Goal: Information Seeking & Learning: Learn about a topic

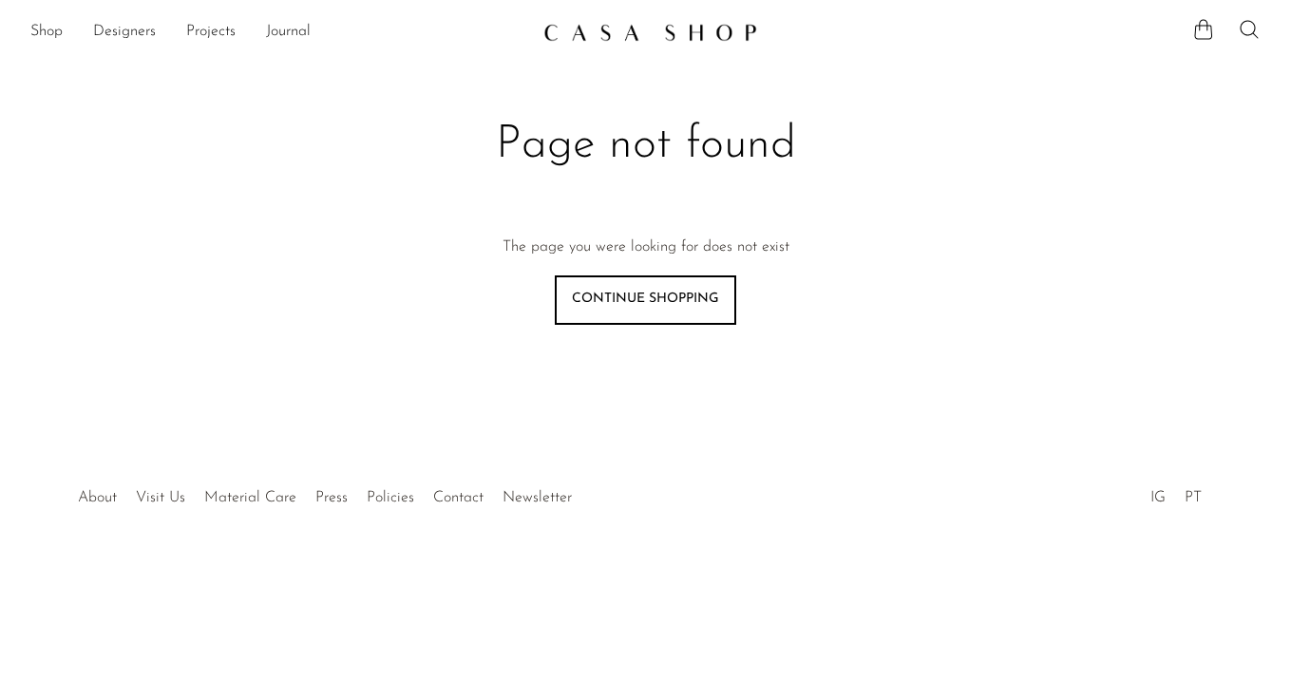
click at [658, 29] on img at bounding box center [651, 32] width 214 height 19
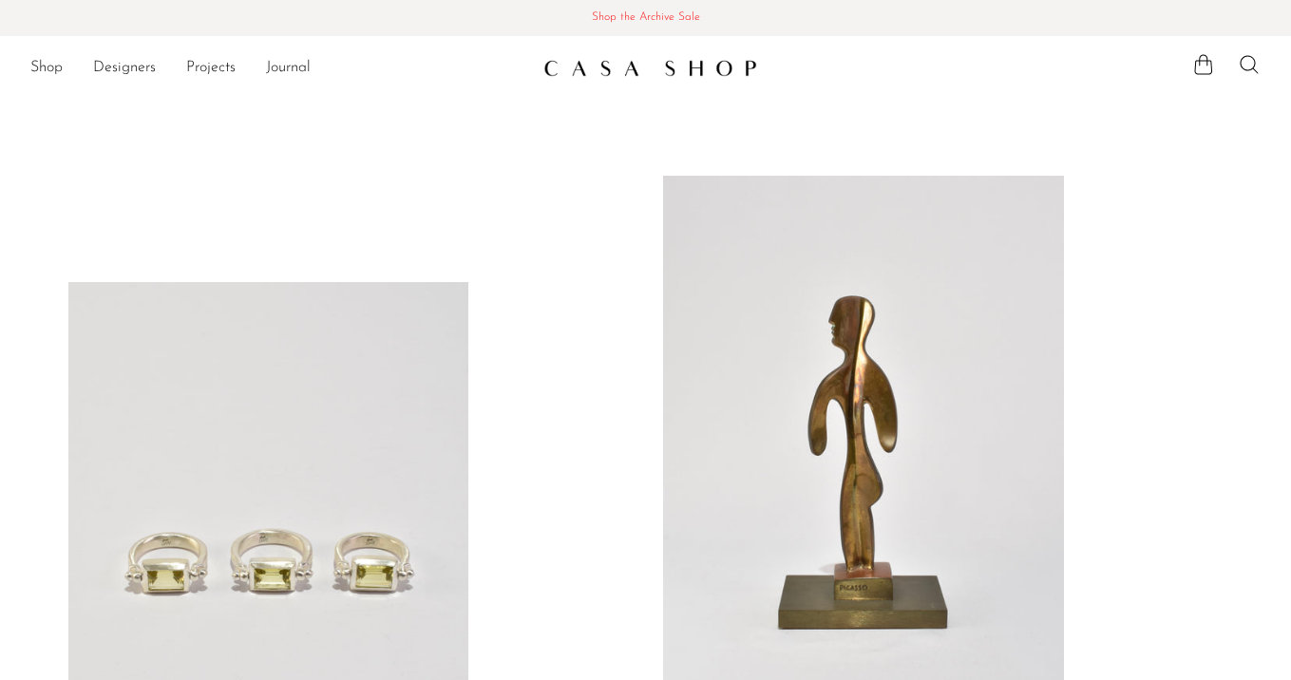
click at [639, 15] on span "Shop the Archive Sale" at bounding box center [645, 18] width 1261 height 21
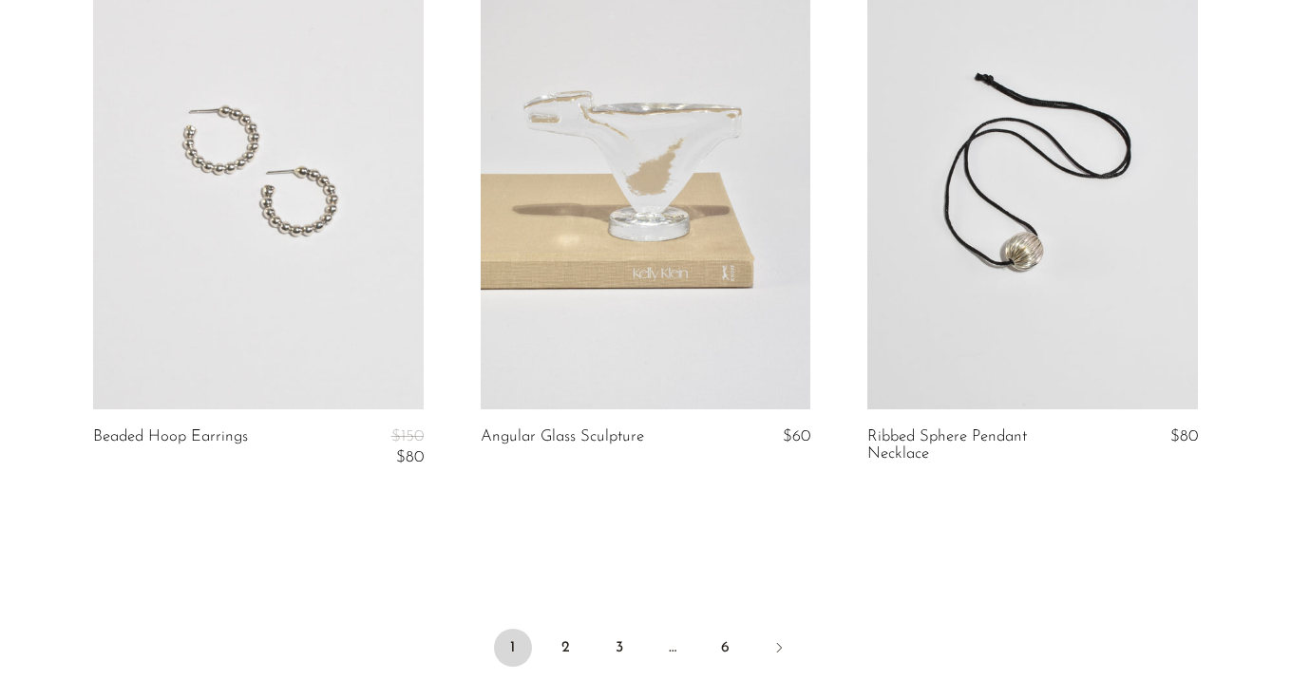
scroll to position [6662, 0]
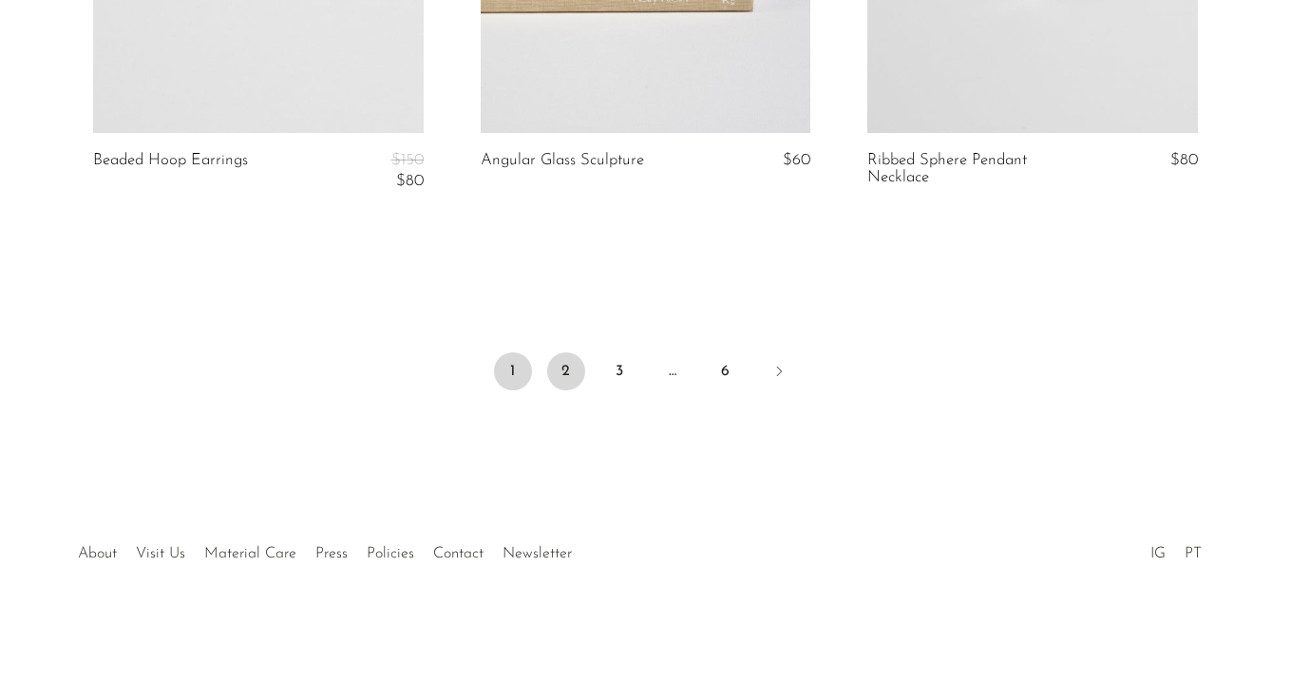
click at [574, 367] on link "2" at bounding box center [566, 372] width 38 height 38
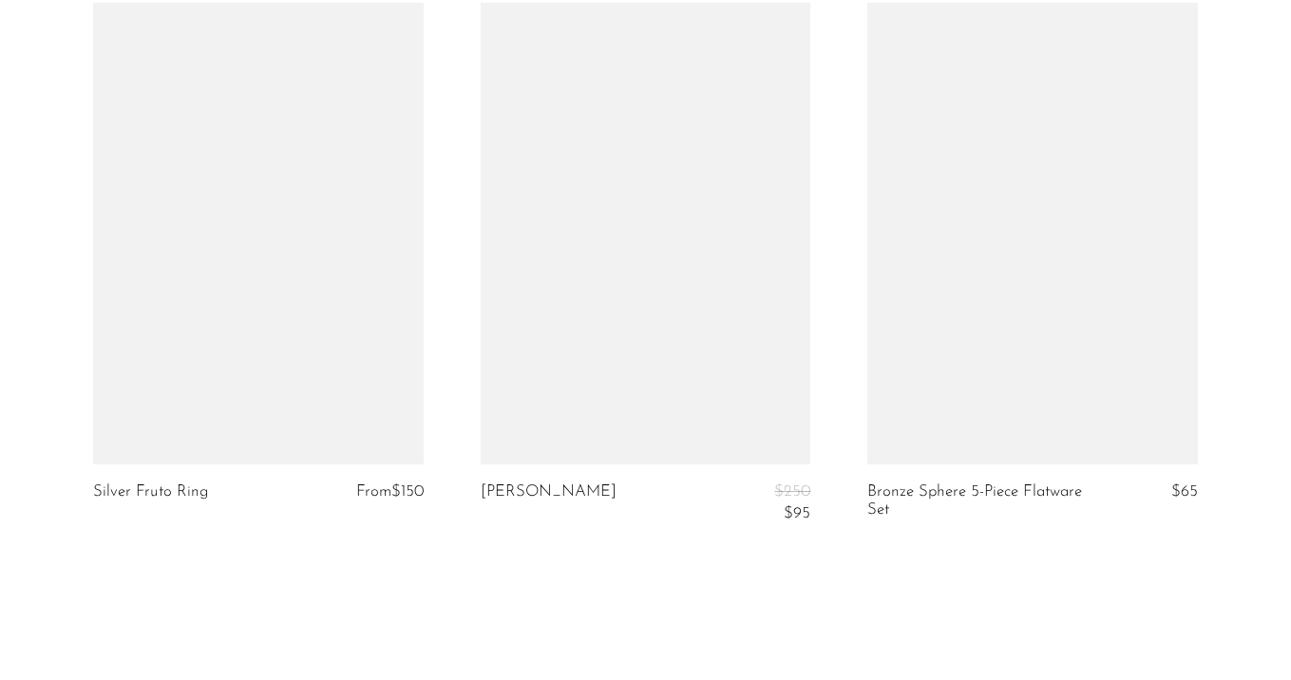
scroll to position [6471, 0]
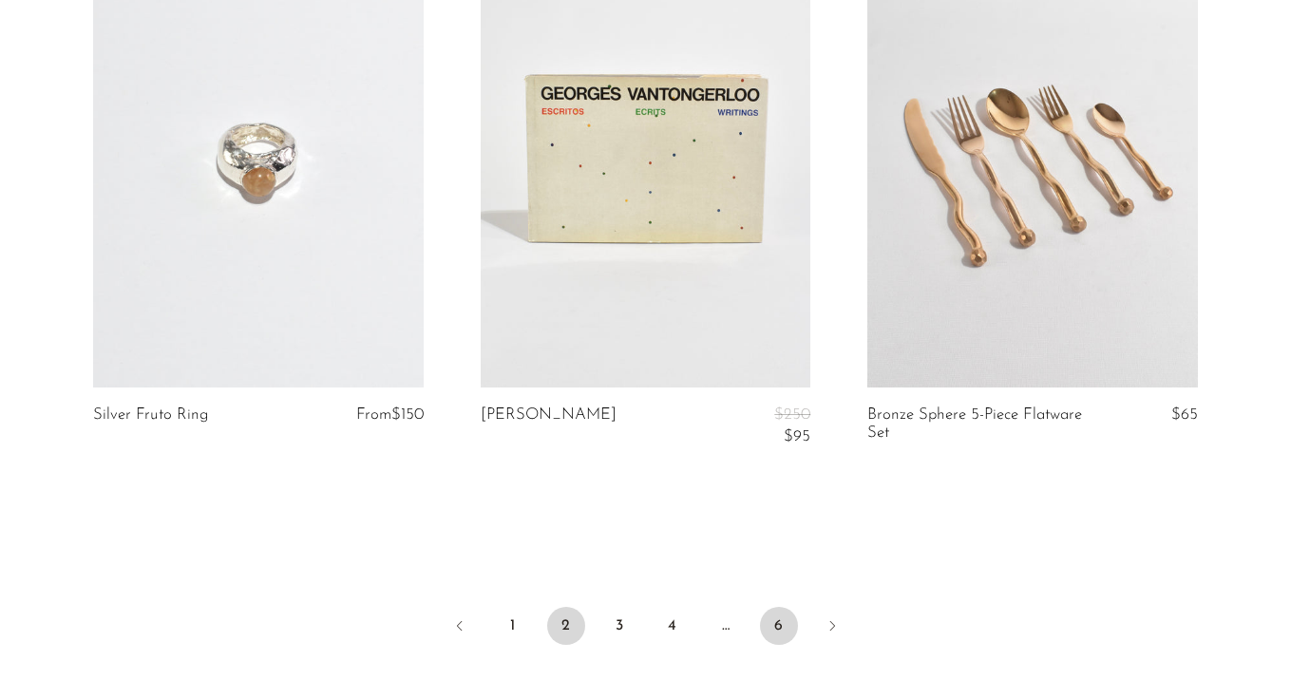
click at [781, 632] on link "6" at bounding box center [779, 626] width 38 height 38
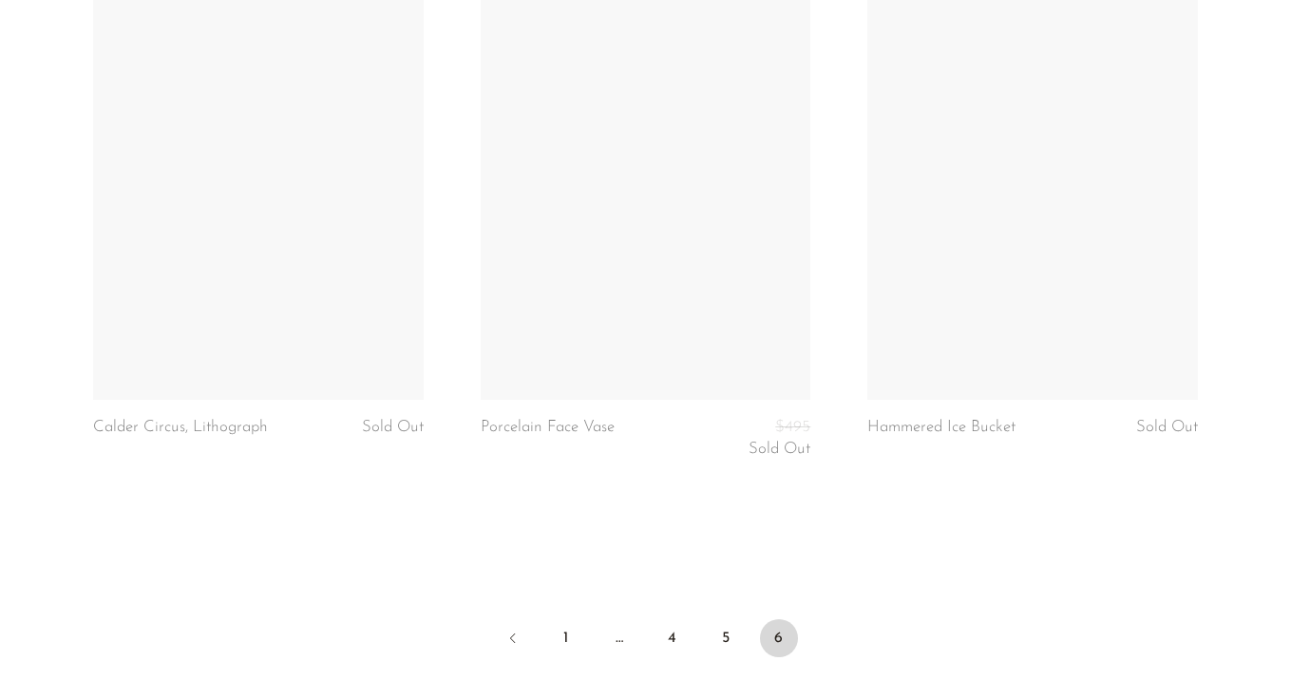
scroll to position [6029, 0]
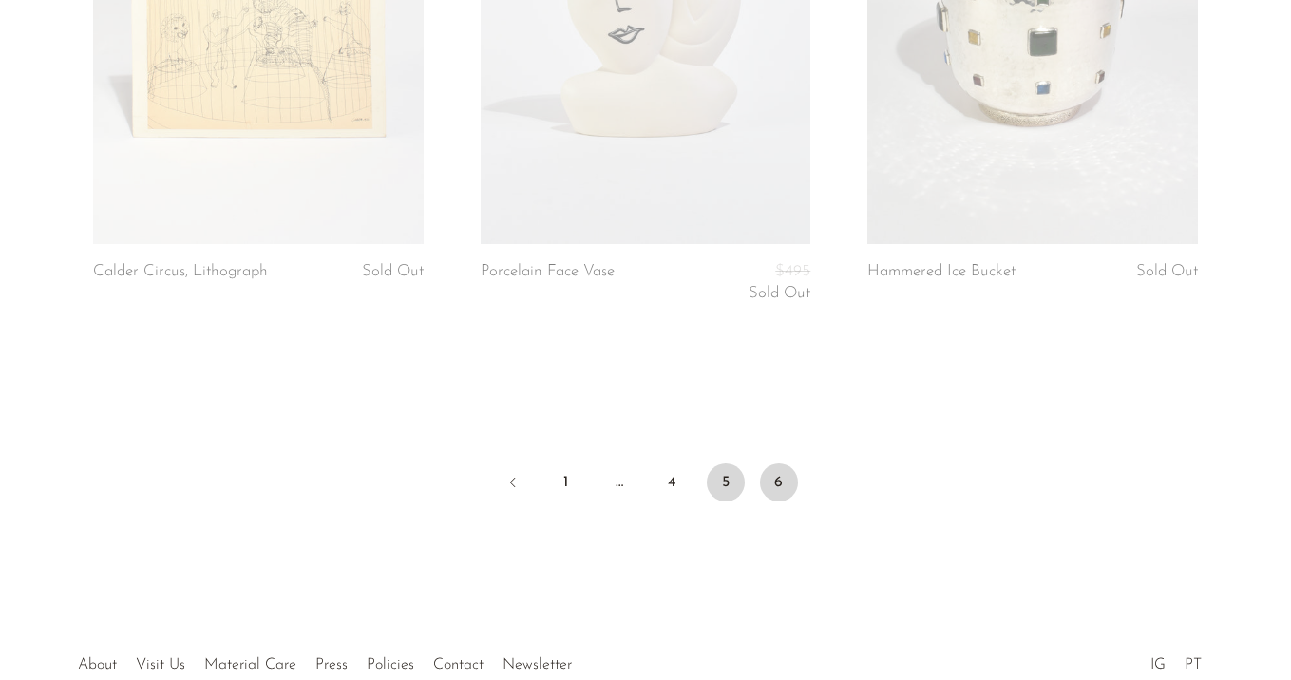
click at [715, 486] on link "5" at bounding box center [726, 483] width 38 height 38
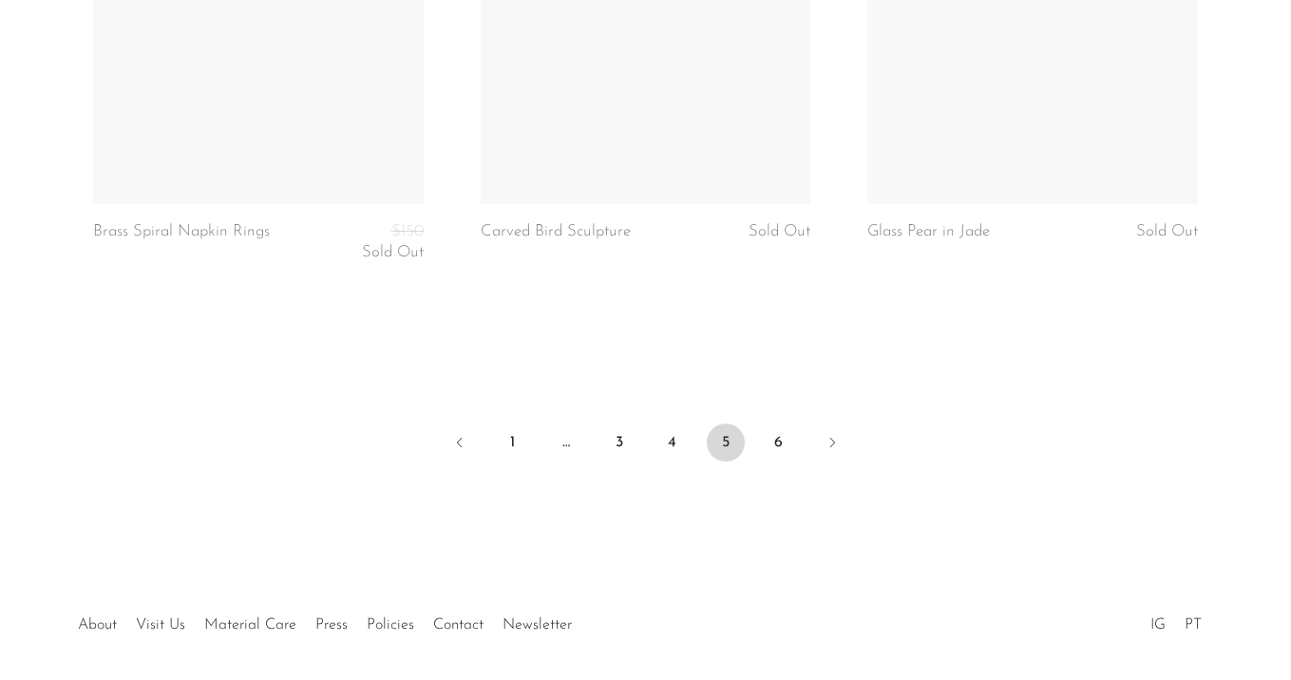
scroll to position [6701, 0]
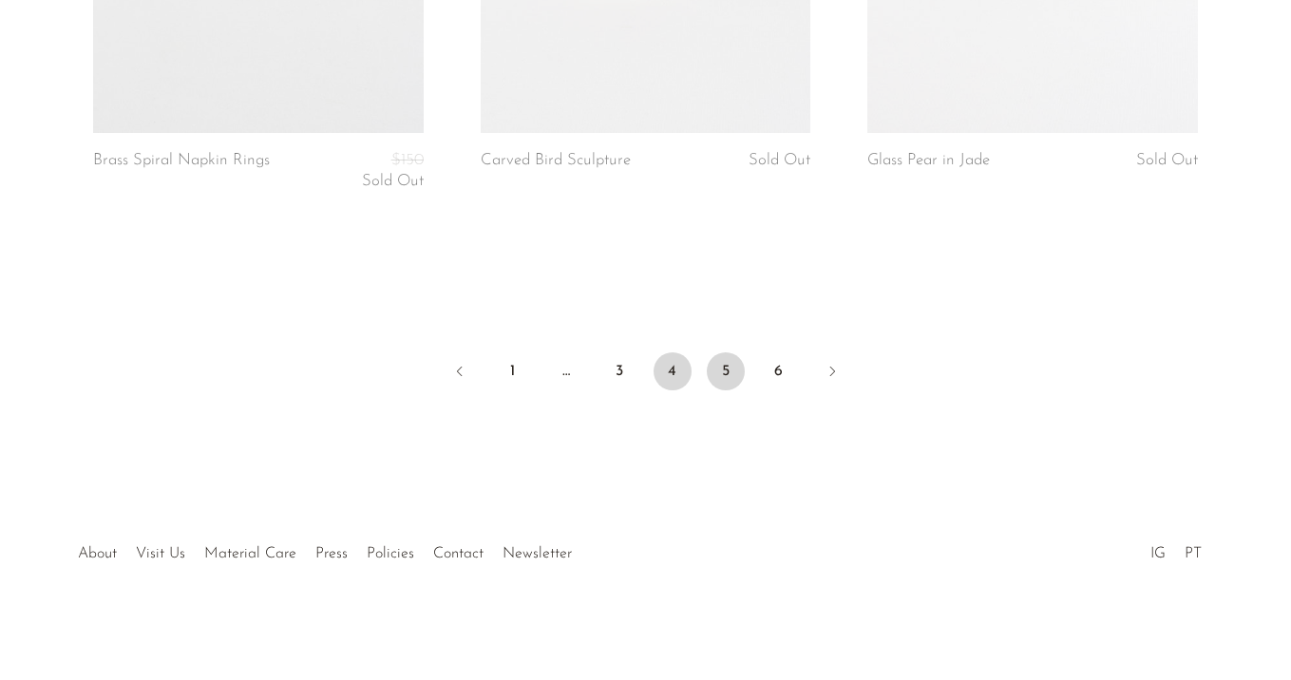
click at [662, 380] on link "4" at bounding box center [673, 372] width 38 height 38
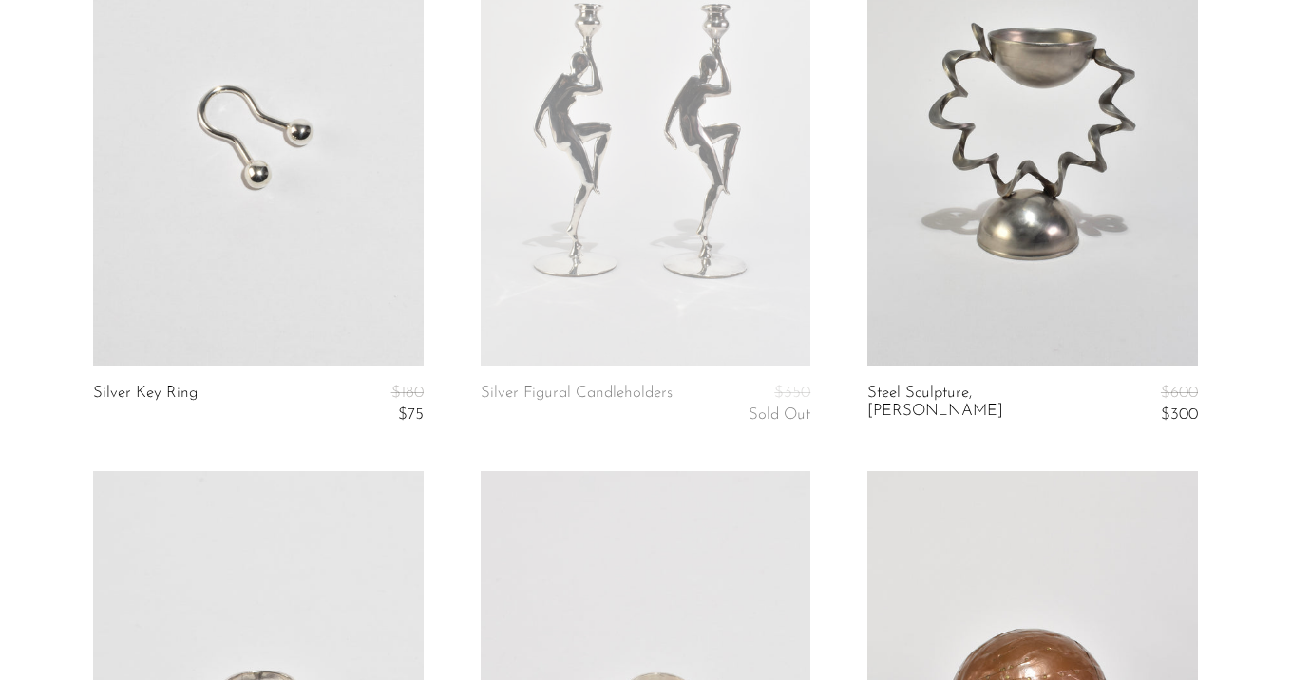
scroll to position [4216, 0]
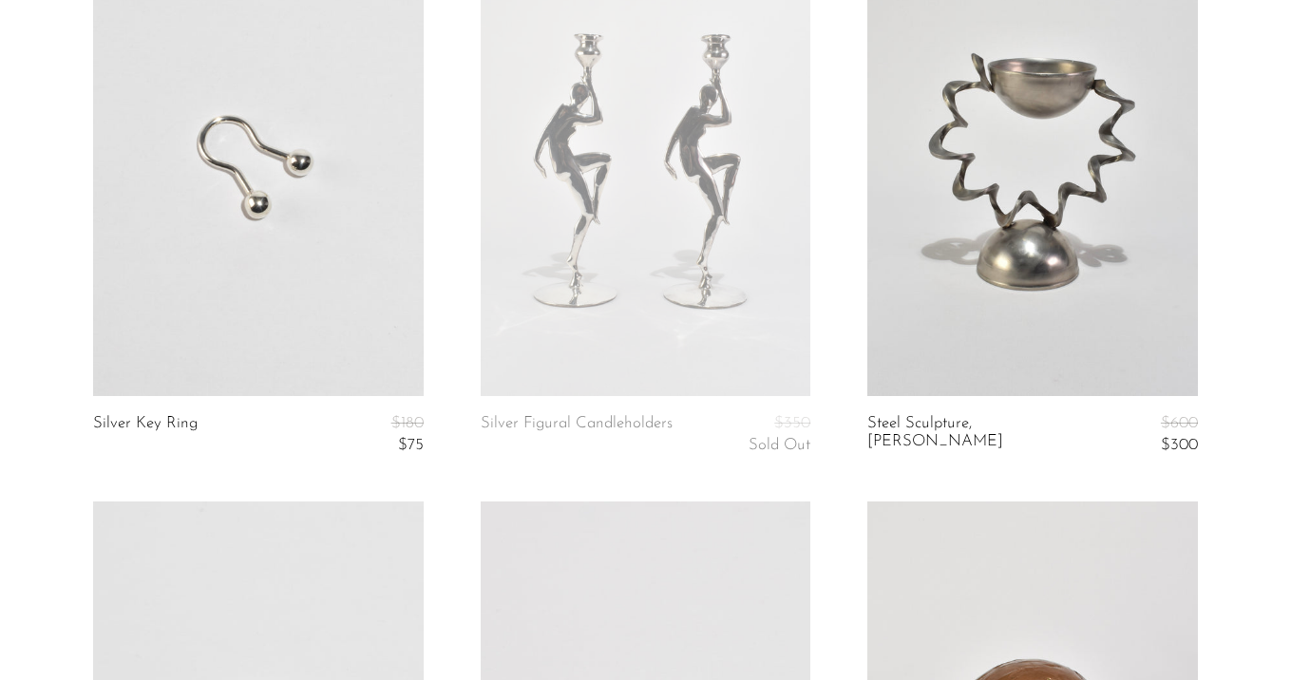
click at [636, 205] on link at bounding box center [646, 164] width 331 height 463
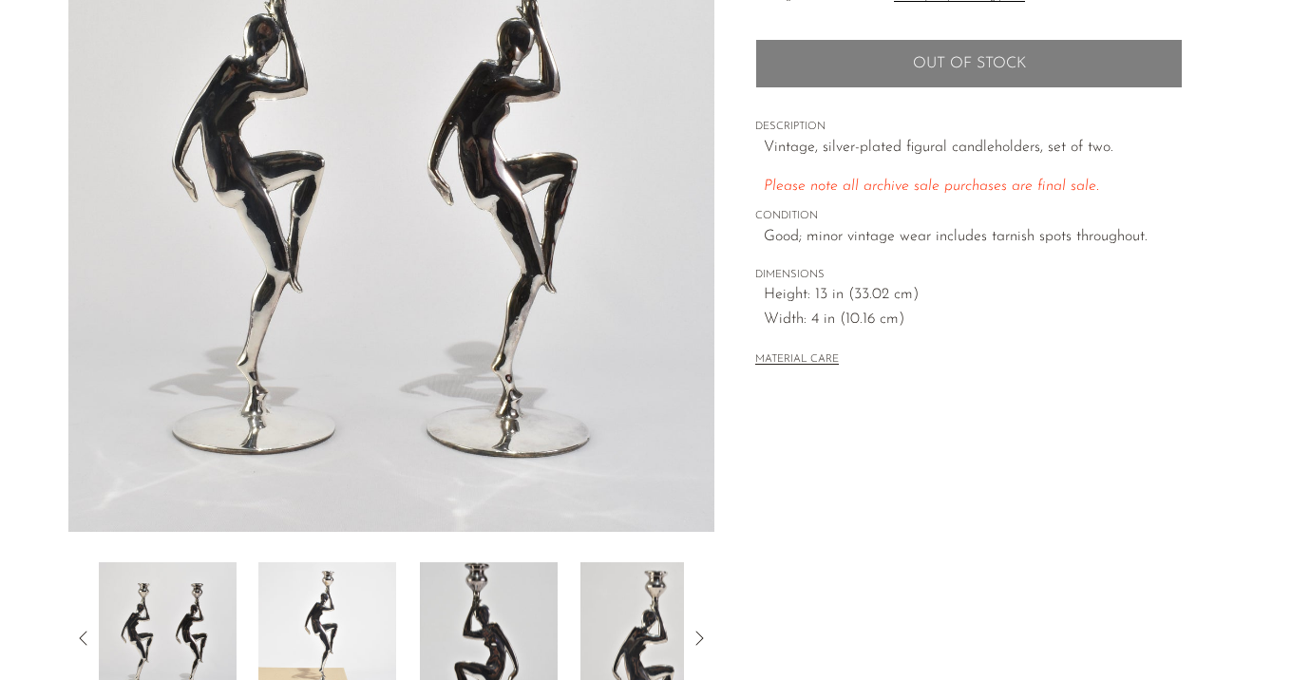
scroll to position [277, 0]
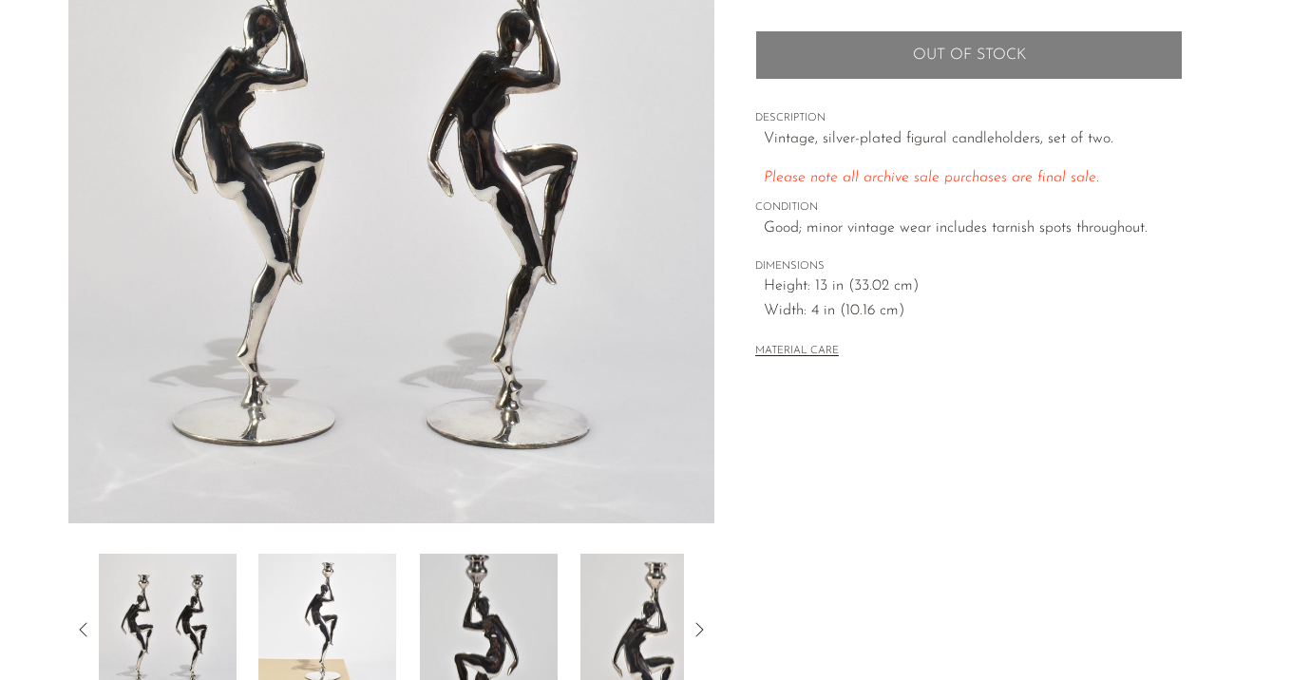
click at [337, 602] on img at bounding box center [327, 630] width 138 height 152
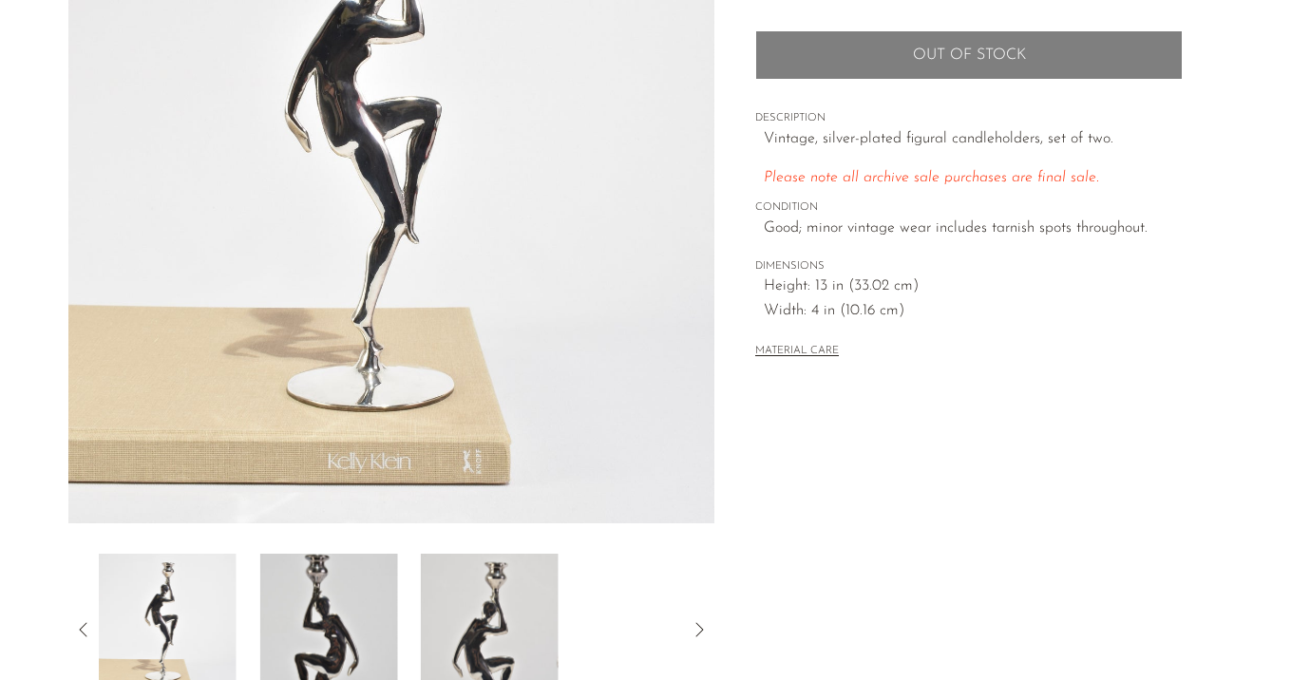
click at [337, 602] on img at bounding box center [328, 630] width 138 height 152
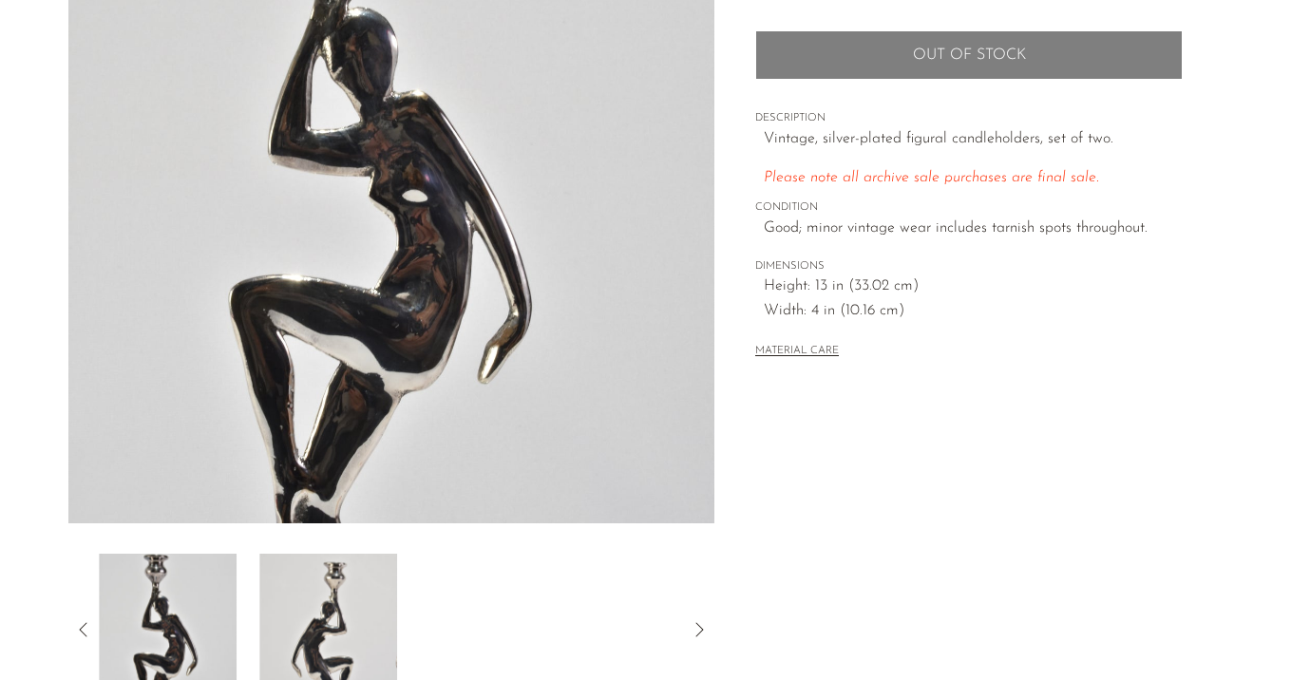
click at [337, 602] on img at bounding box center [328, 630] width 138 height 152
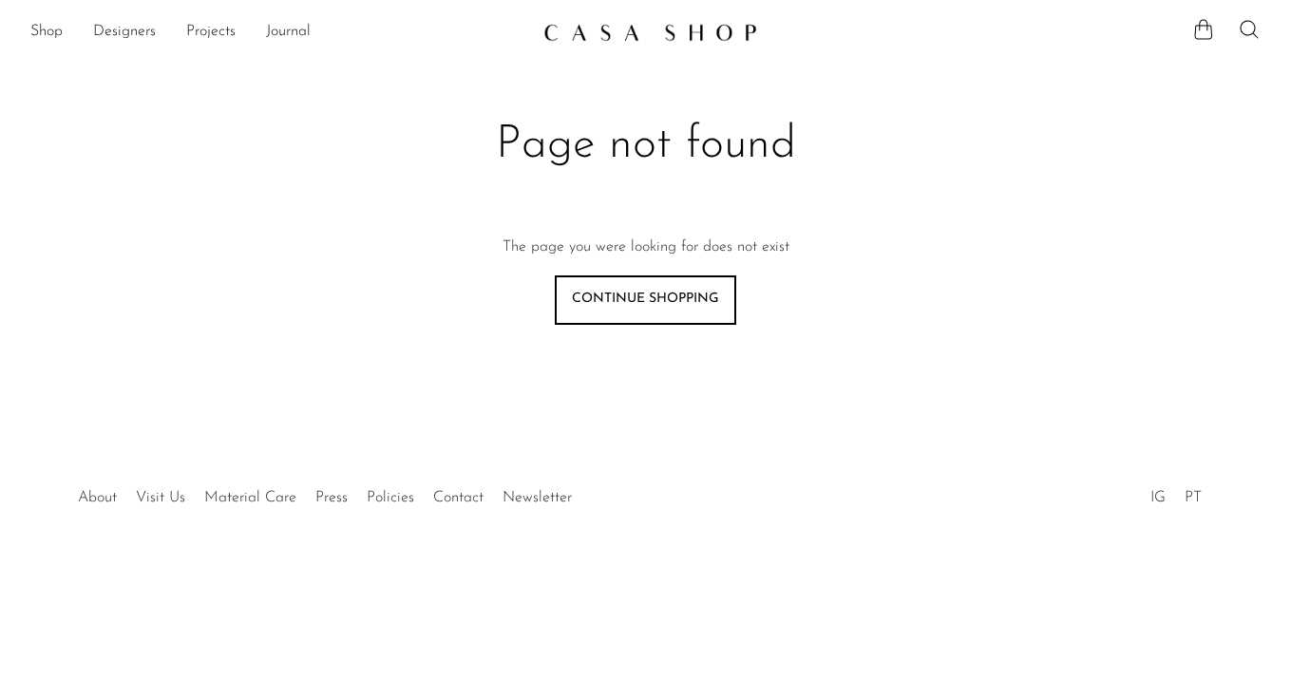
click at [598, 38] on img at bounding box center [651, 32] width 214 height 19
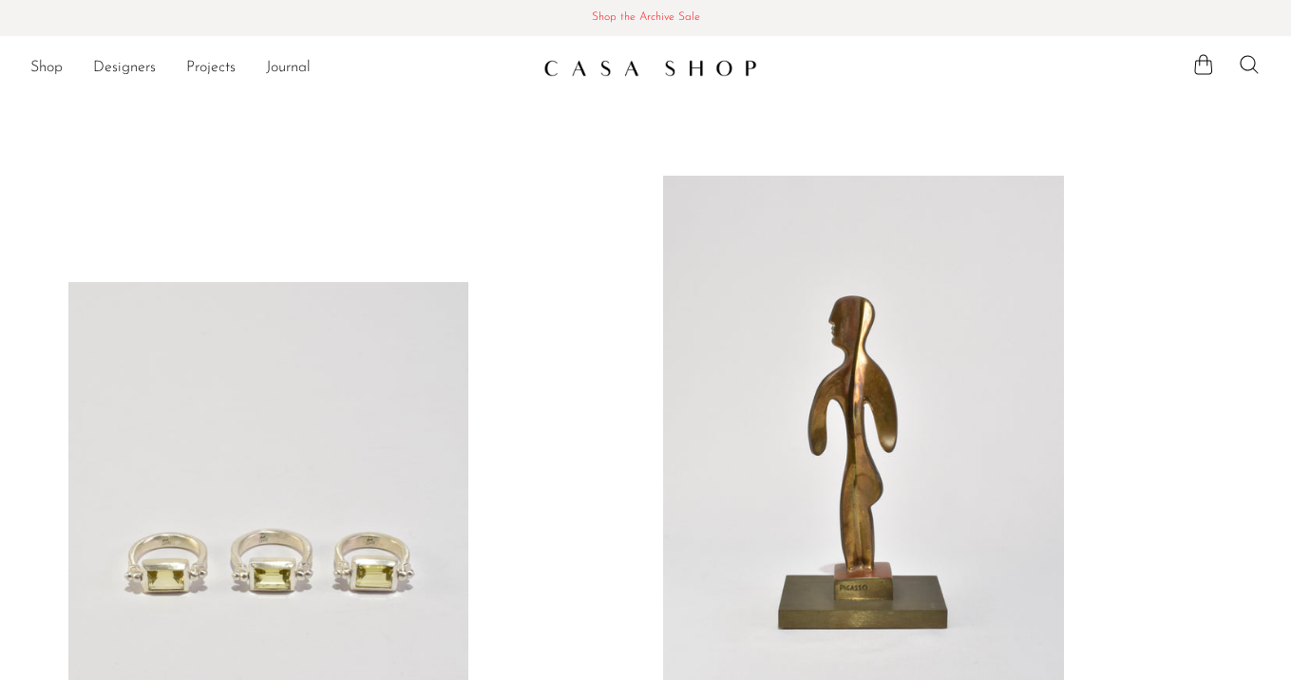
click at [598, 38] on section "Shop Featured New Arrivals Bestsellers Coming Soon Jewelry Jewelry All Earrings…" at bounding box center [645, 60] width 1291 height 49
click at [604, 23] on span "Shop the Archive Sale" at bounding box center [645, 18] width 1261 height 21
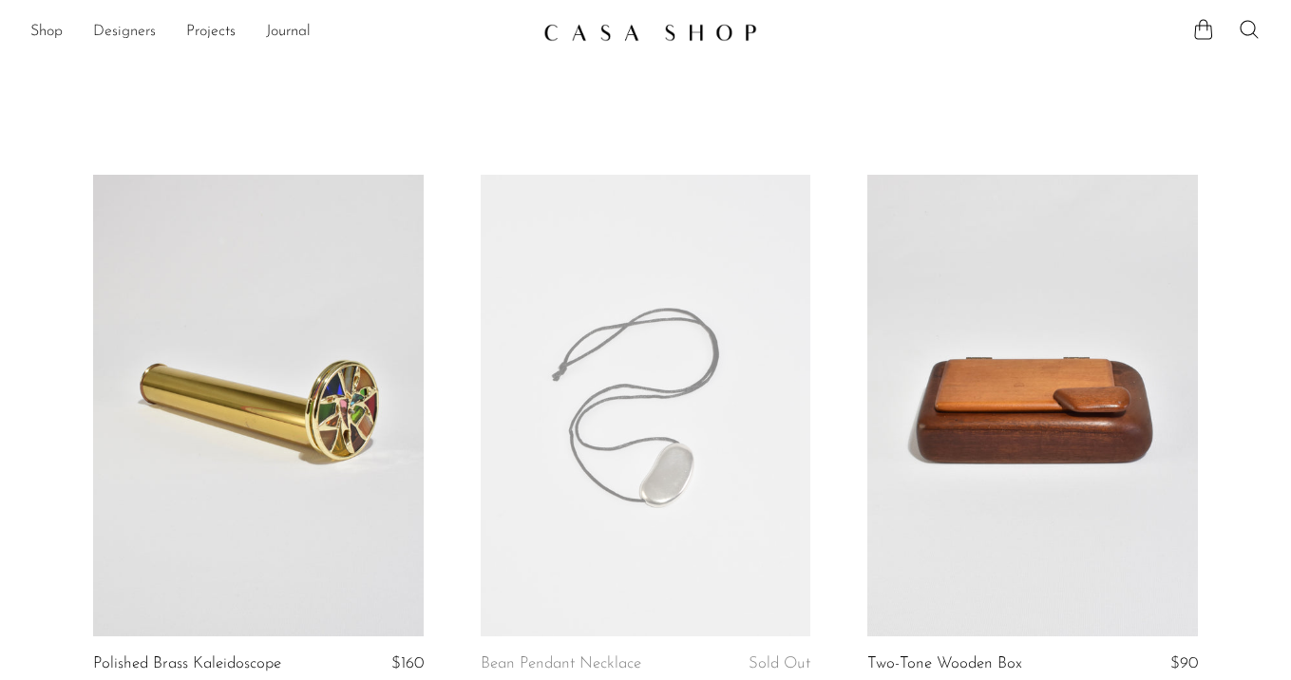
click at [124, 24] on link "Designers" at bounding box center [124, 32] width 63 height 25
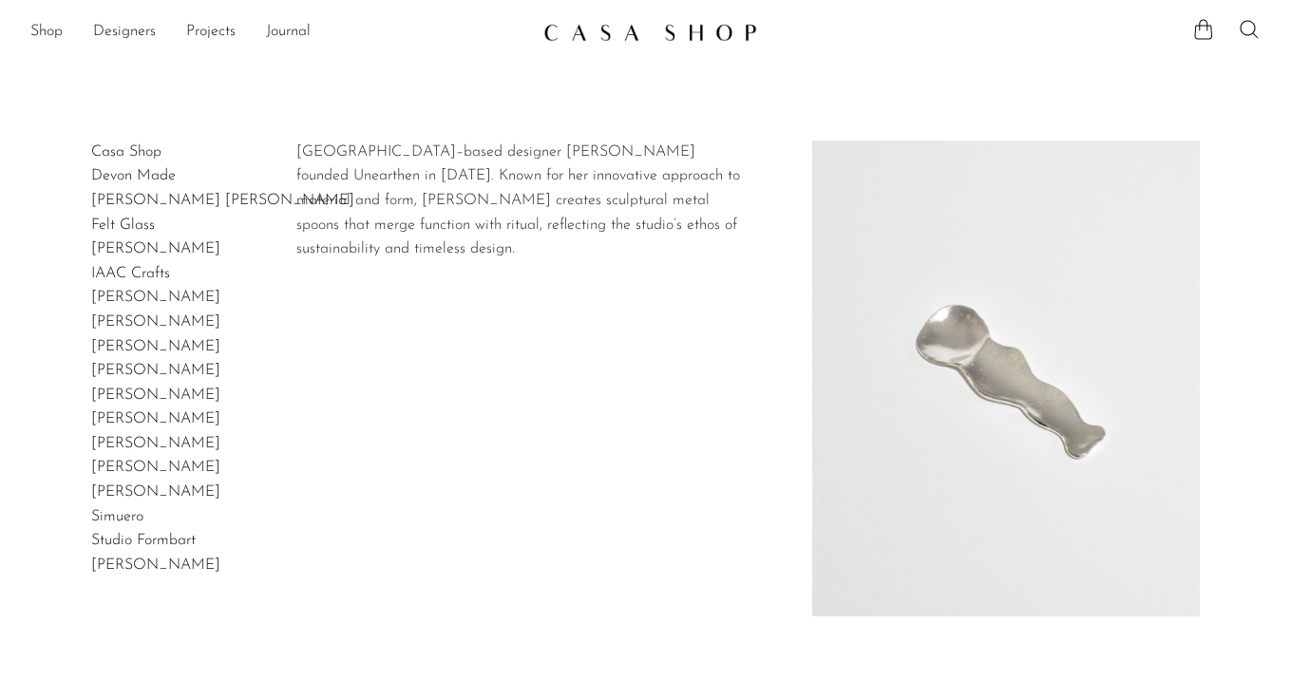
click at [111, 250] on link "[PERSON_NAME]" at bounding box center [155, 248] width 129 height 15
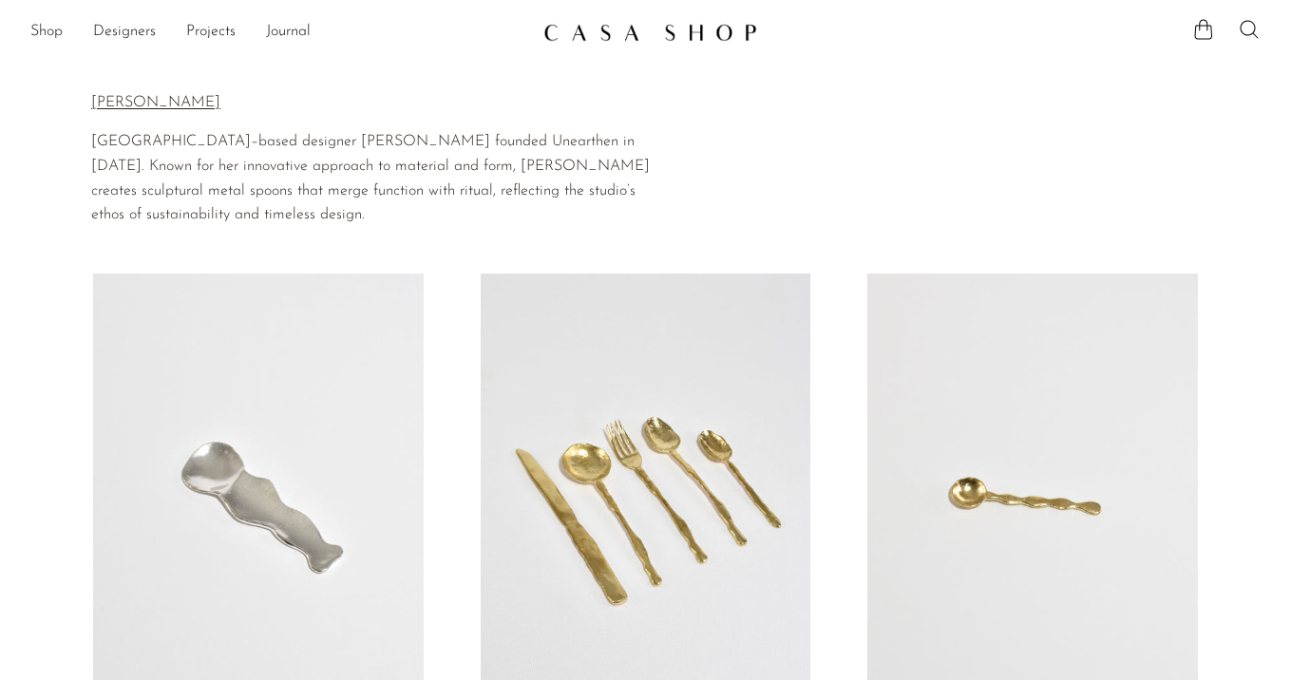
scroll to position [201, 0]
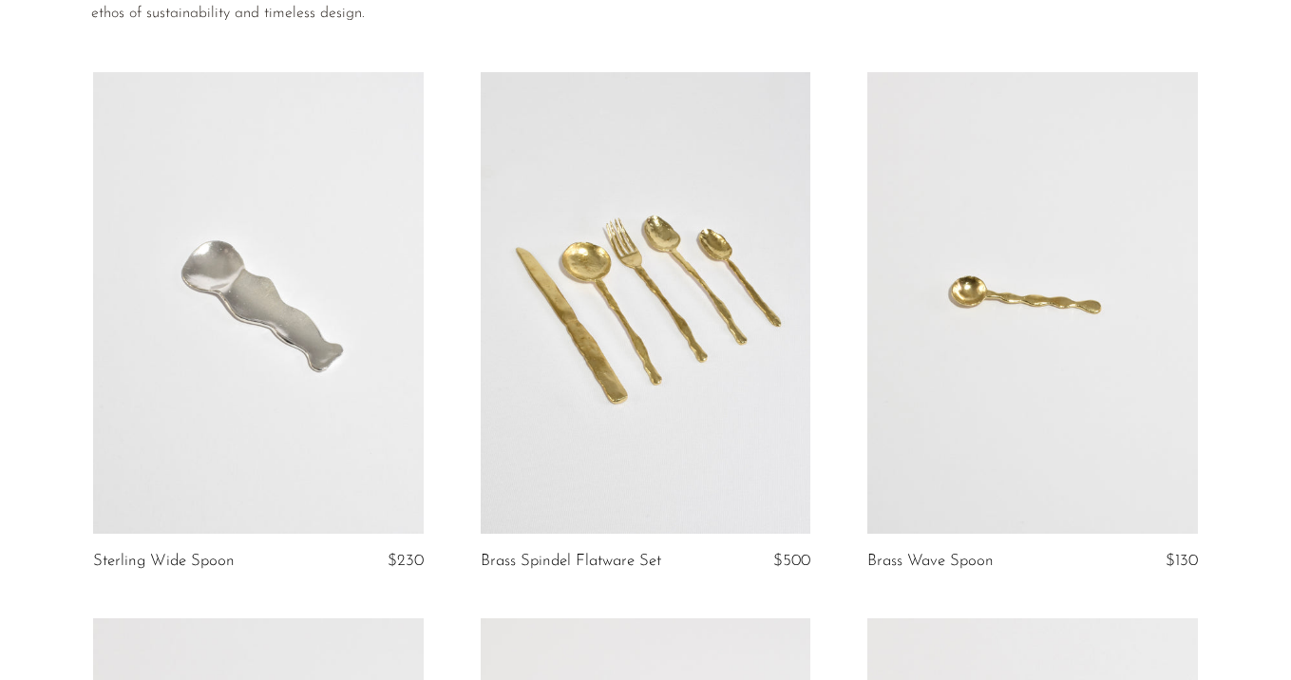
click at [301, 353] on link at bounding box center [258, 303] width 331 height 463
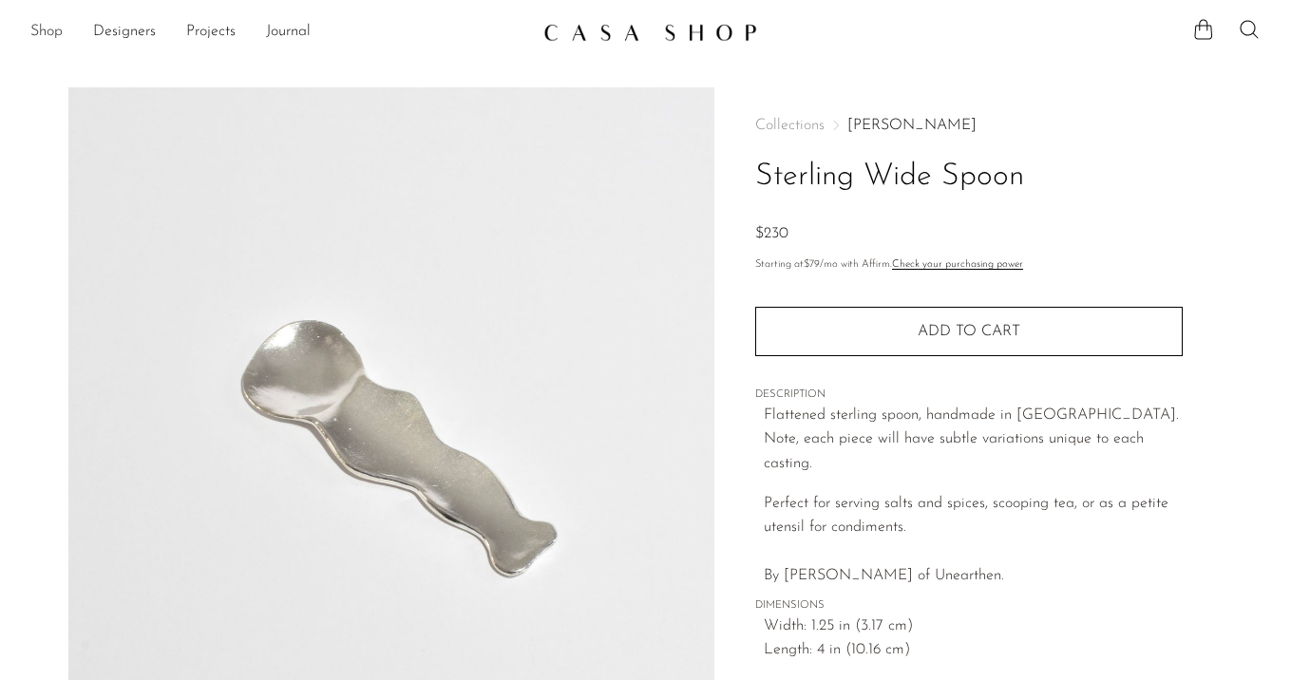
click at [46, 21] on link "Shop" at bounding box center [46, 32] width 32 height 25
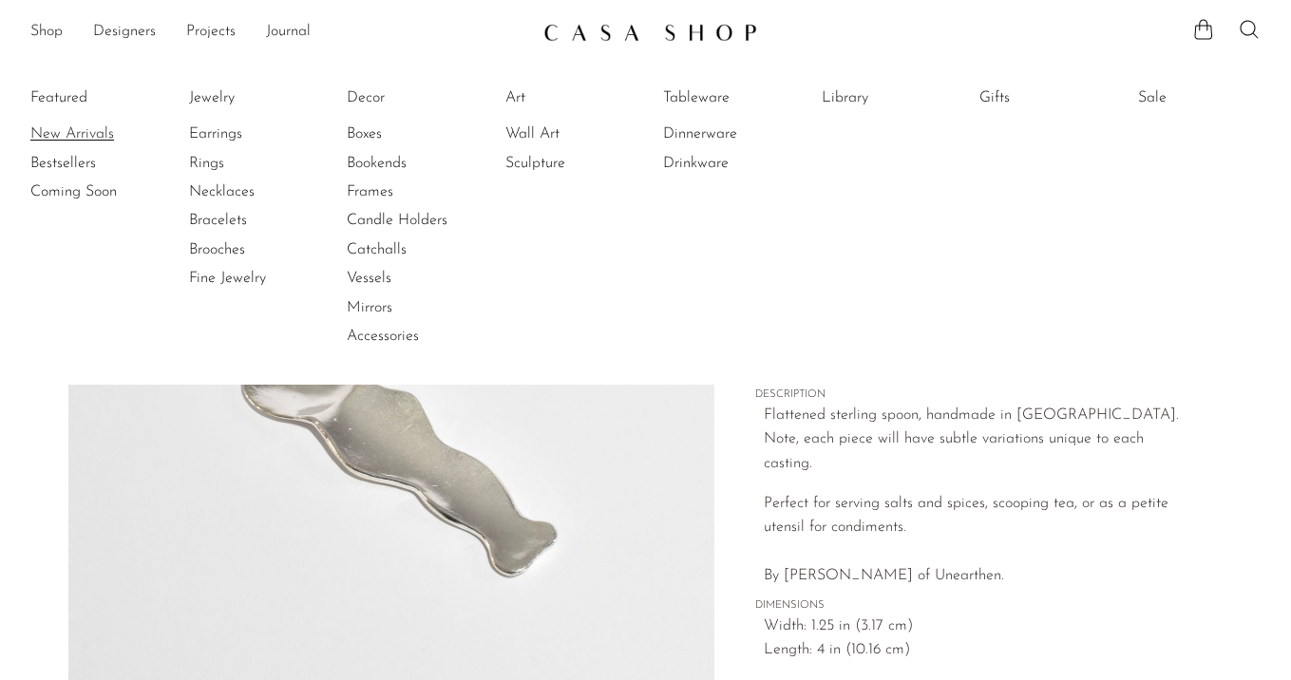
click at [93, 143] on link "New Arrivals" at bounding box center [101, 134] width 143 height 21
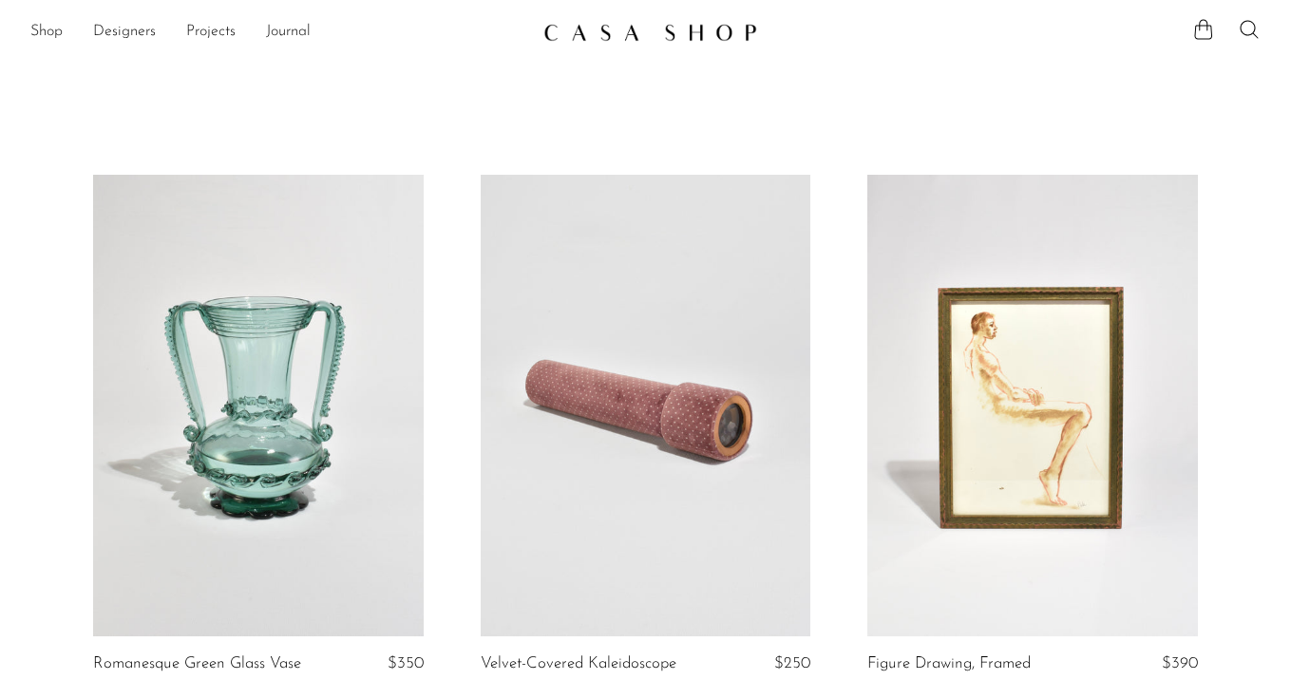
click at [51, 31] on link "Shop" at bounding box center [46, 32] width 32 height 25
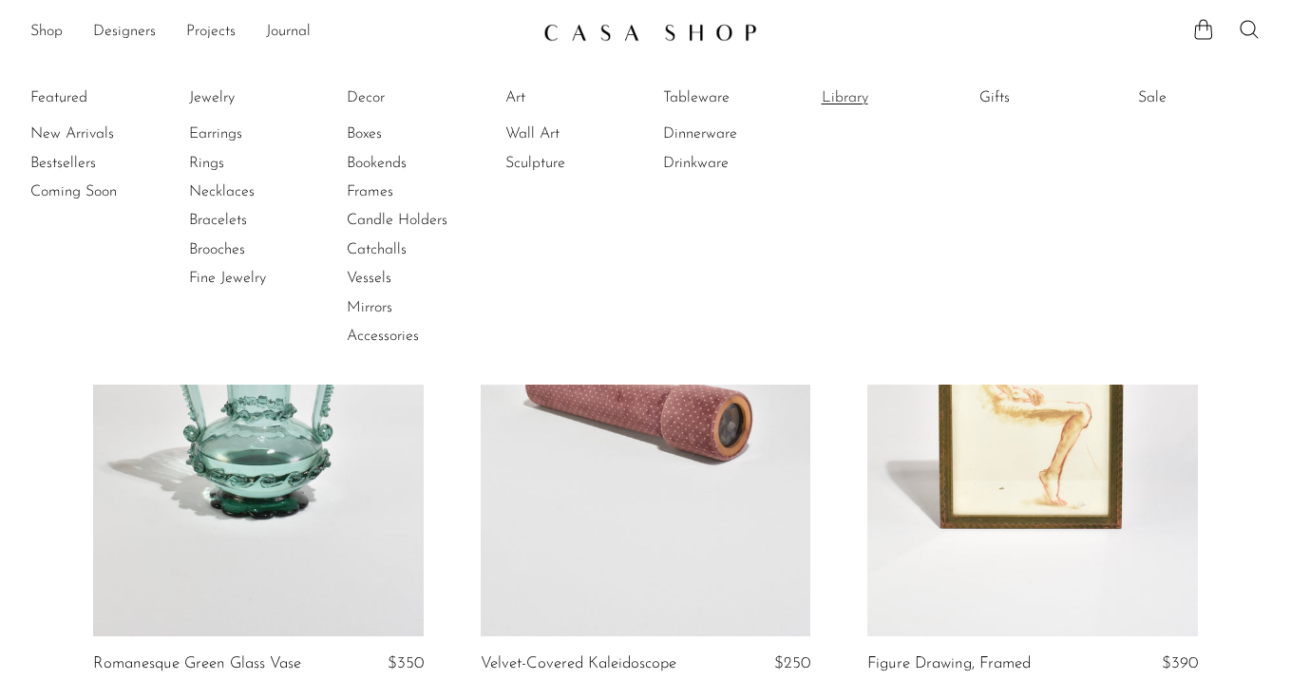
click at [835, 95] on link "Library" at bounding box center [893, 97] width 143 height 21
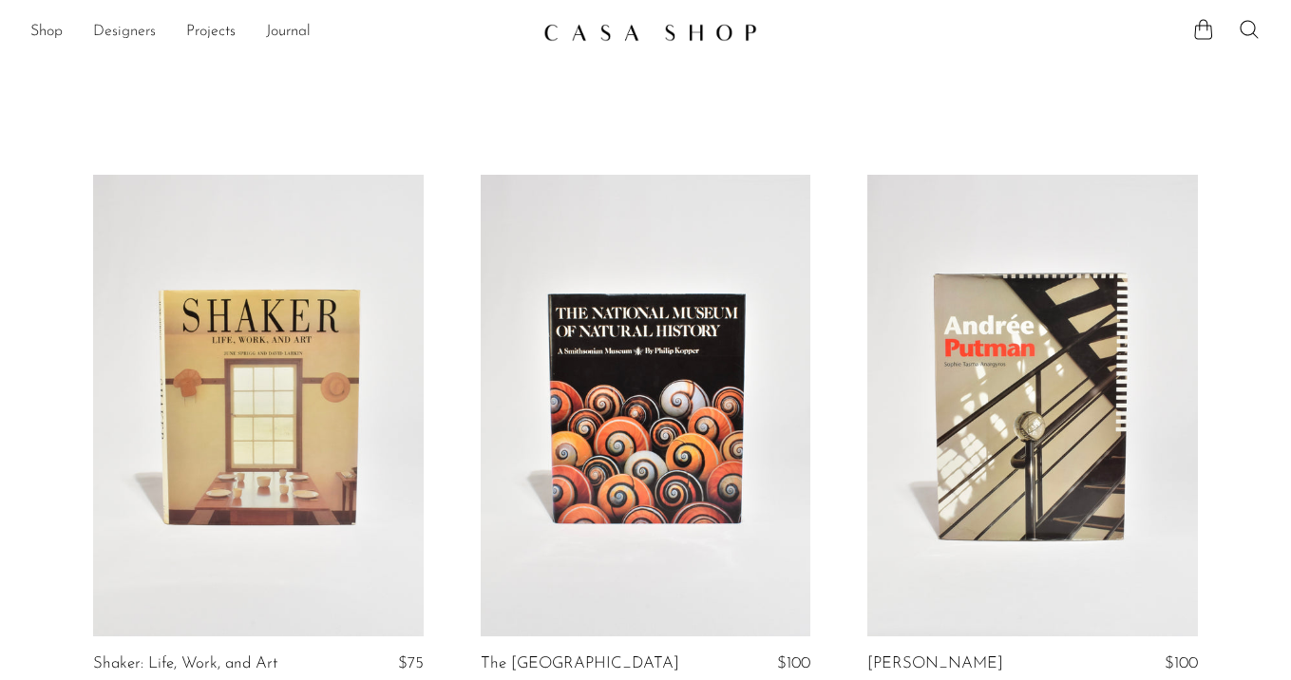
click at [121, 26] on link "Designers" at bounding box center [124, 32] width 63 height 25
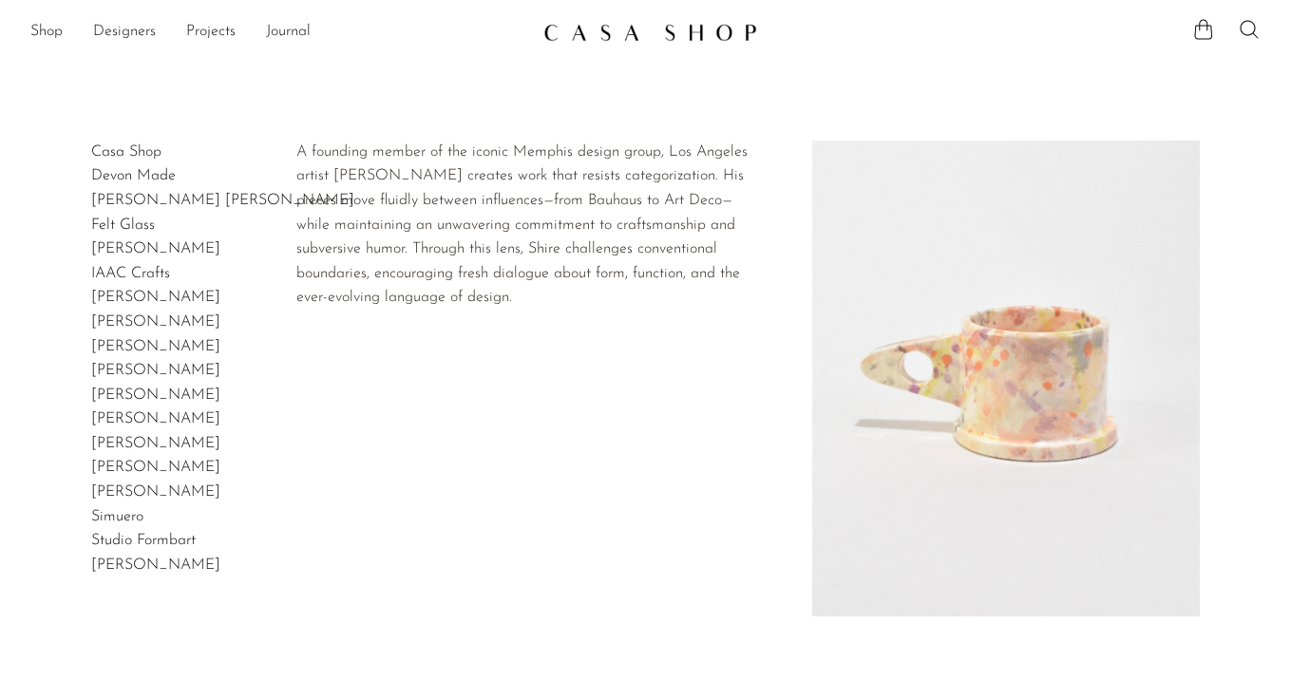
click at [138, 391] on link "Peter Shire" at bounding box center [155, 395] width 129 height 15
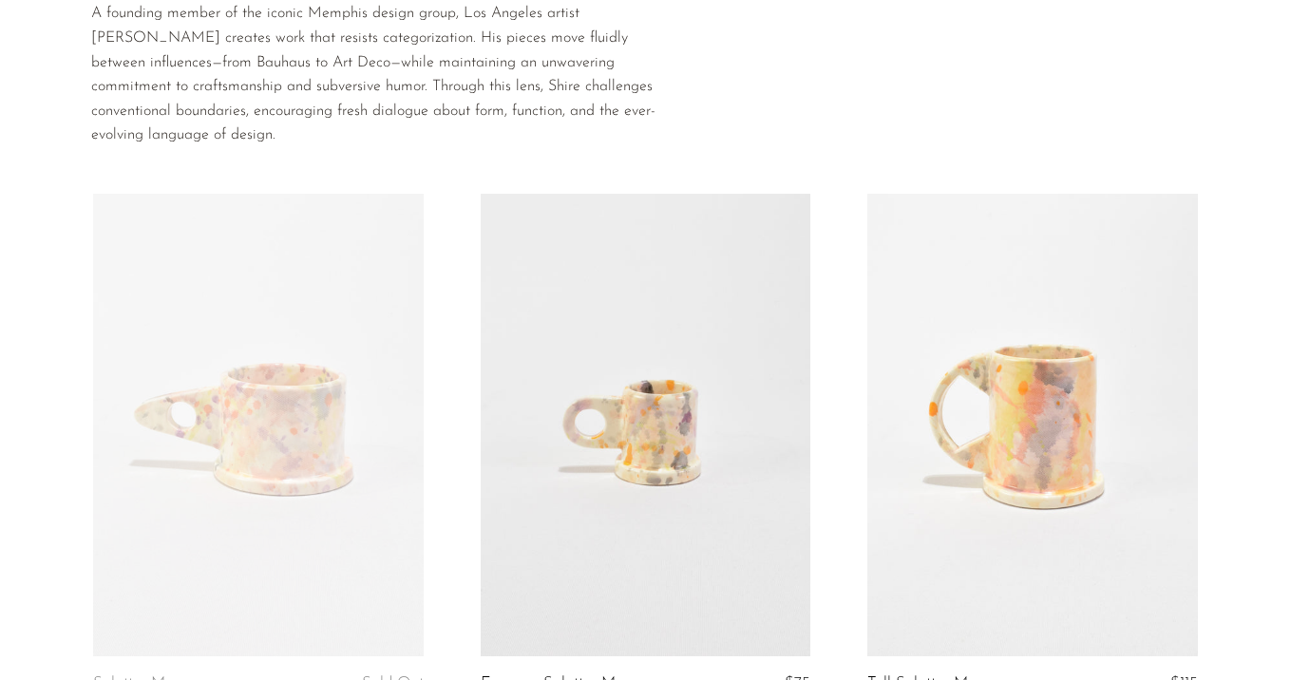
scroll to position [320, 0]
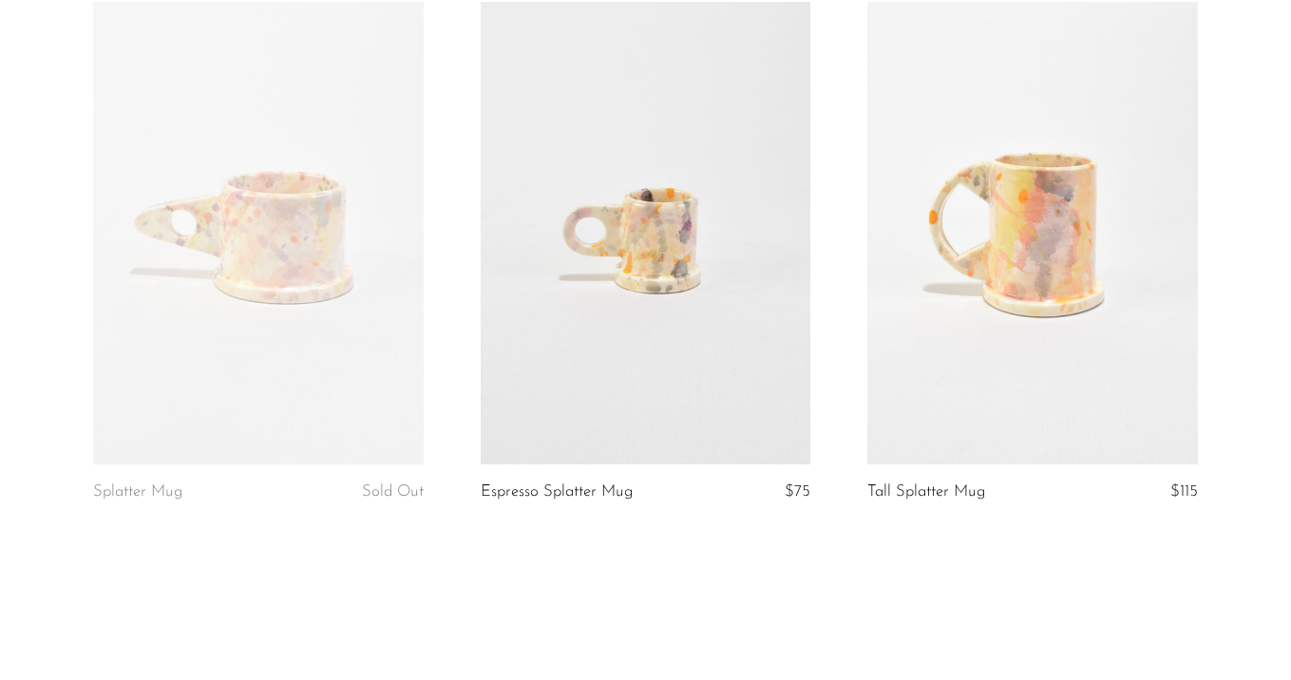
click at [761, 426] on link at bounding box center [646, 233] width 331 height 463
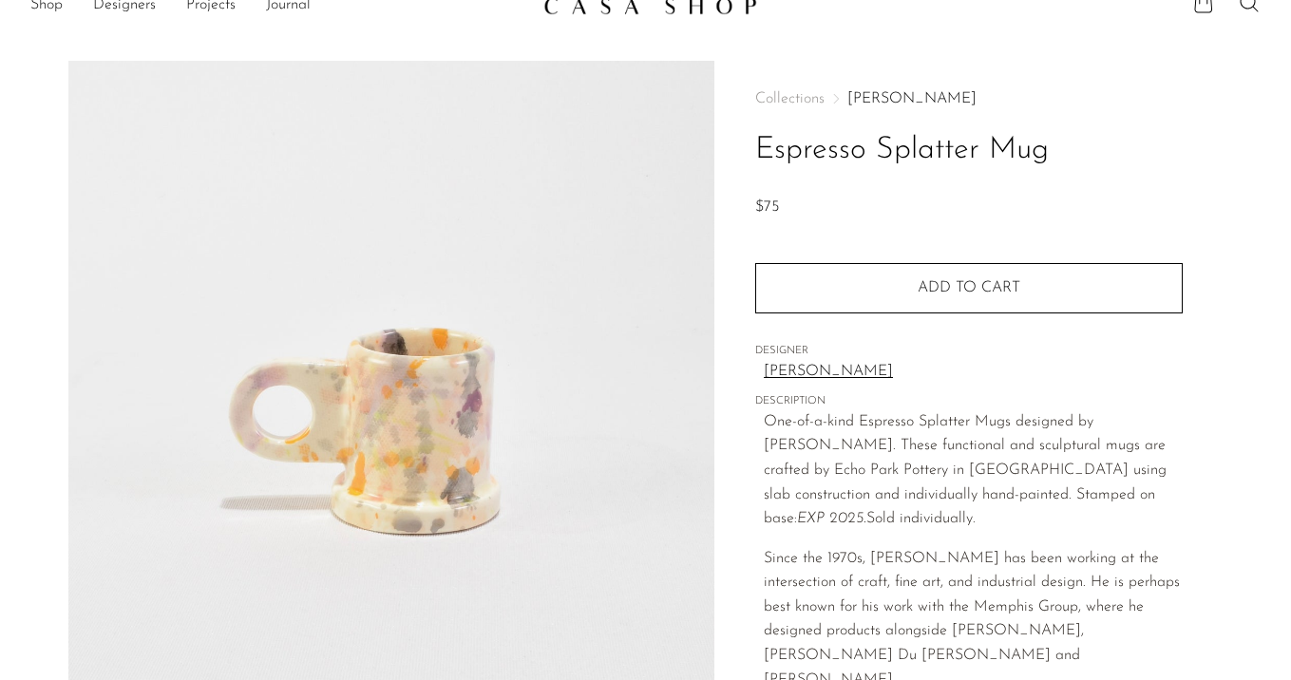
scroll to position [31, 0]
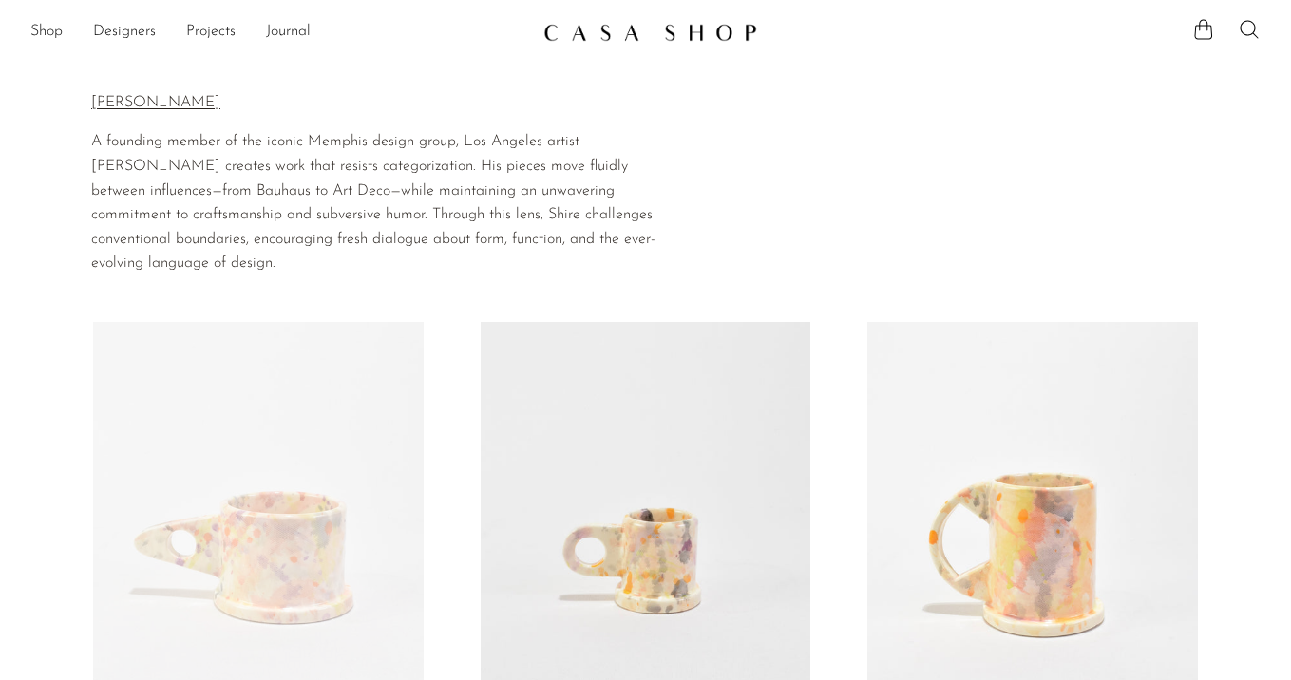
scroll to position [320, 0]
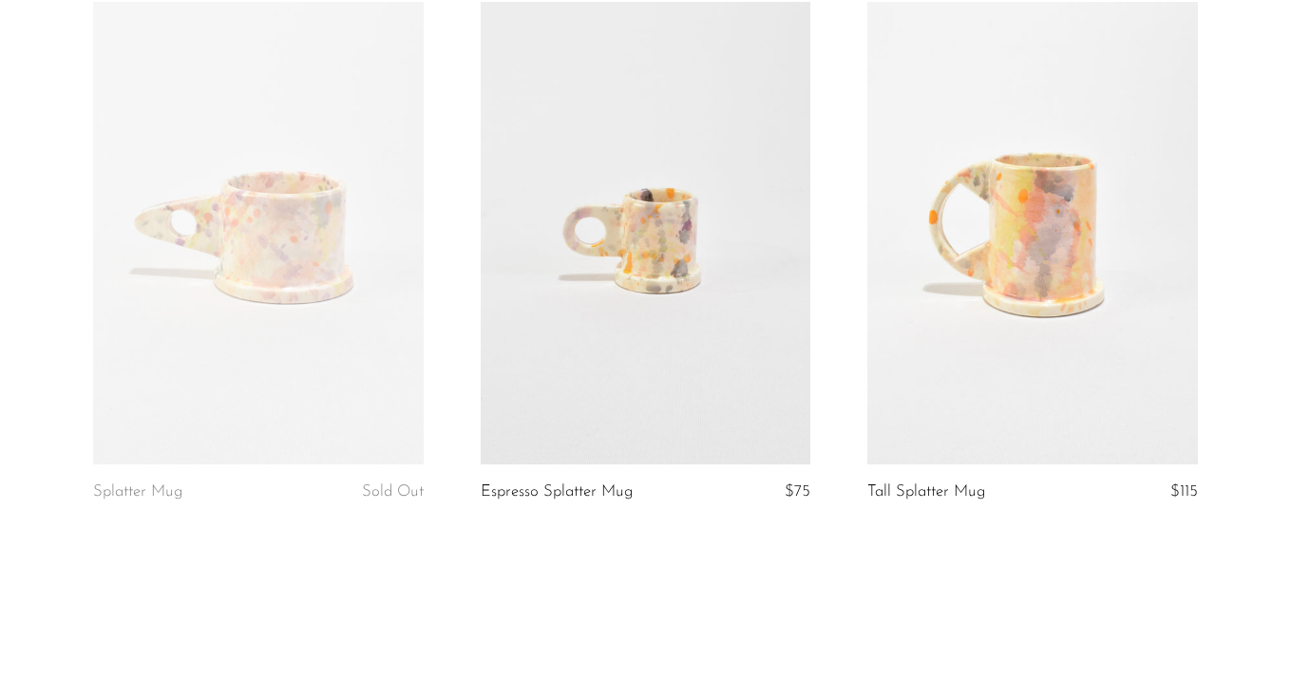
click at [271, 318] on link at bounding box center [258, 233] width 331 height 463
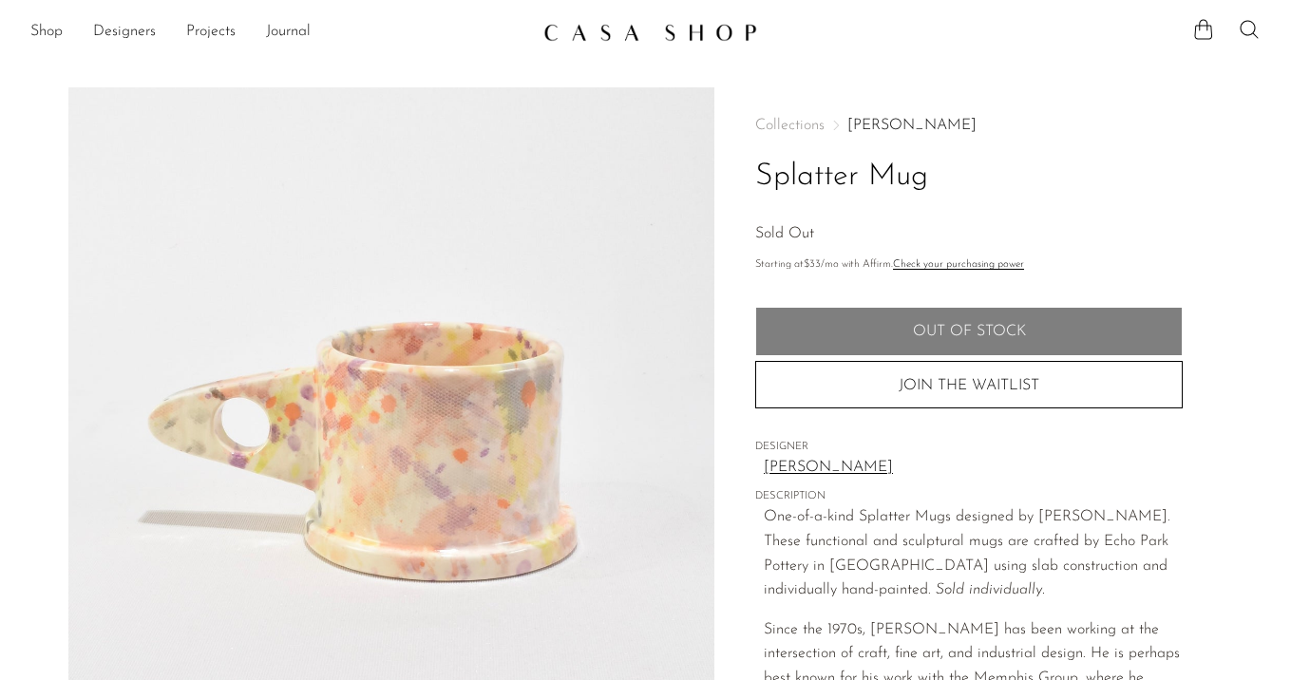
click at [19, 21] on div "Shop Featured New Arrivals Bestsellers Coming Soon Jewelry Jewelry All Earrings…" at bounding box center [645, 32] width 1291 height 34
click at [42, 25] on link "Shop" at bounding box center [46, 32] width 32 height 25
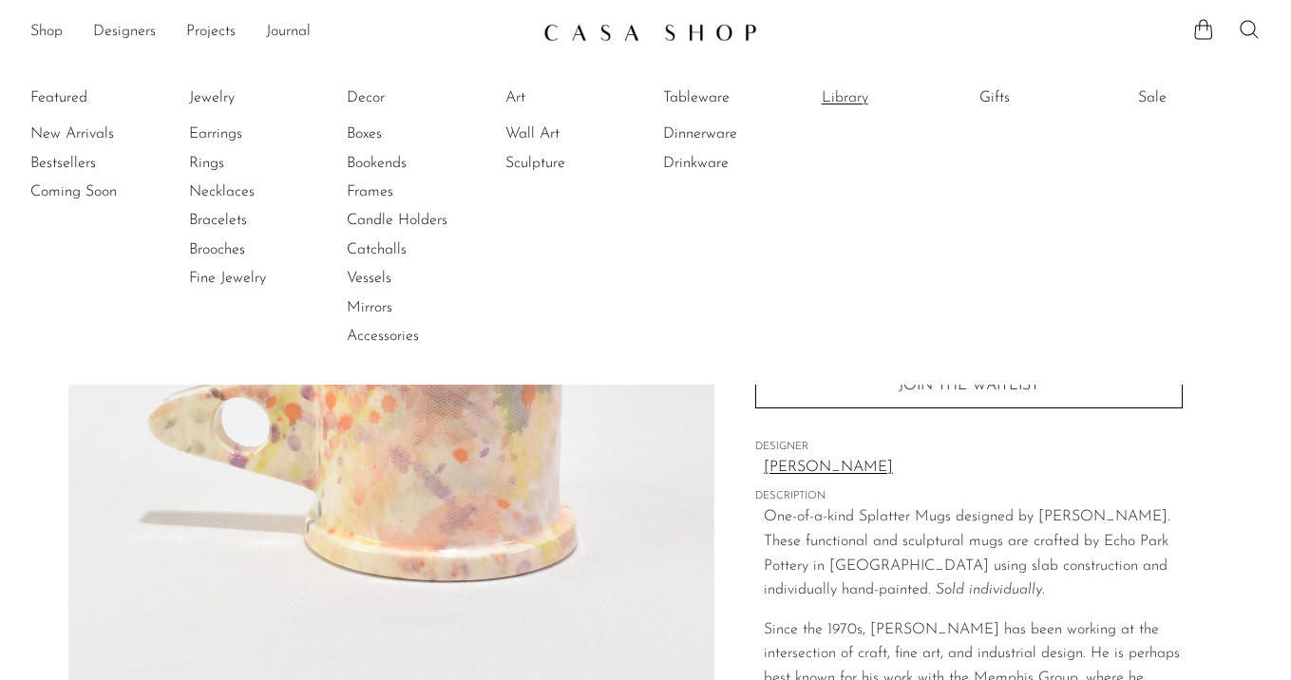
click at [847, 103] on link "Library" at bounding box center [893, 97] width 143 height 21
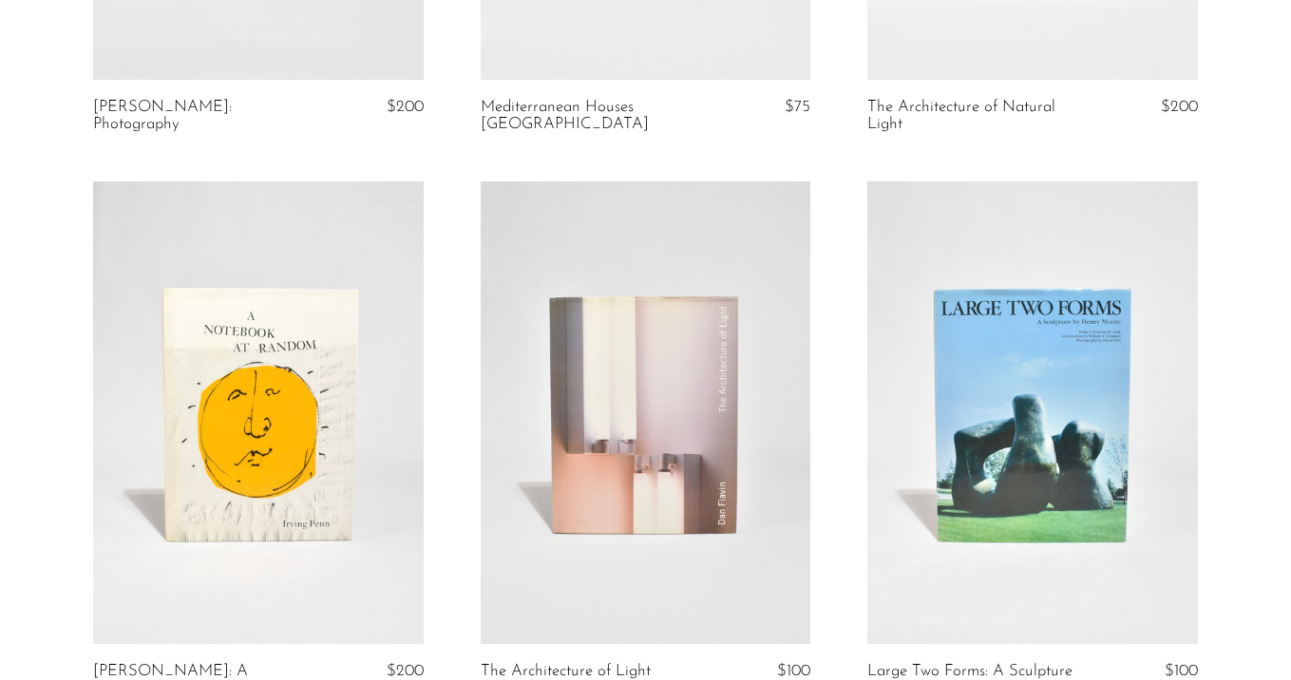
scroll to position [2323, 0]
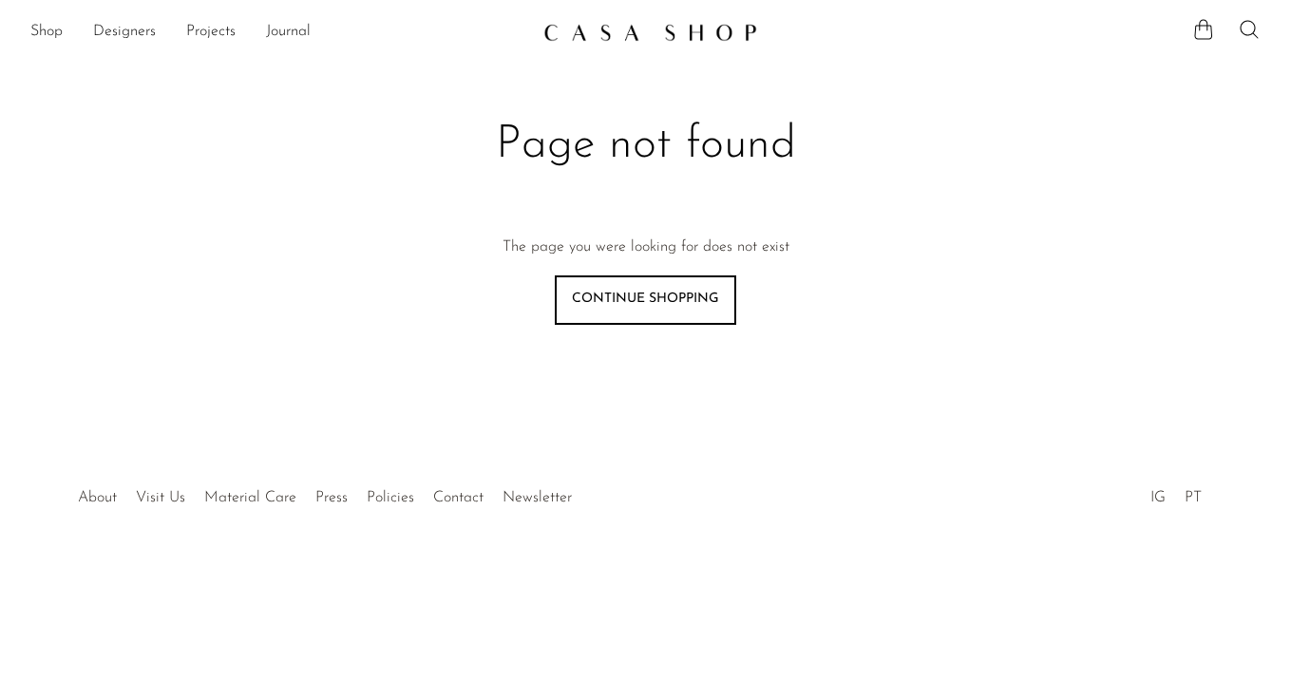
click at [614, 32] on img at bounding box center [651, 32] width 214 height 19
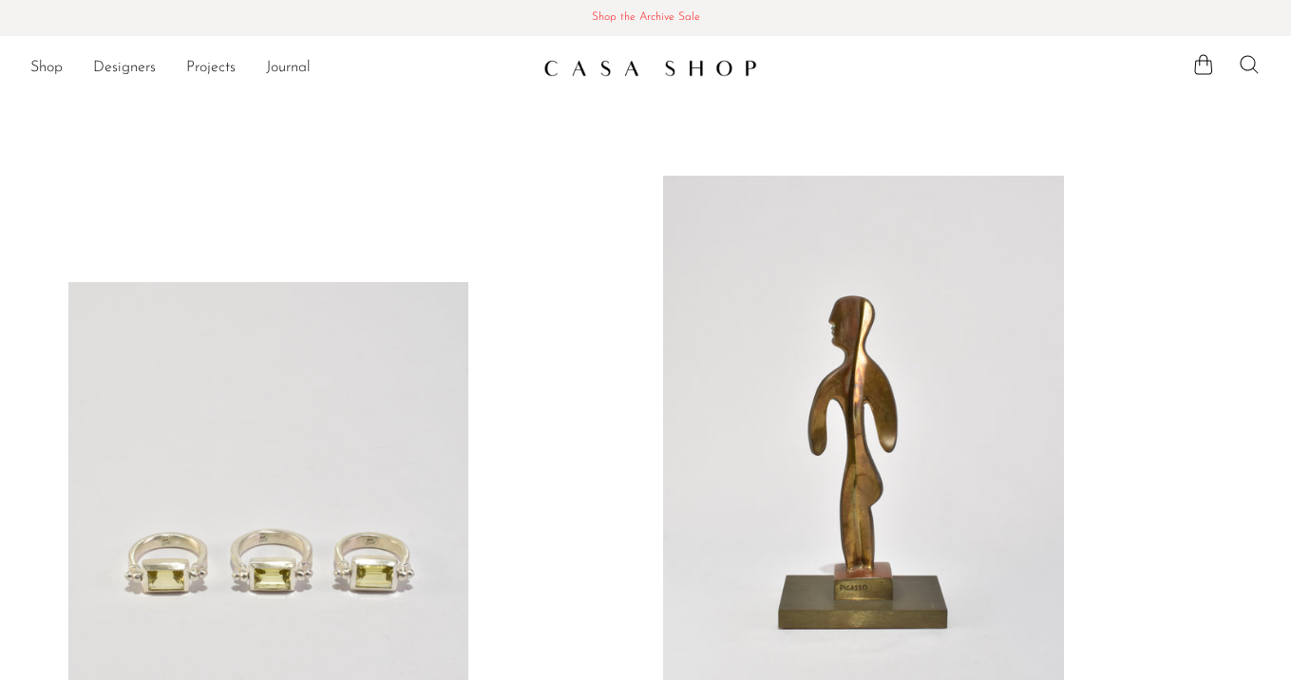
click at [1250, 61] on icon at bounding box center [1249, 64] width 23 height 23
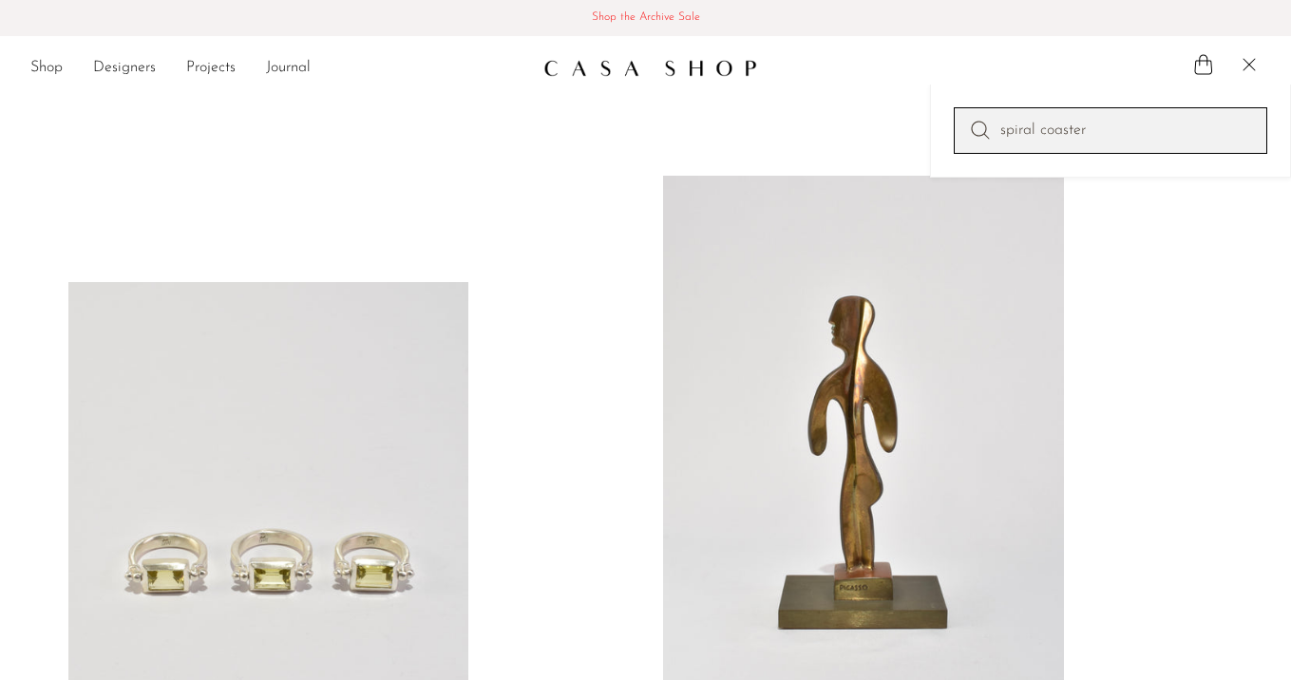
type input "spiral coaster"
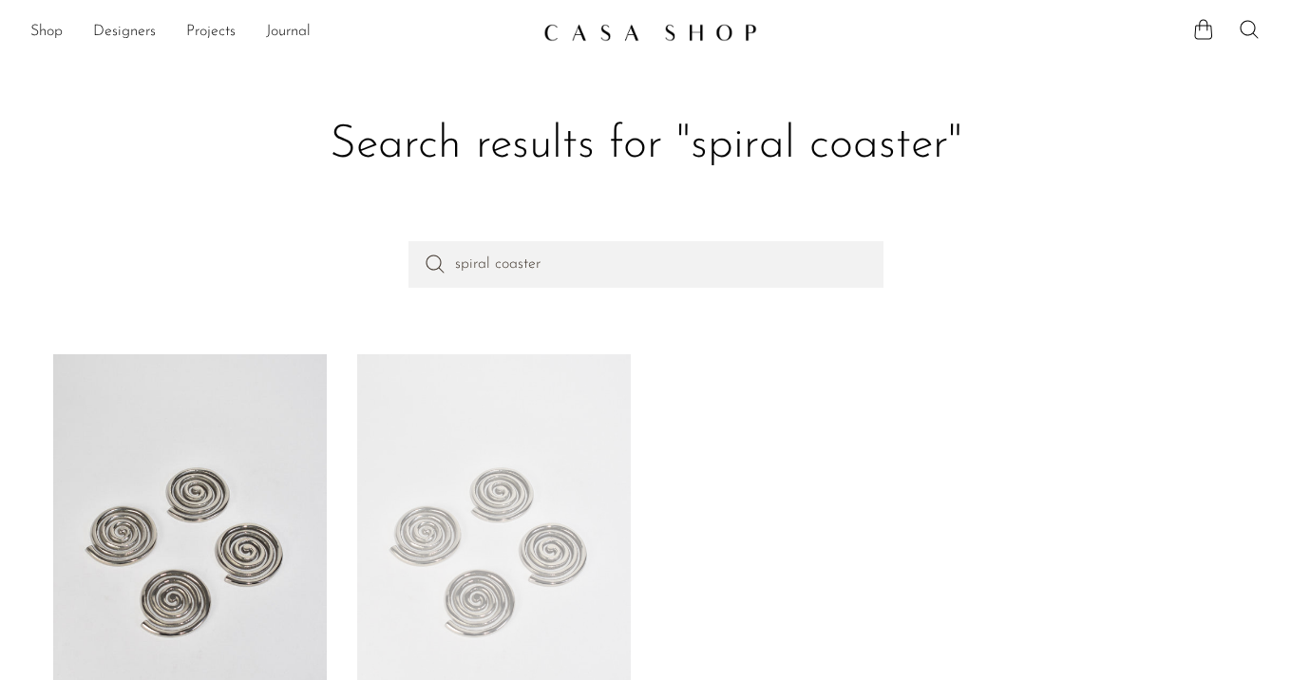
scroll to position [132, 0]
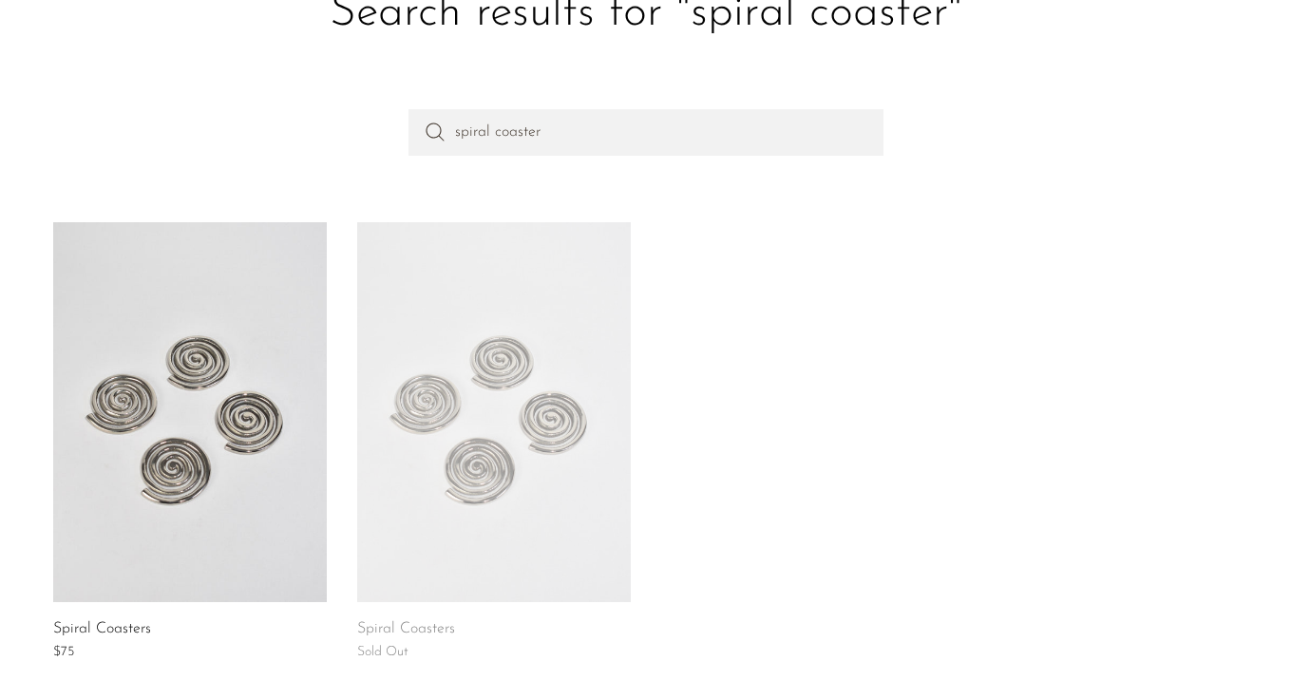
click at [162, 347] on link at bounding box center [190, 412] width 274 height 380
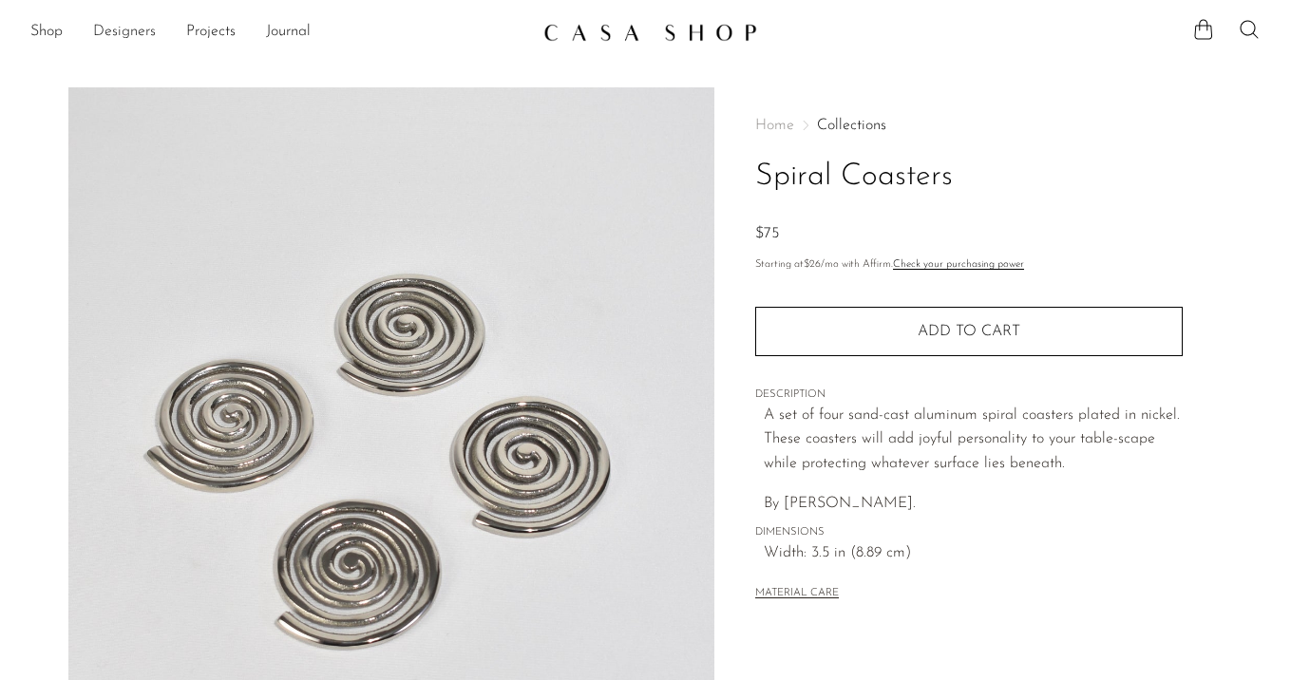
click at [116, 30] on link "Designers" at bounding box center [124, 32] width 63 height 25
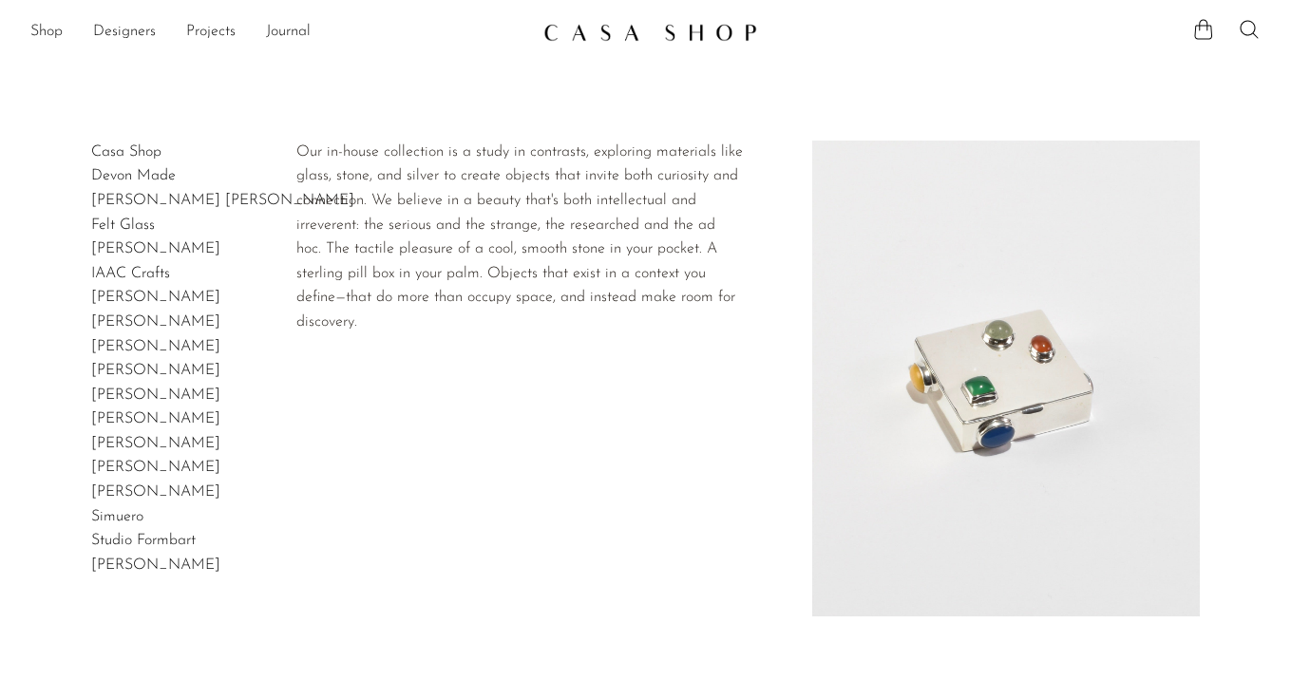
click at [104, 148] on link "Casa Shop" at bounding box center [126, 151] width 70 height 15
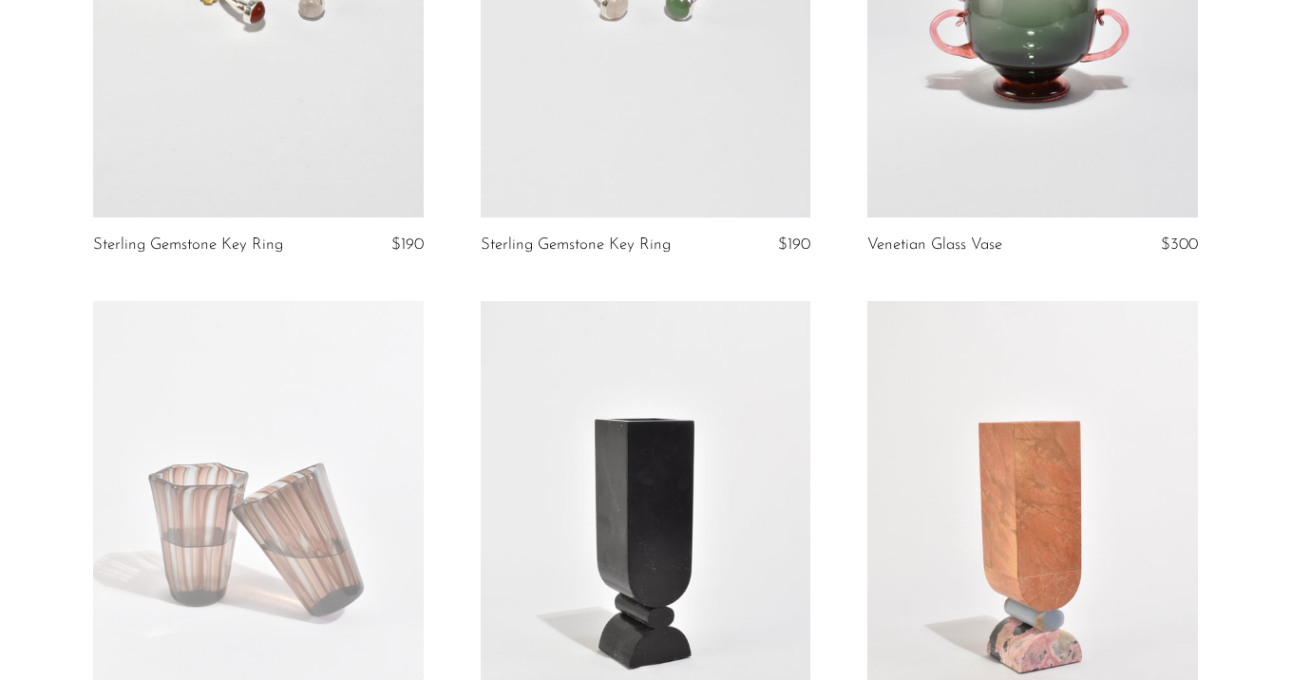
scroll to position [934, 0]
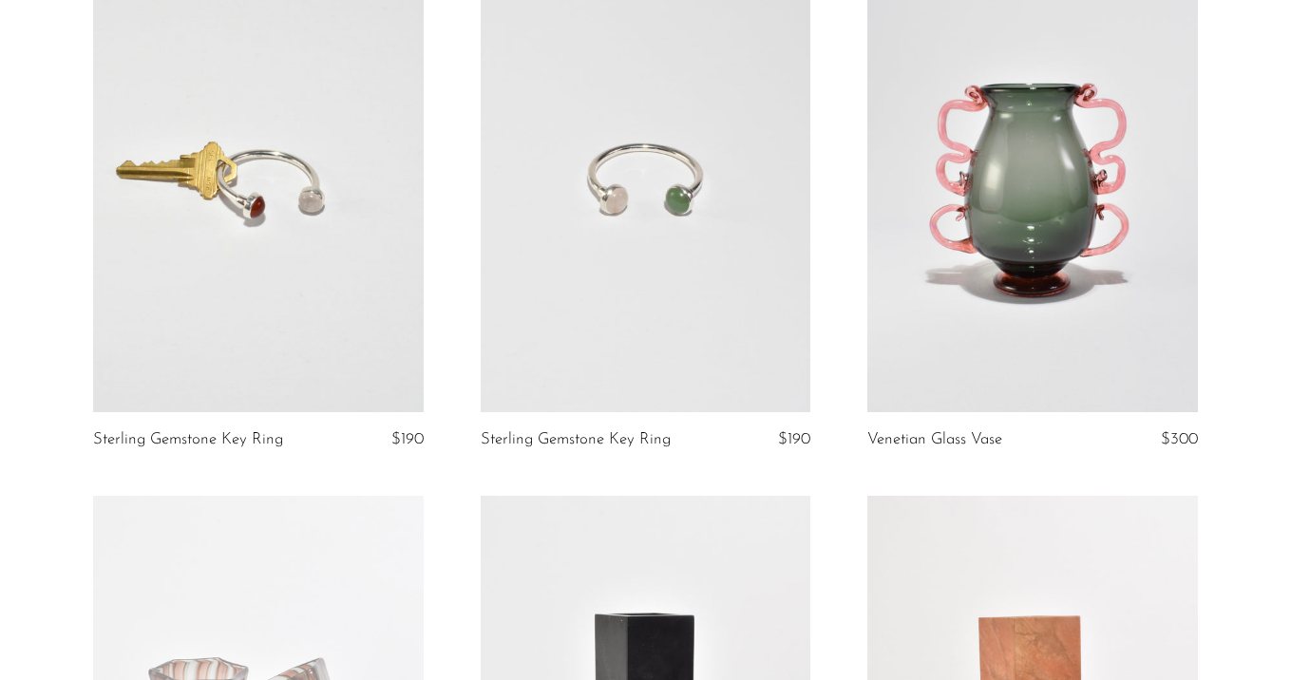
click at [257, 227] on link at bounding box center [258, 181] width 331 height 463
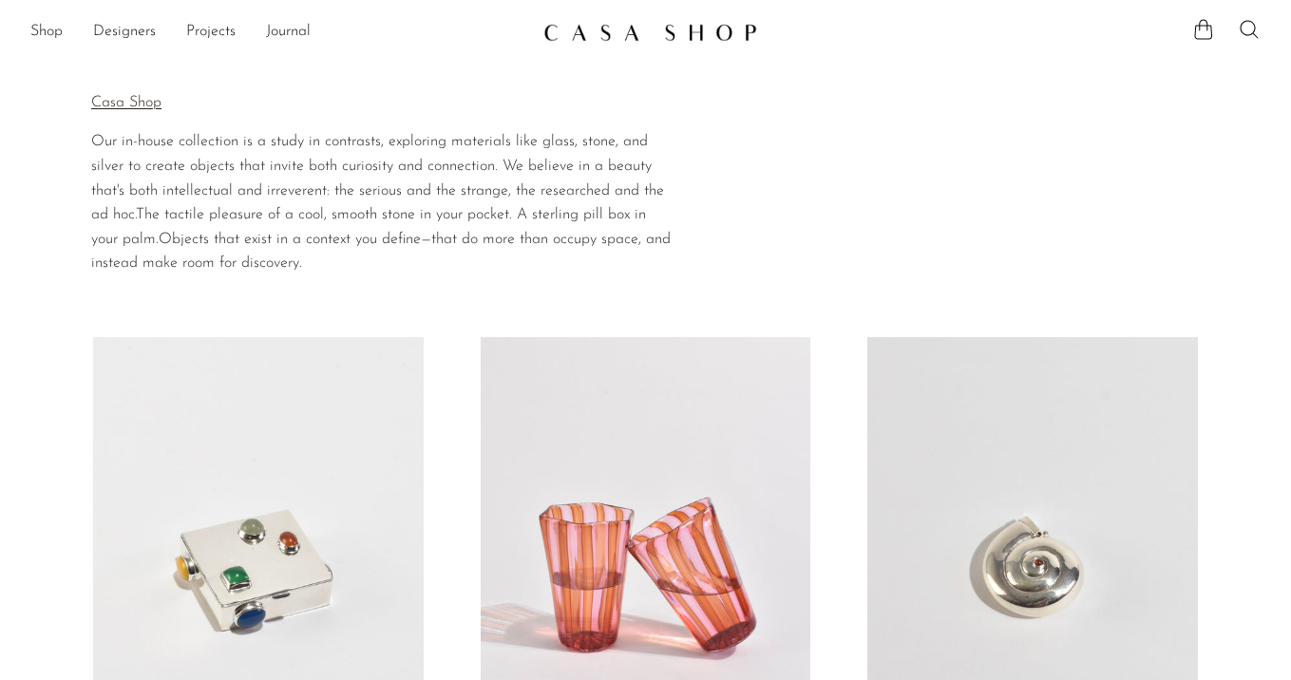
scroll to position [934, 0]
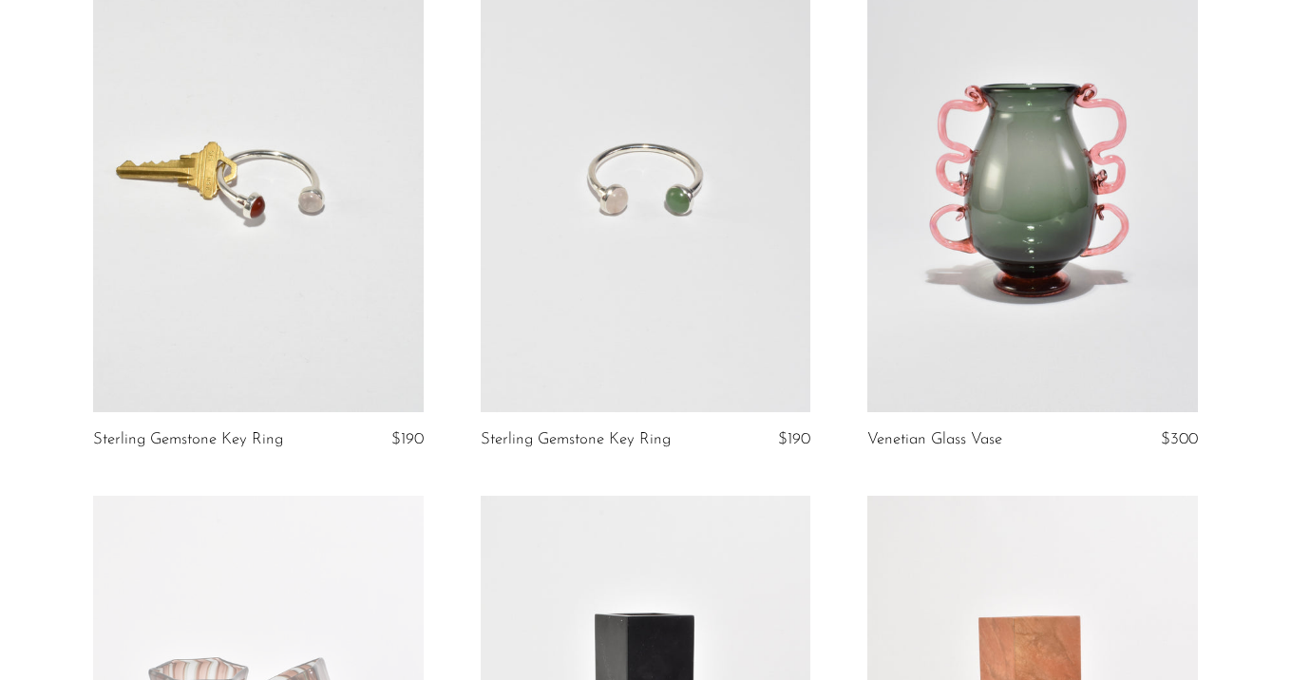
click at [353, 249] on link at bounding box center [258, 181] width 331 height 463
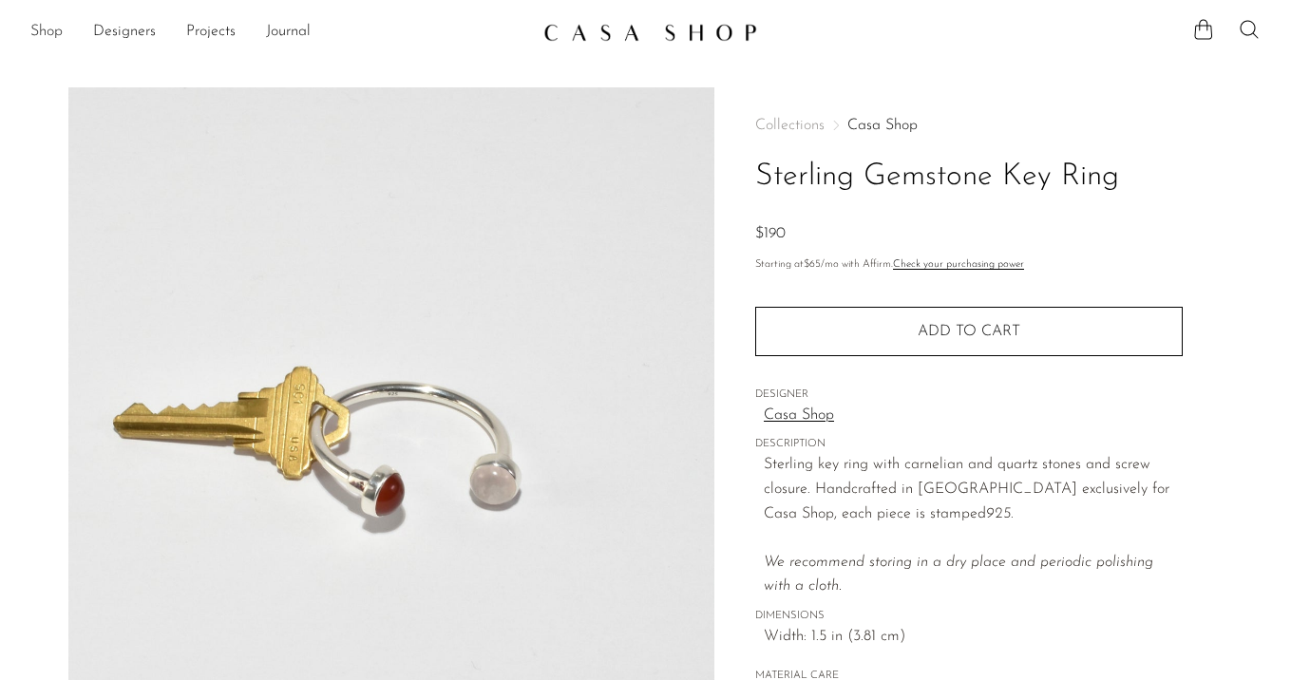
click at [55, 33] on link "Shop" at bounding box center [46, 32] width 32 height 25
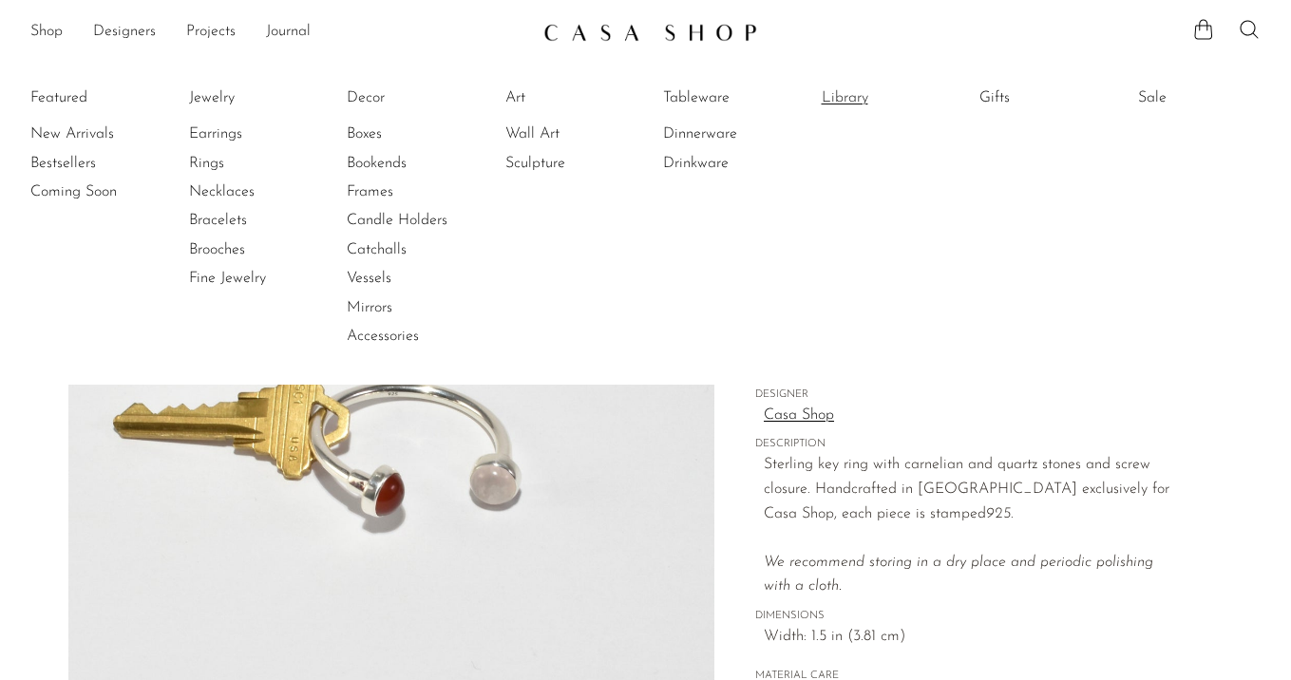
click at [826, 93] on link "Library" at bounding box center [893, 97] width 143 height 21
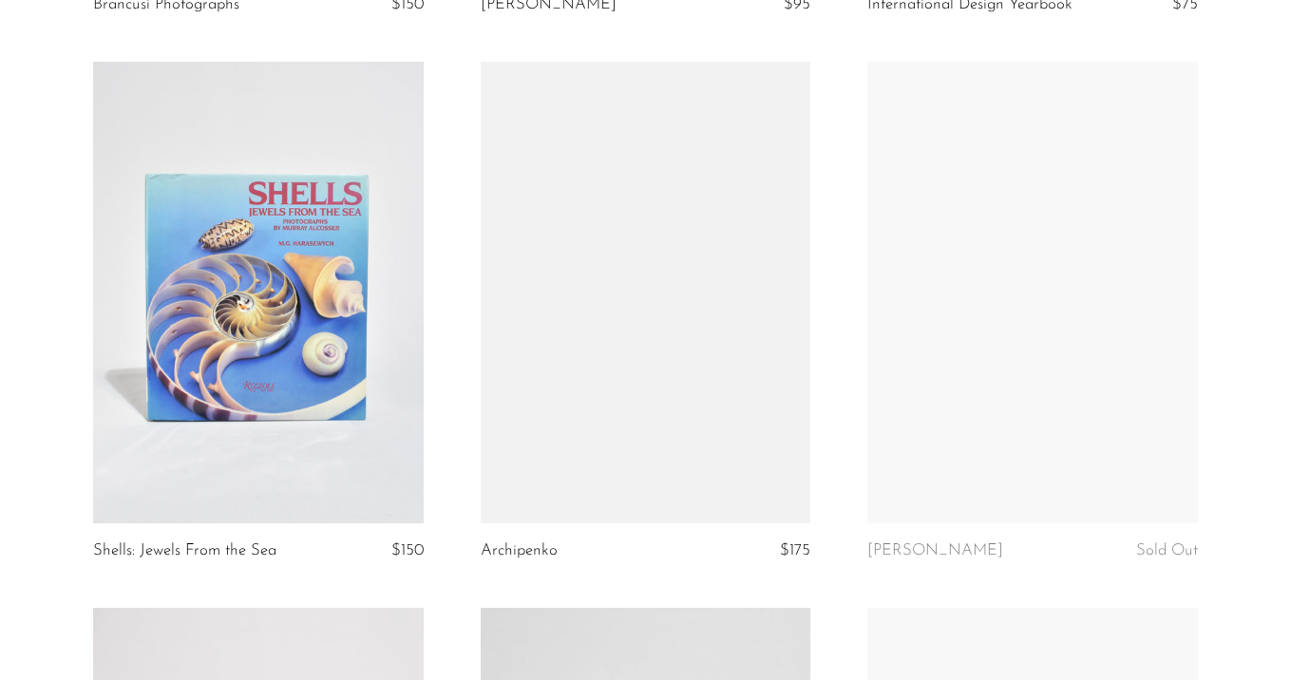
scroll to position [4744, 0]
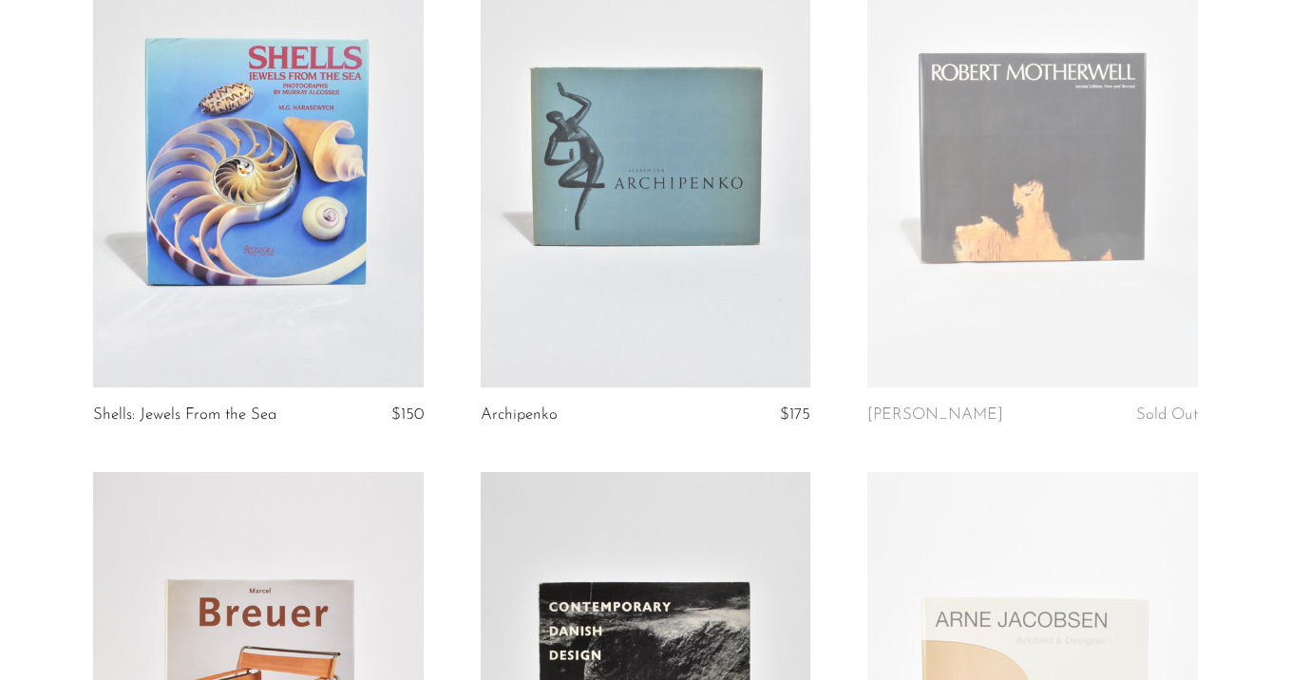
click at [717, 254] on link at bounding box center [646, 157] width 331 height 463
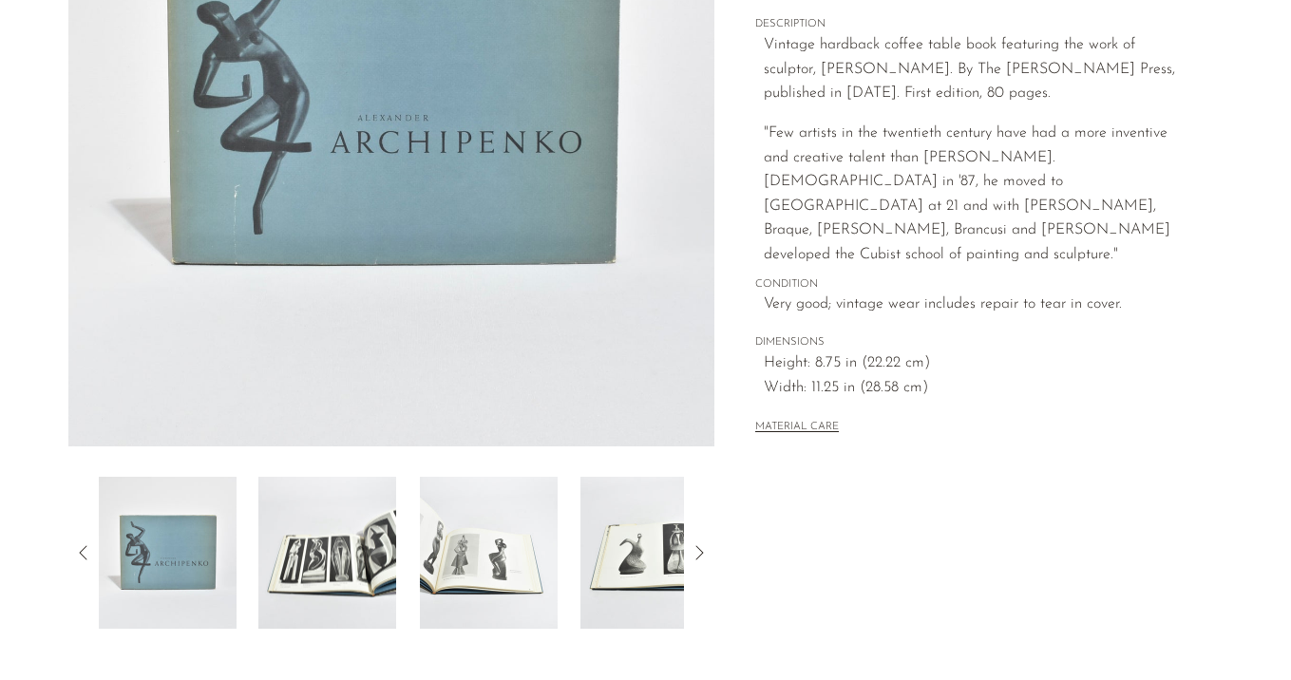
scroll to position [437, 0]
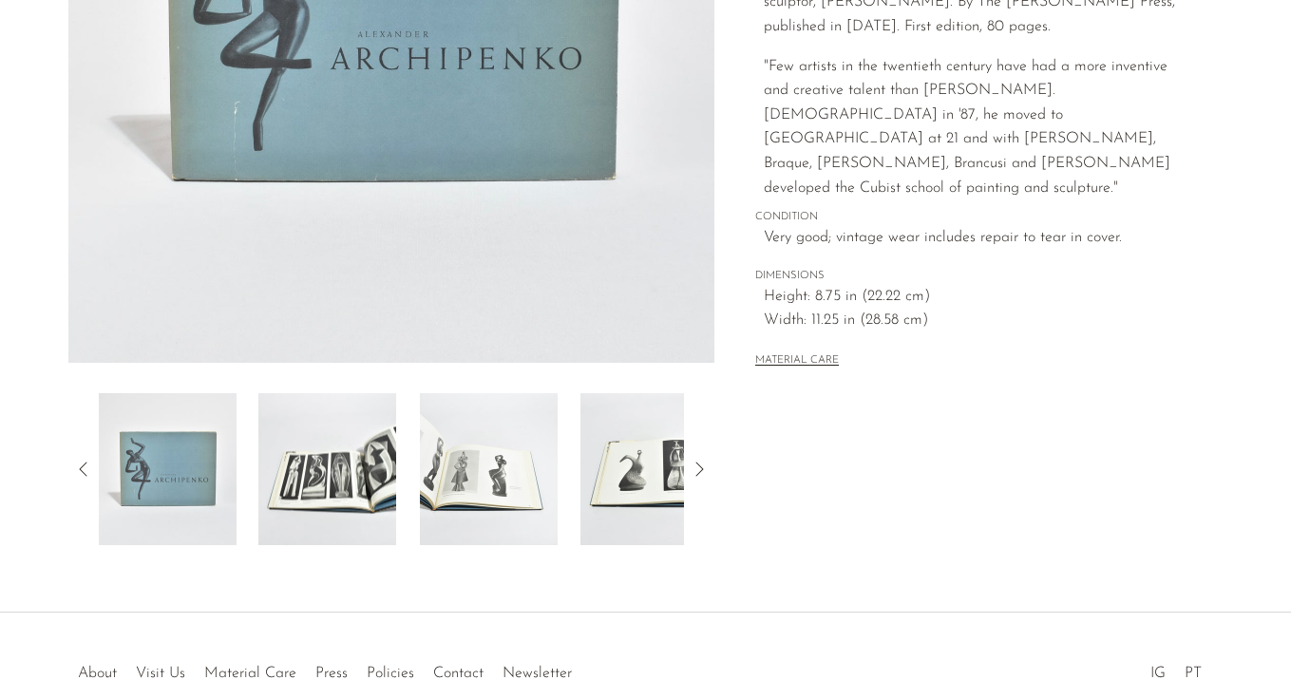
click at [323, 503] on img at bounding box center [327, 469] width 138 height 152
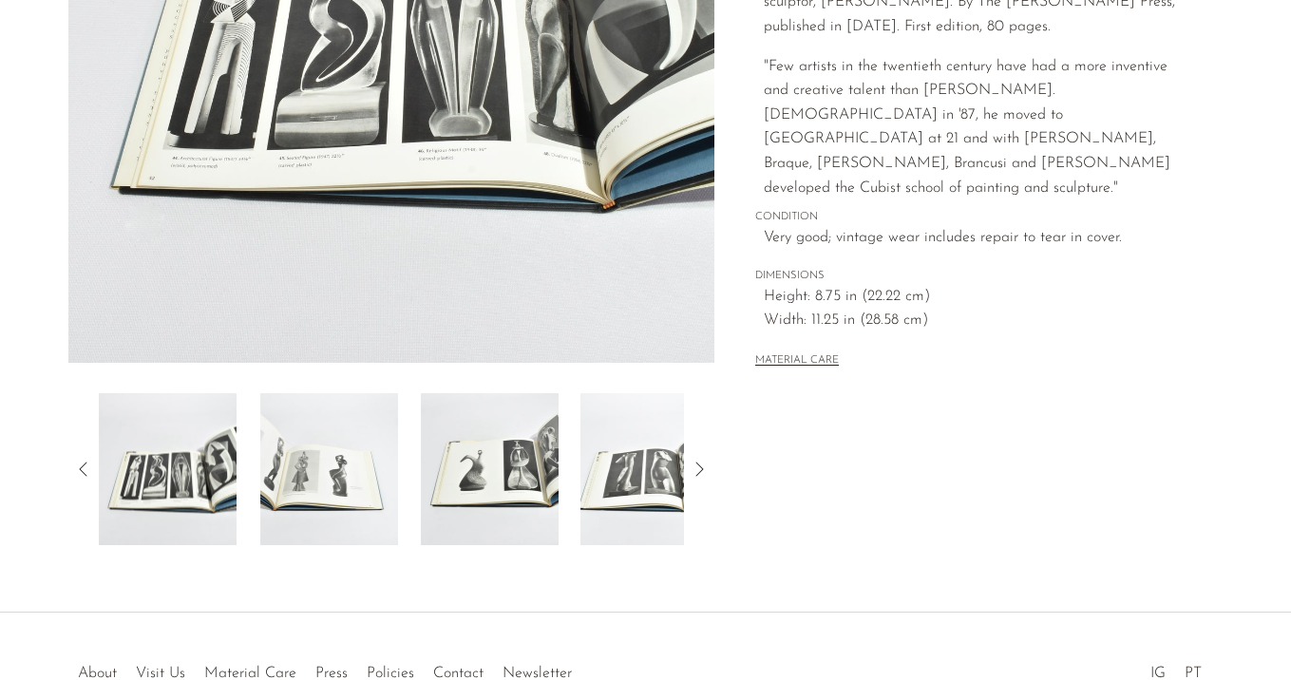
click at [416, 498] on div at bounding box center [392, 469] width 586 height 152
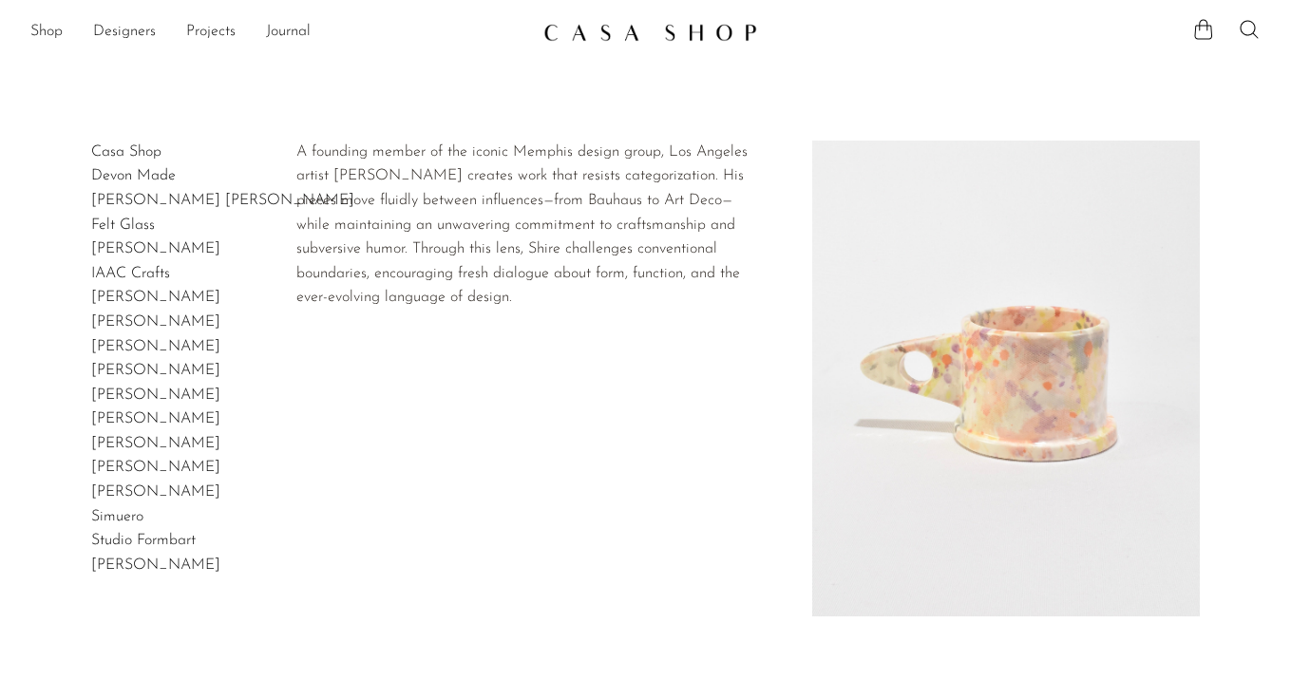
click at [128, 399] on link "Peter Shire" at bounding box center [155, 395] width 129 height 15
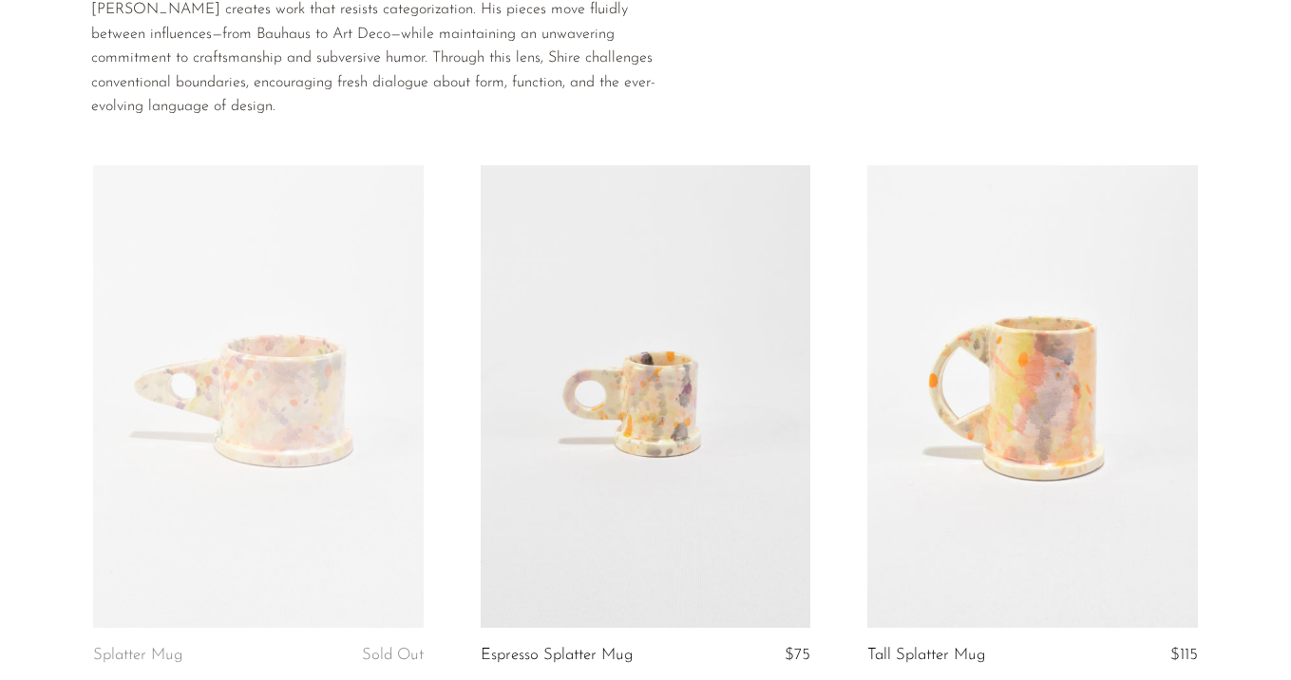
scroll to position [303, 0]
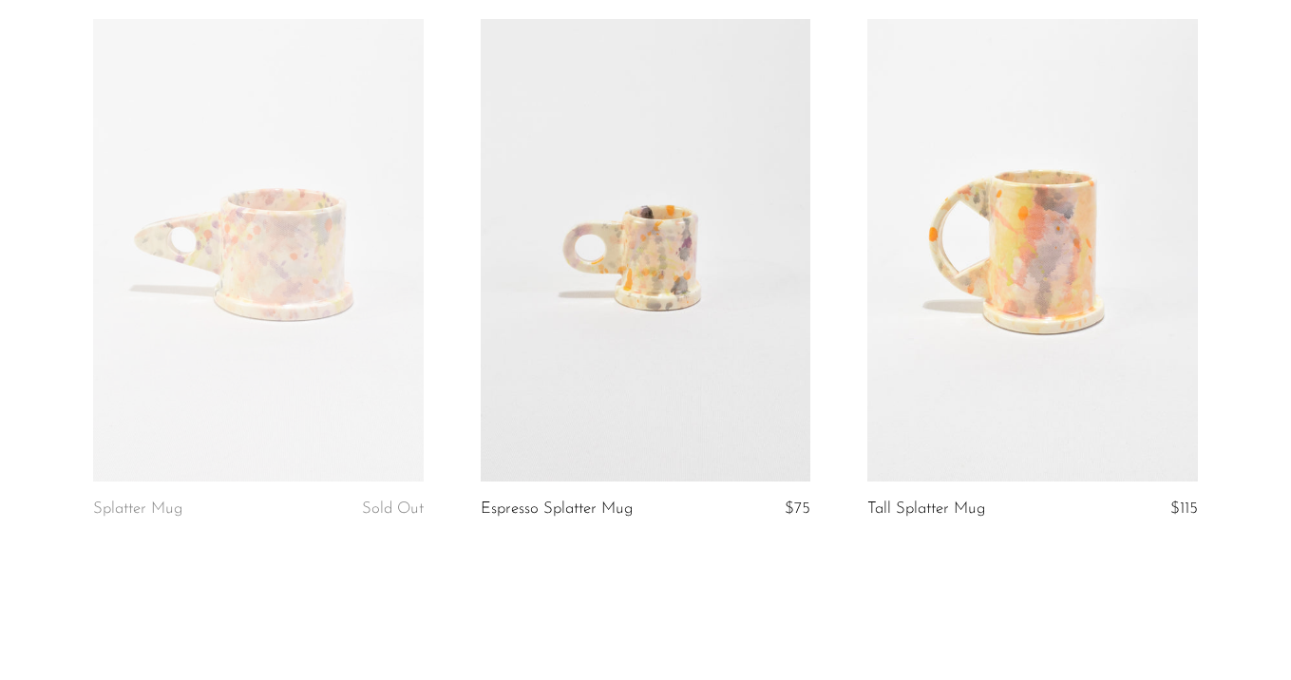
click at [673, 256] on link at bounding box center [646, 250] width 331 height 463
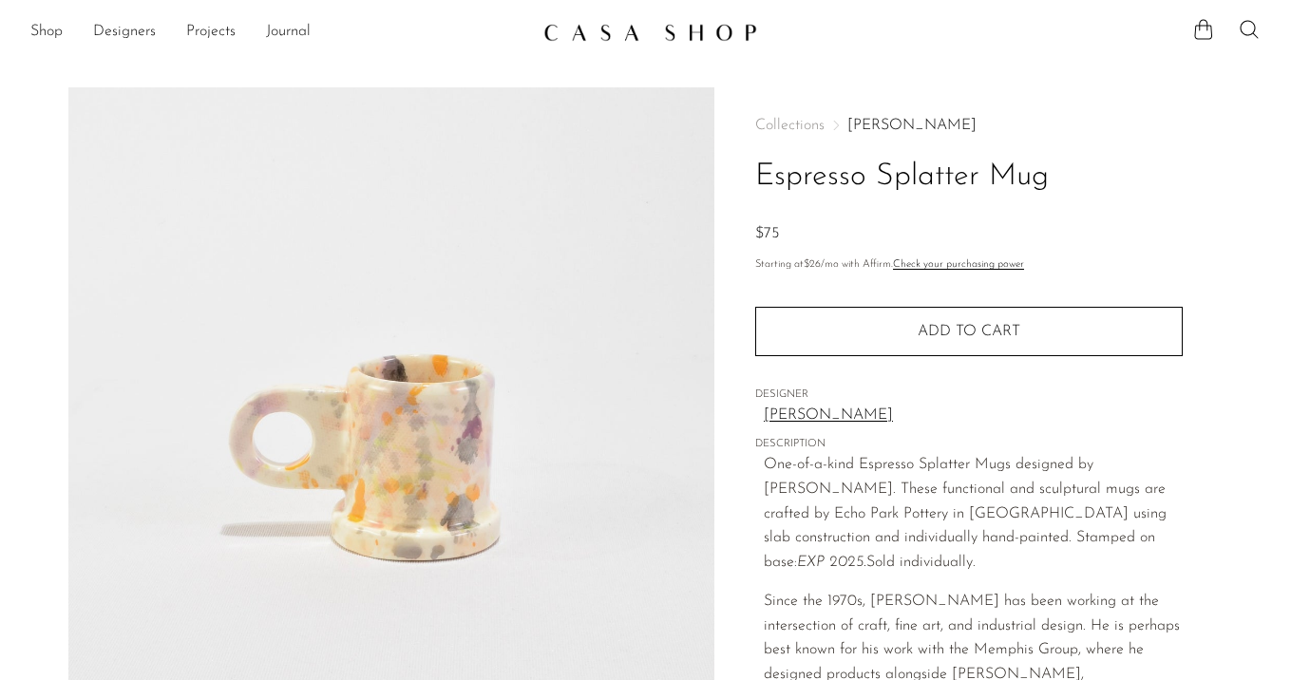
click at [161, 23] on ul "Shop Featured New Arrivals Bestsellers Coming Soon Jewelry Jewelry All Earrings…" at bounding box center [279, 32] width 498 height 32
click at [125, 34] on link "Designers" at bounding box center [124, 32] width 63 height 25
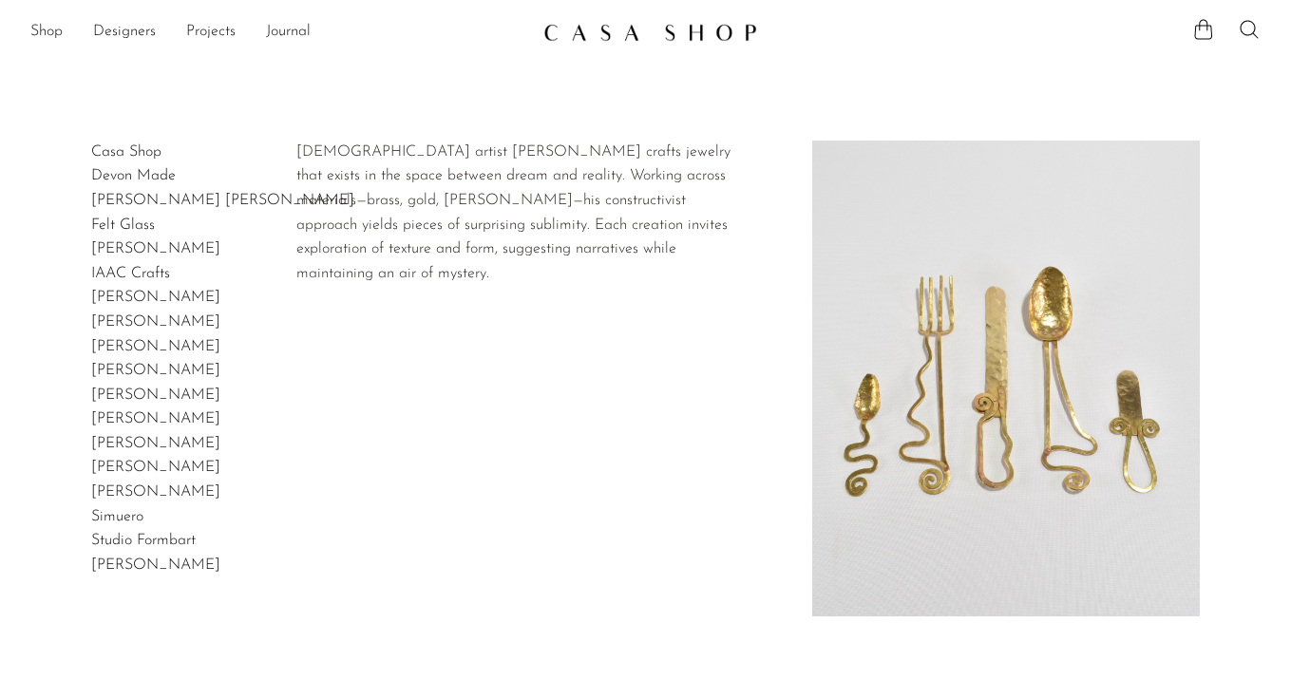
click at [139, 447] on link "[PERSON_NAME]" at bounding box center [155, 443] width 129 height 15
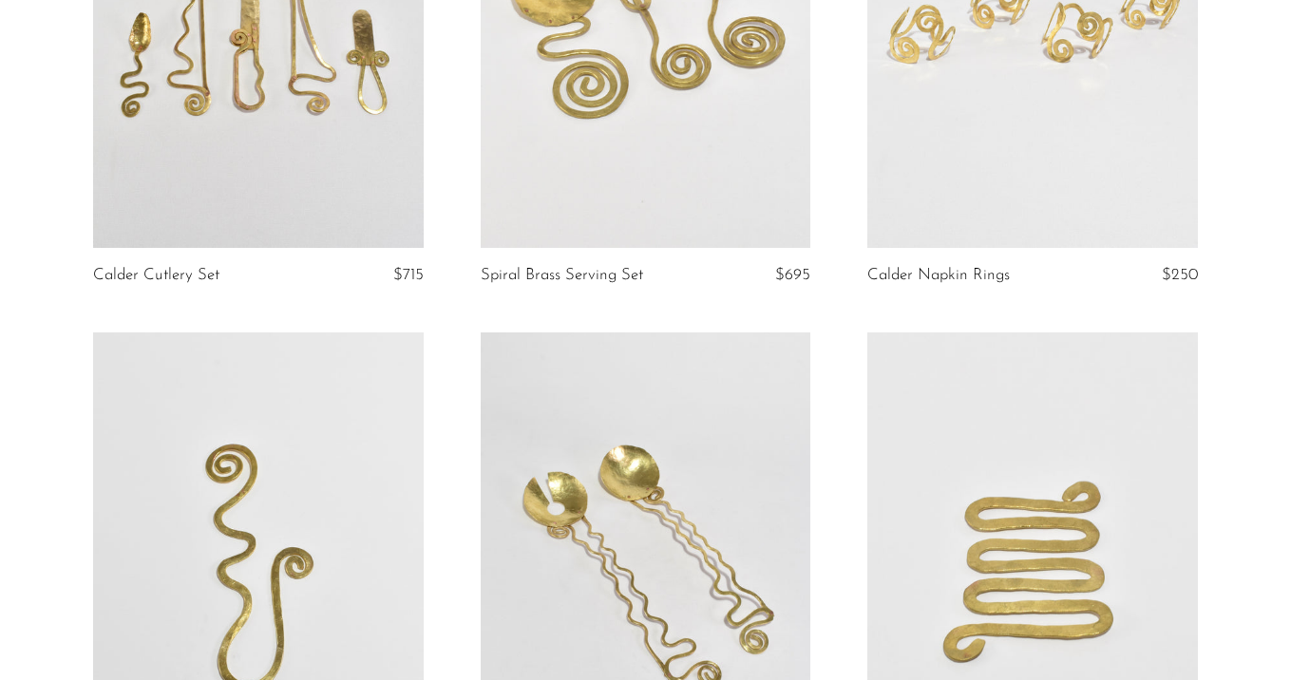
scroll to position [804, 0]
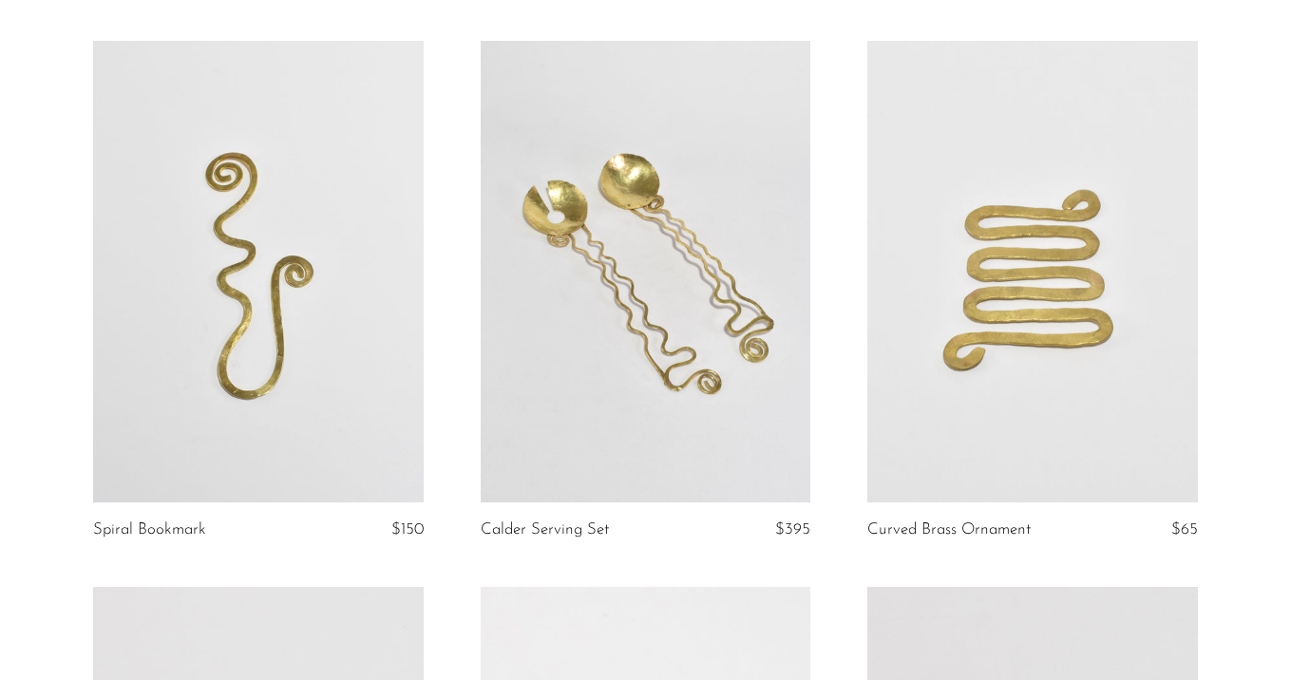
click at [346, 361] on link at bounding box center [258, 272] width 331 height 463
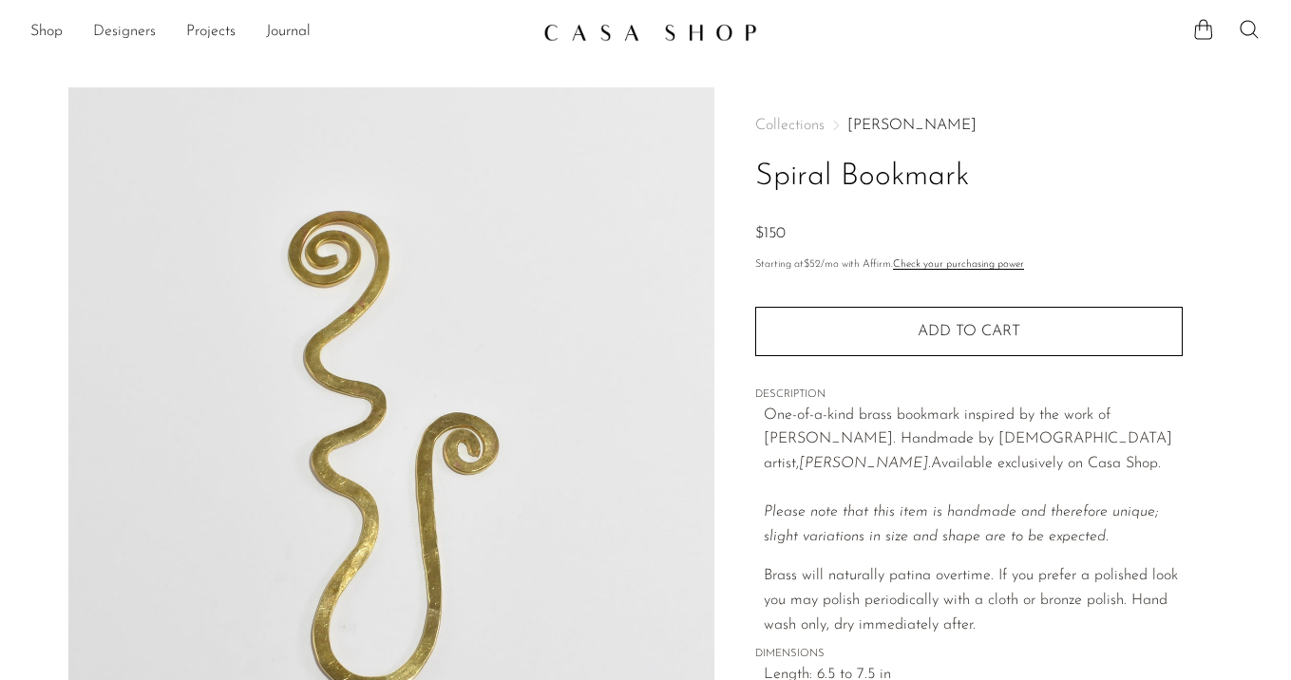
click at [106, 29] on link "Designers" at bounding box center [124, 32] width 63 height 25
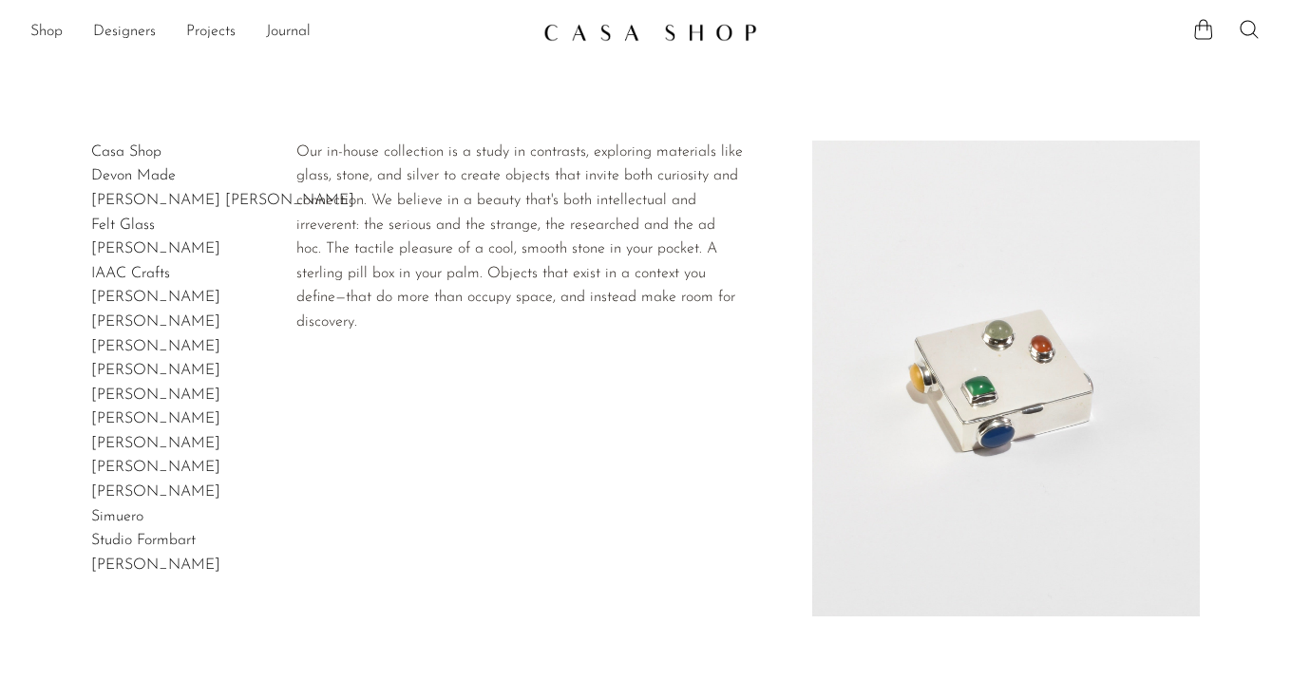
click at [113, 146] on link "Casa Shop" at bounding box center [126, 151] width 70 height 15
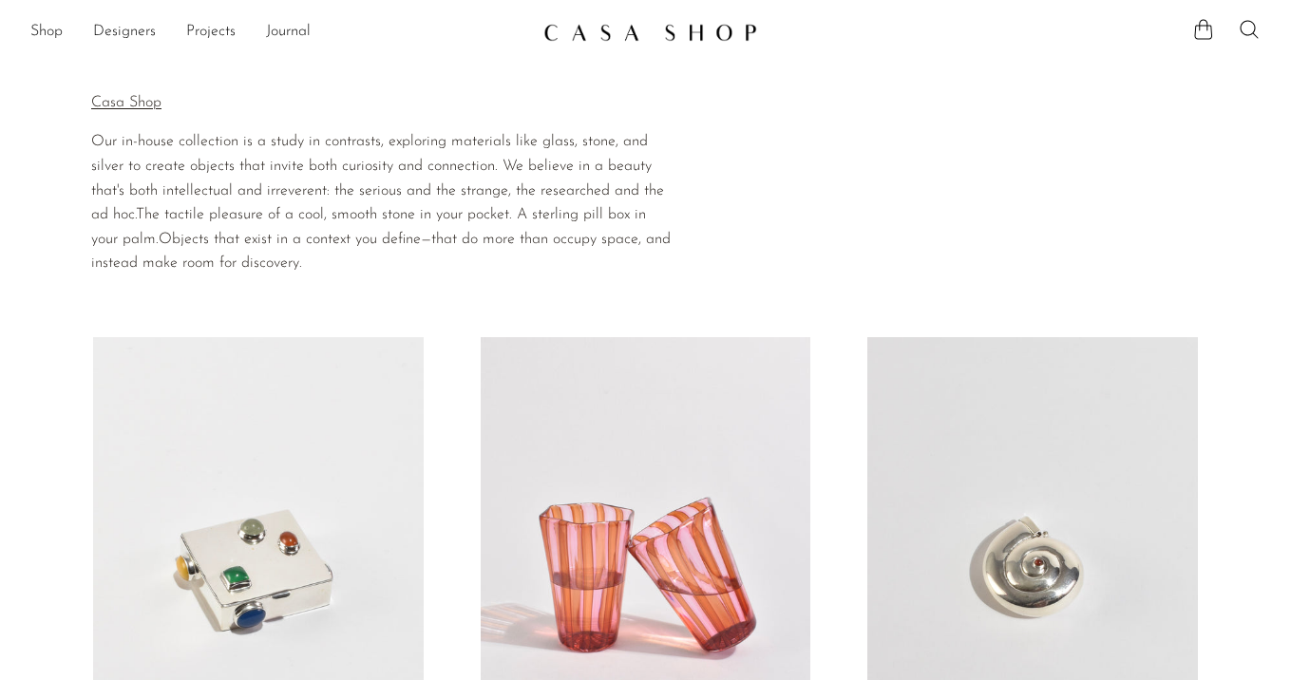
click at [238, 445] on link at bounding box center [258, 568] width 331 height 463
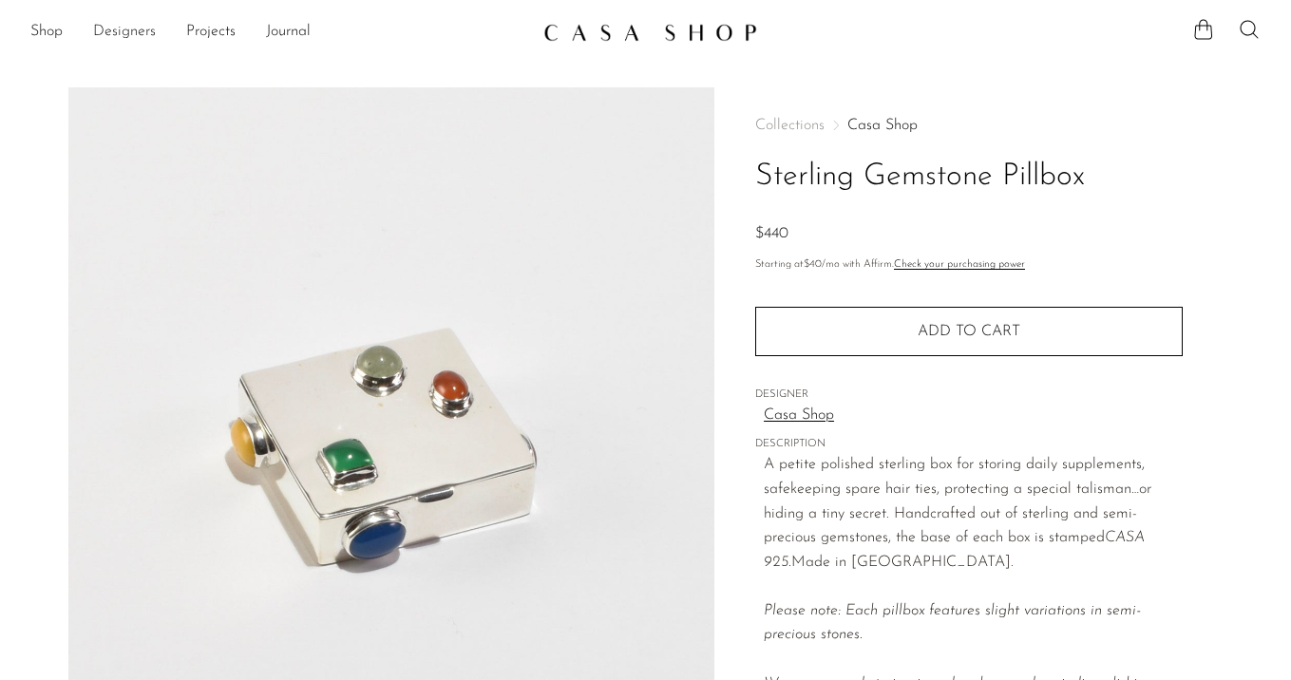
click at [121, 28] on link "Designers" at bounding box center [124, 32] width 63 height 25
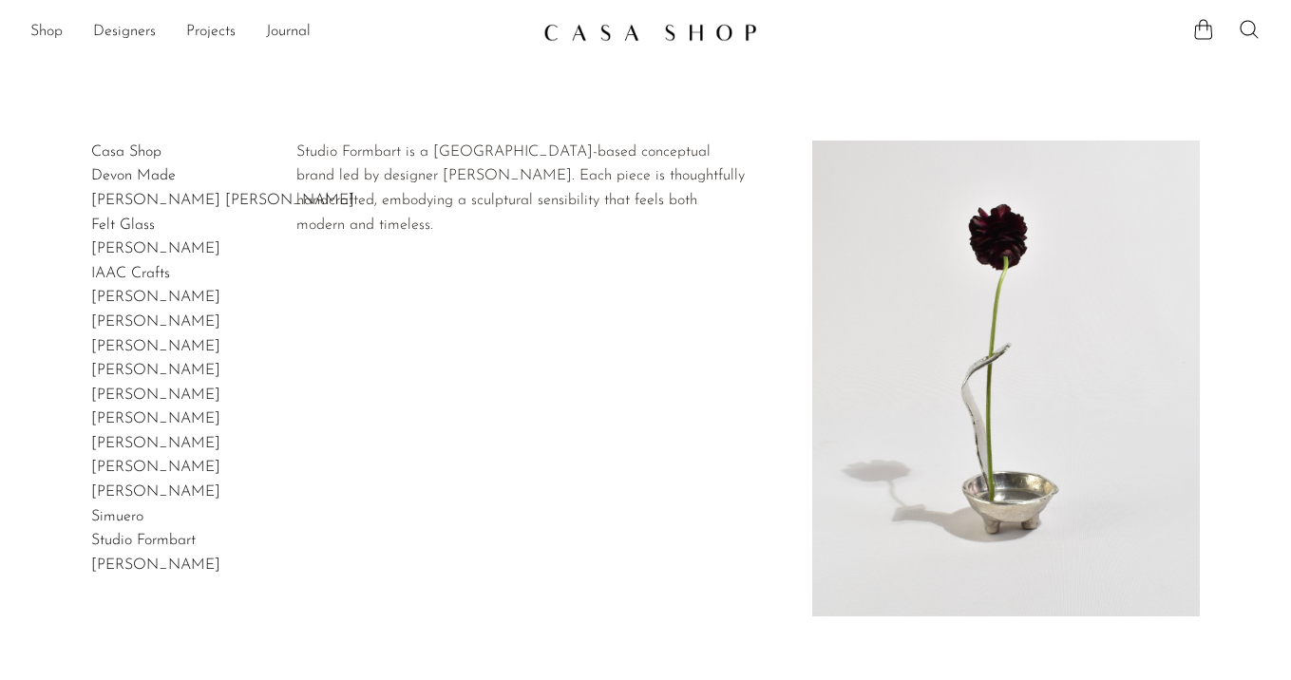
click at [133, 538] on link "Studio Formbart" at bounding box center [143, 540] width 105 height 15
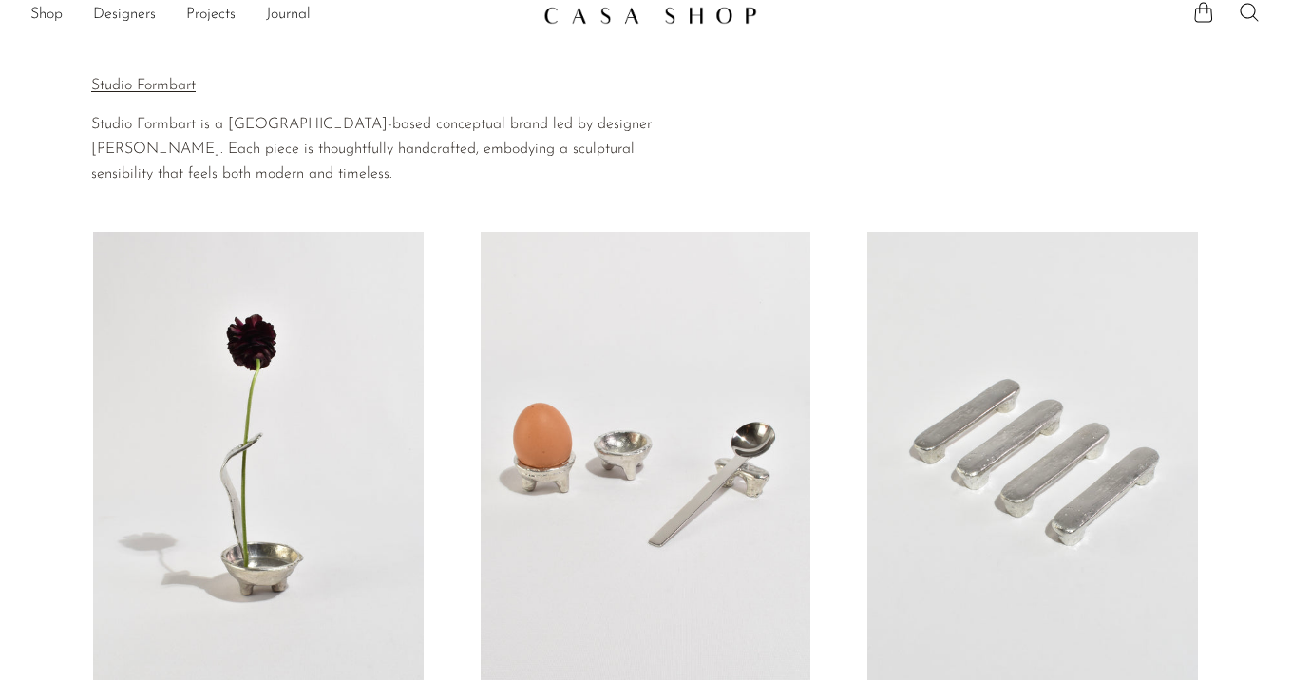
scroll to position [26, 0]
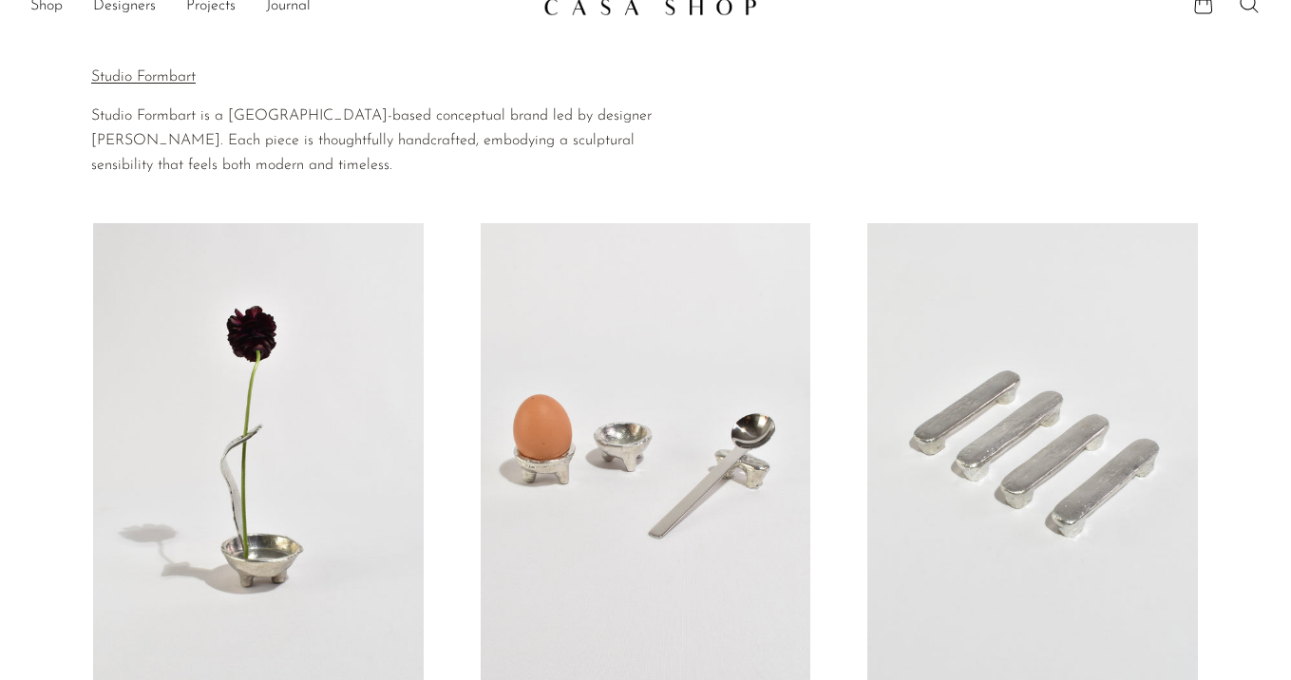
click at [227, 390] on link at bounding box center [258, 454] width 331 height 463
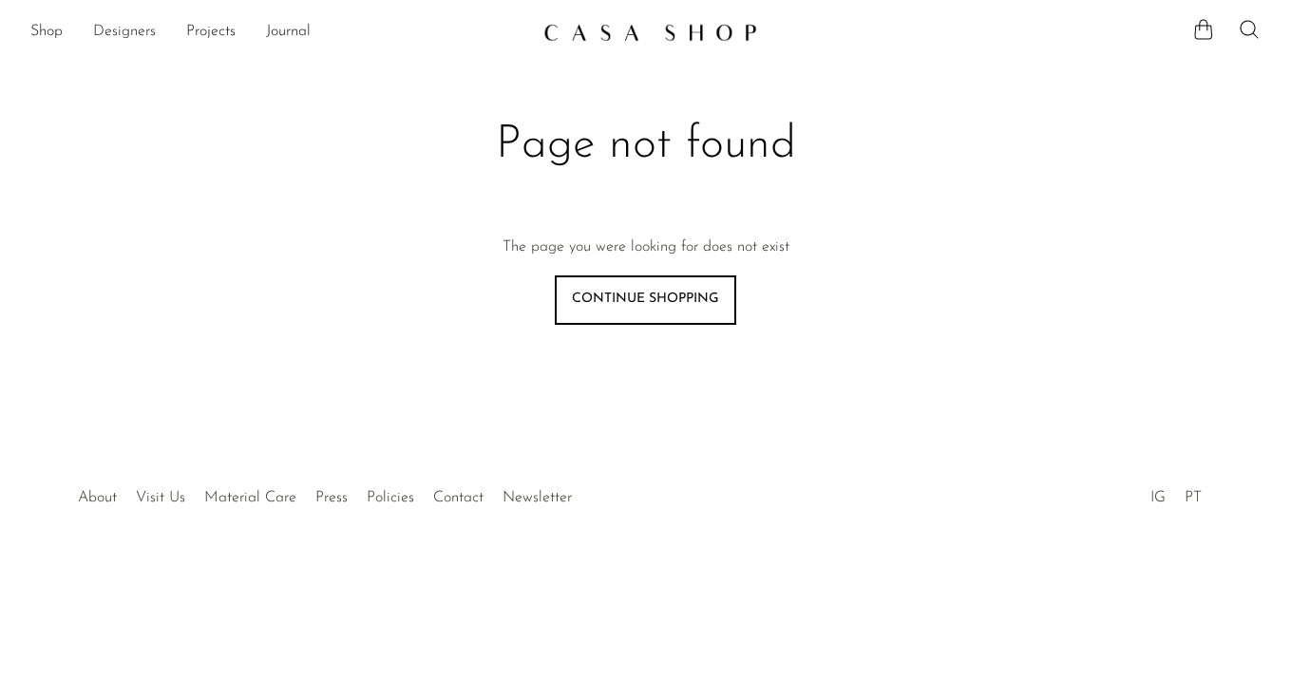
click at [123, 29] on link "Designers" at bounding box center [124, 32] width 63 height 25
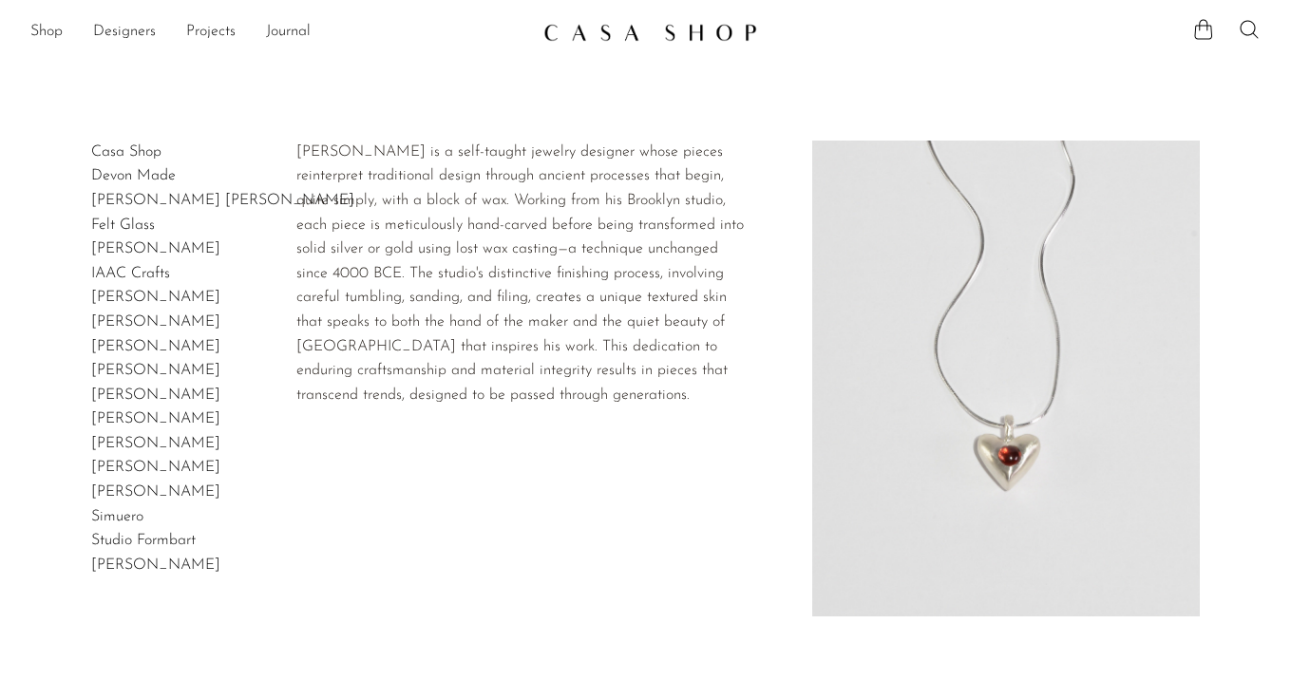
click at [124, 205] on link "[PERSON_NAME] [PERSON_NAME]" at bounding box center [222, 200] width 263 height 15
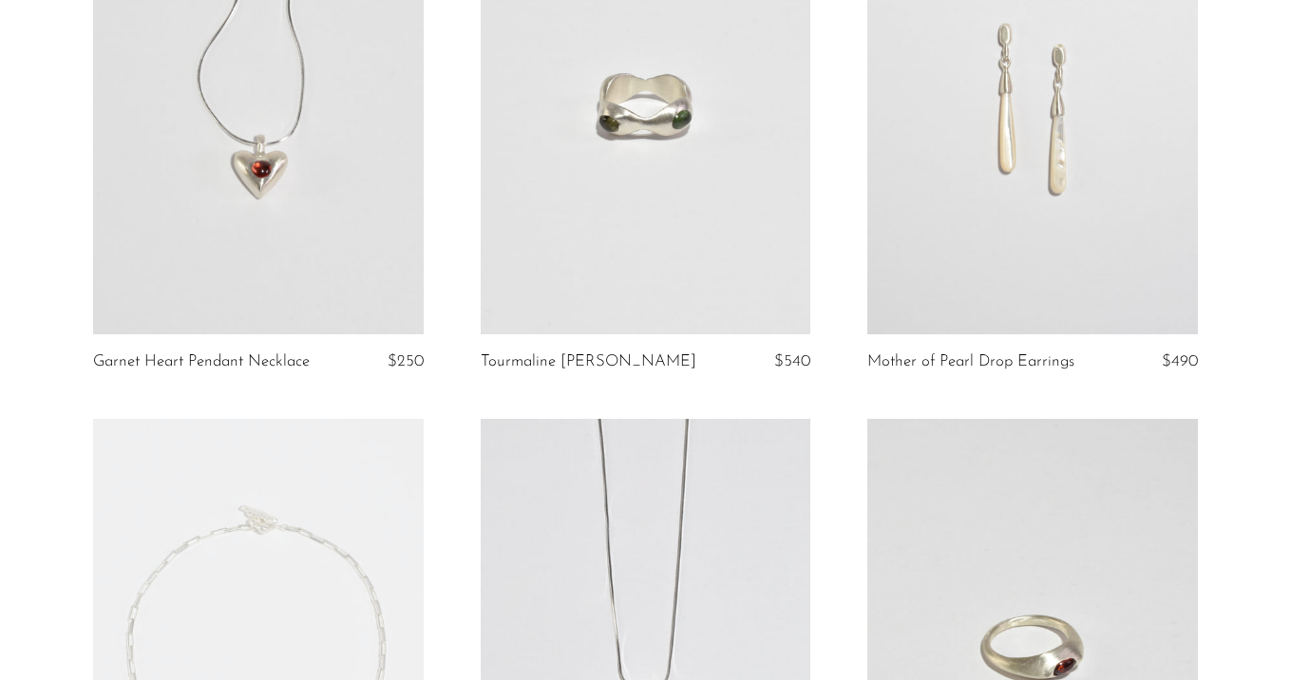
scroll to position [1047, 0]
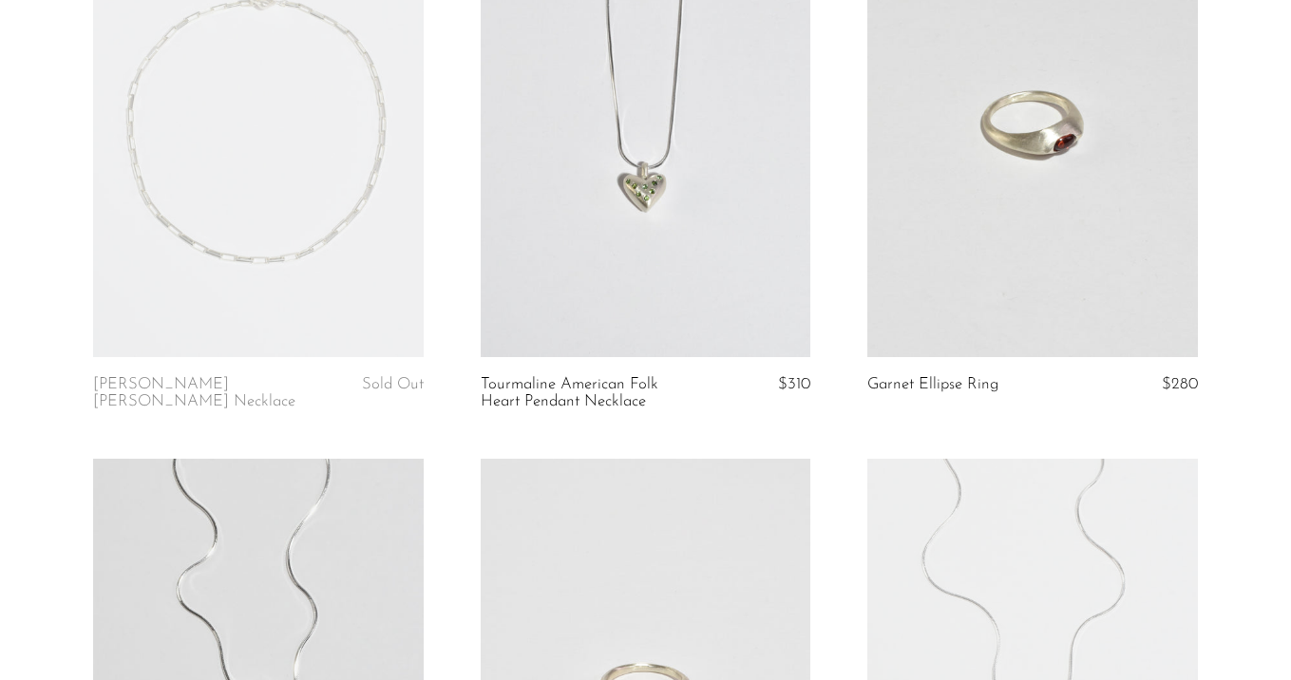
click at [359, 274] on link at bounding box center [258, 126] width 331 height 463
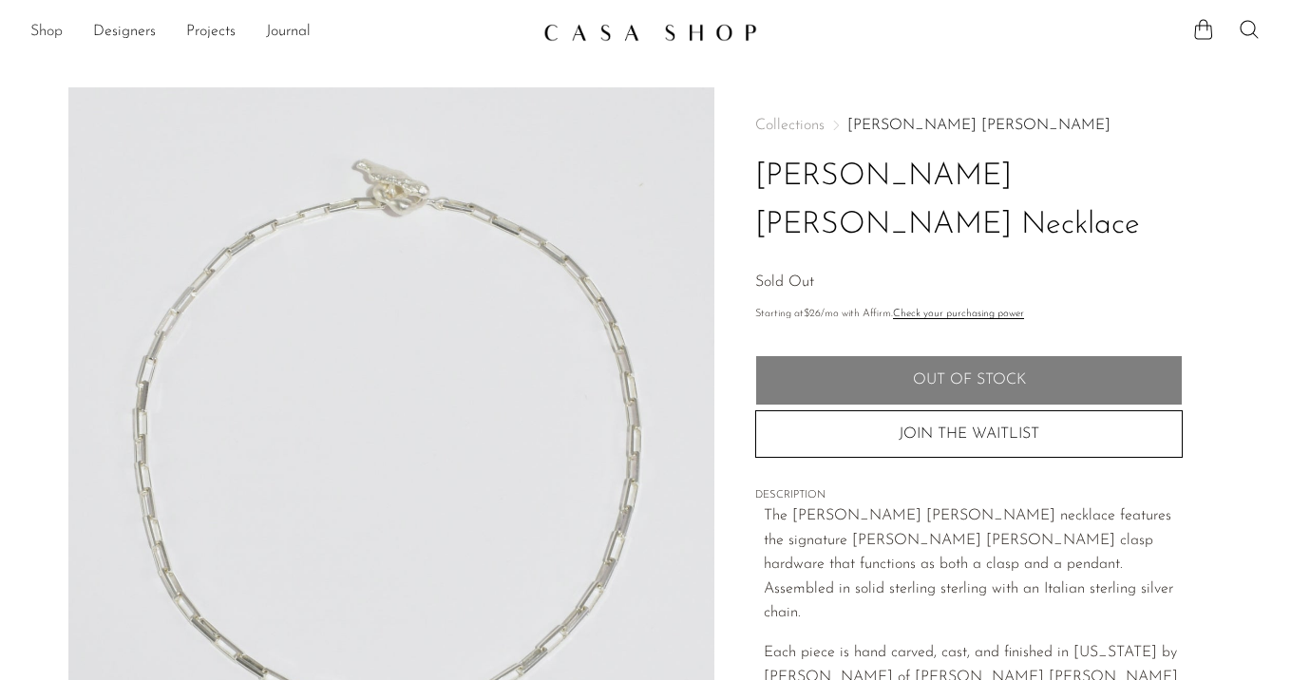
click at [42, 22] on link "Shop" at bounding box center [46, 32] width 32 height 25
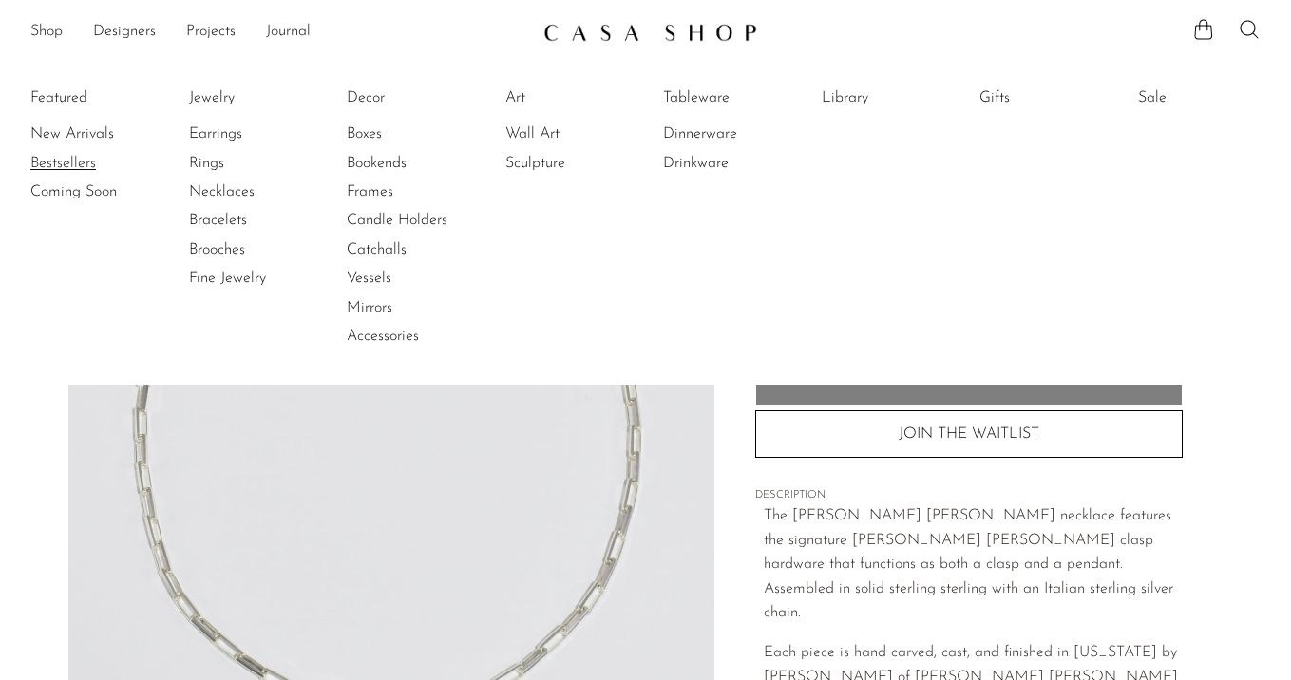
click at [86, 153] on link "Bestsellers" at bounding box center [101, 163] width 143 height 21
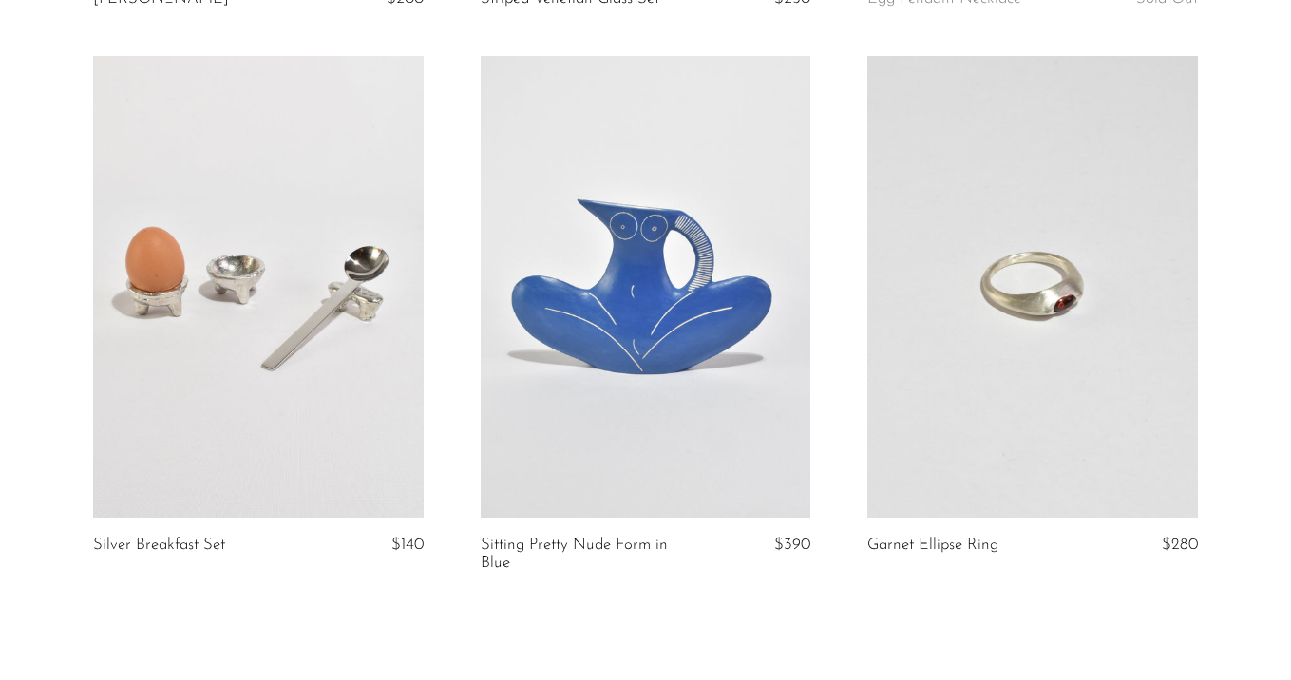
scroll to position [6238, 0]
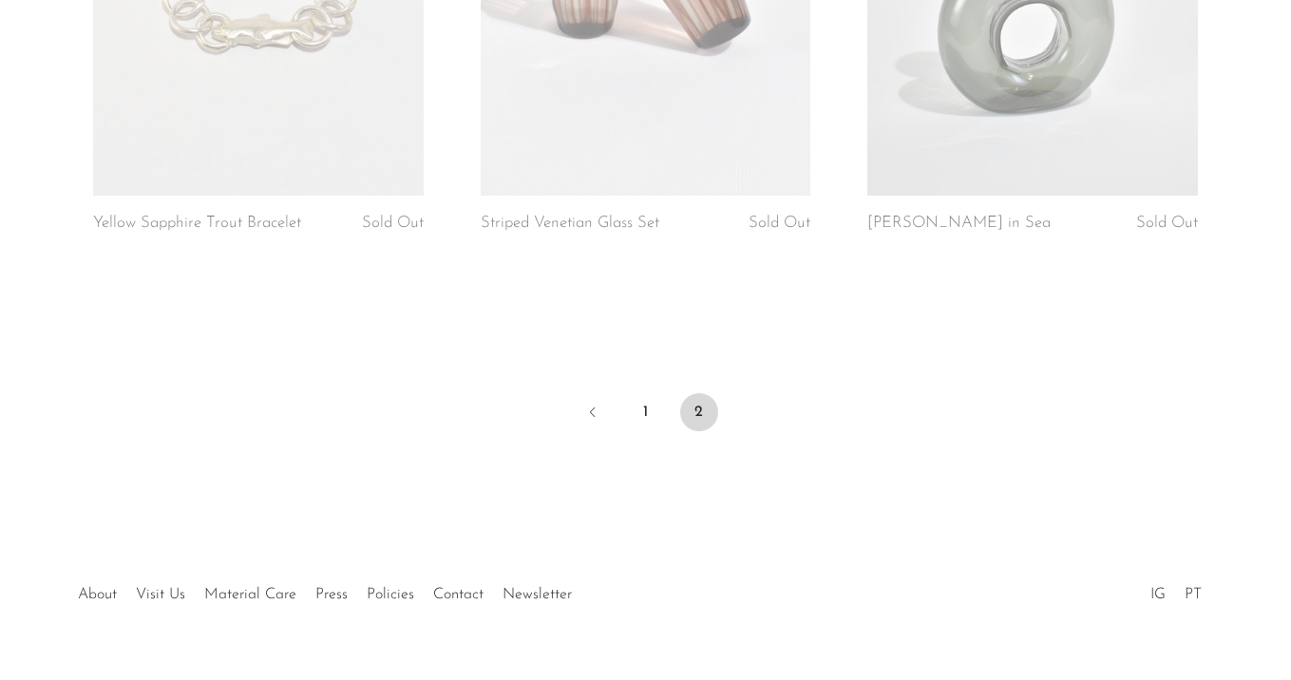
scroll to position [2123, 0]
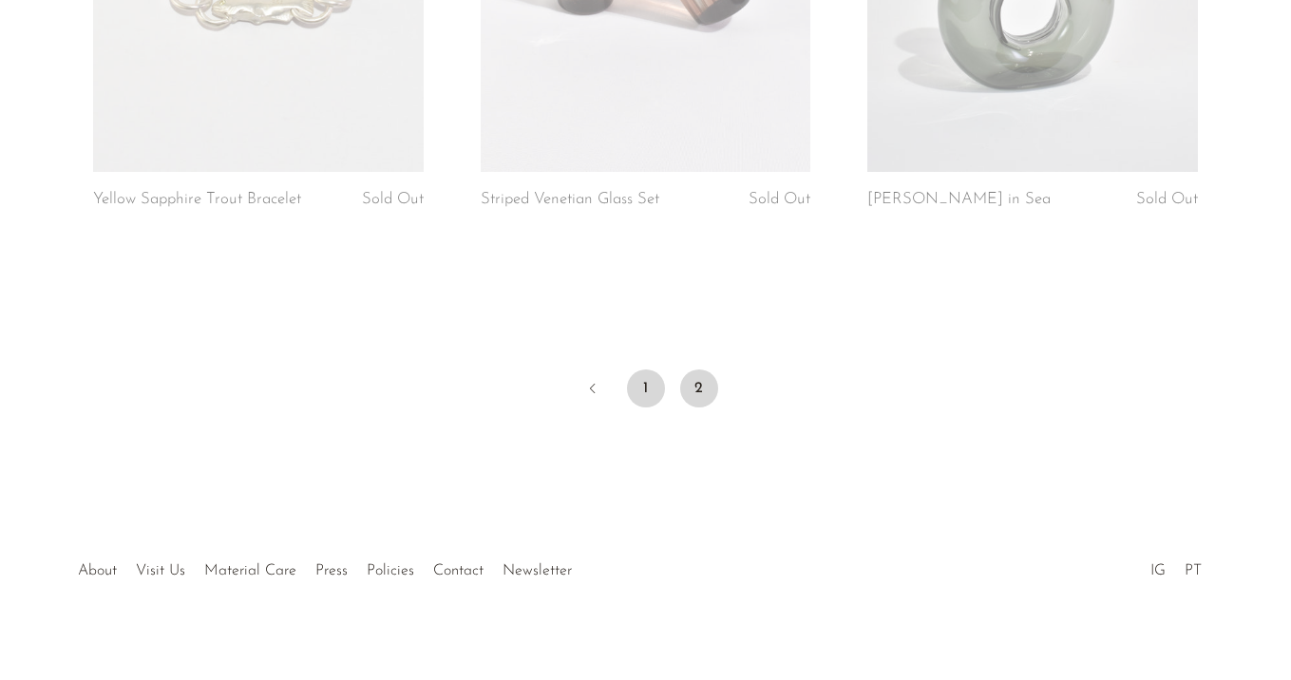
click at [660, 374] on link "1" at bounding box center [646, 389] width 38 height 38
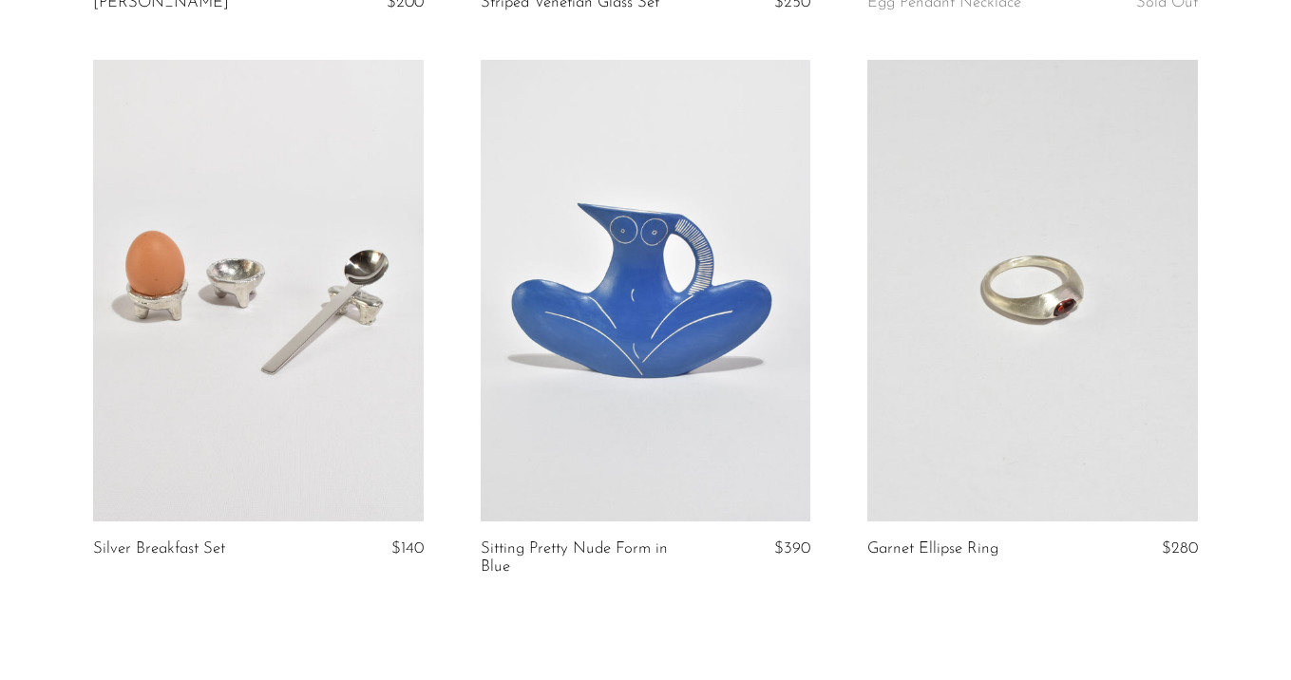
scroll to position [6317, 0]
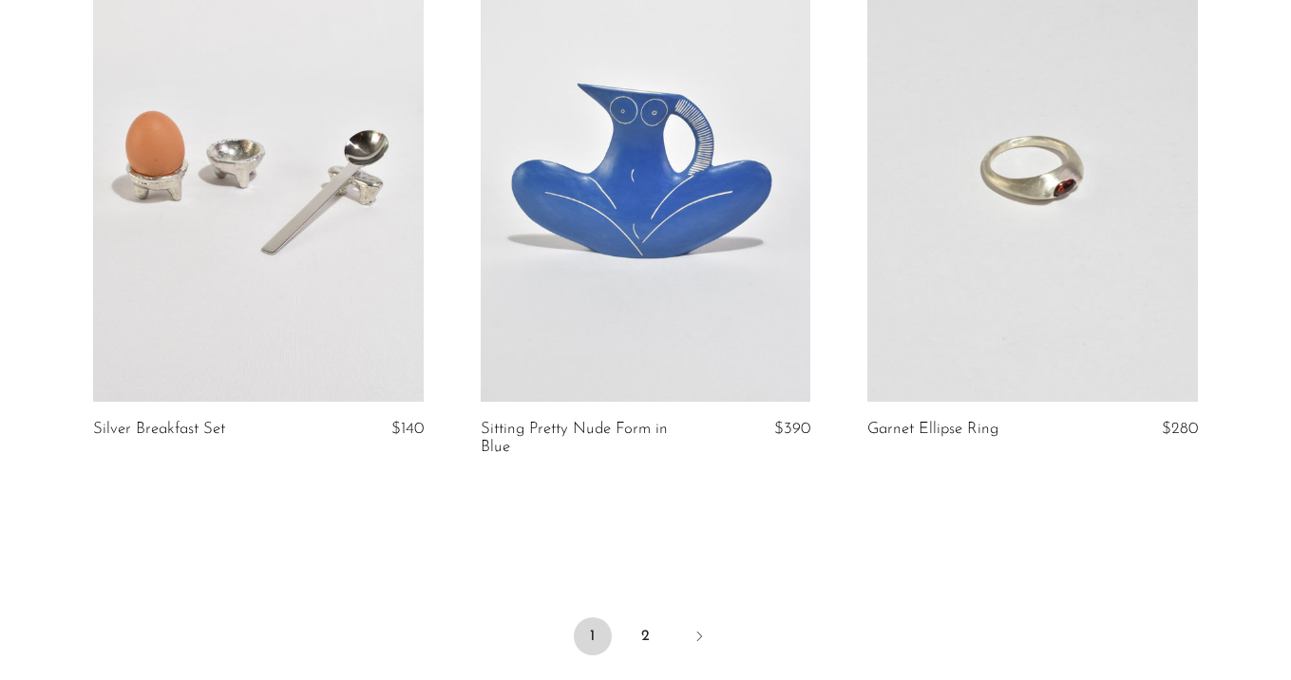
click at [274, 295] on link at bounding box center [258, 171] width 331 height 463
